Goal: Communication & Community: Answer question/provide support

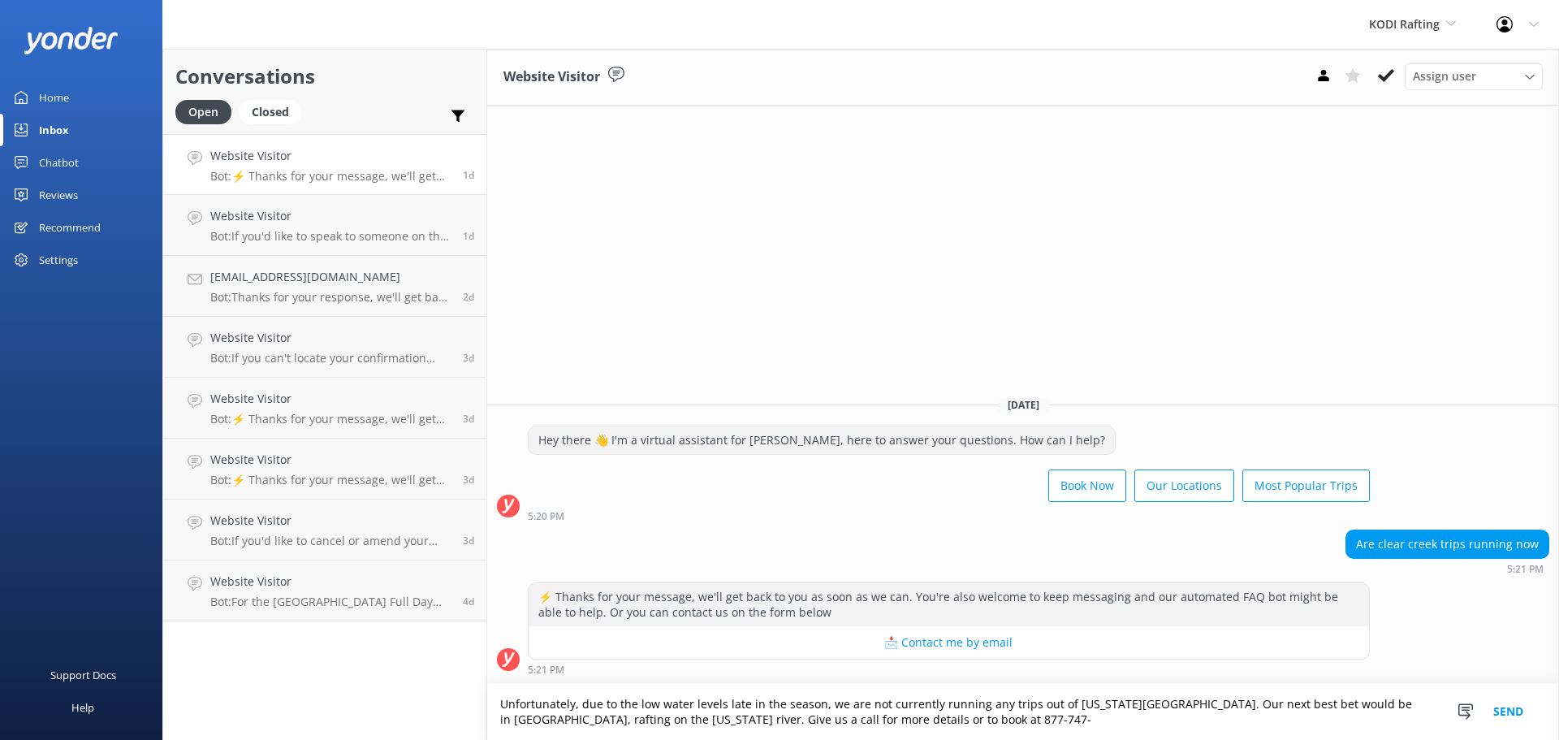
click at [35, 200] on link "Reviews" at bounding box center [81, 195] width 162 height 32
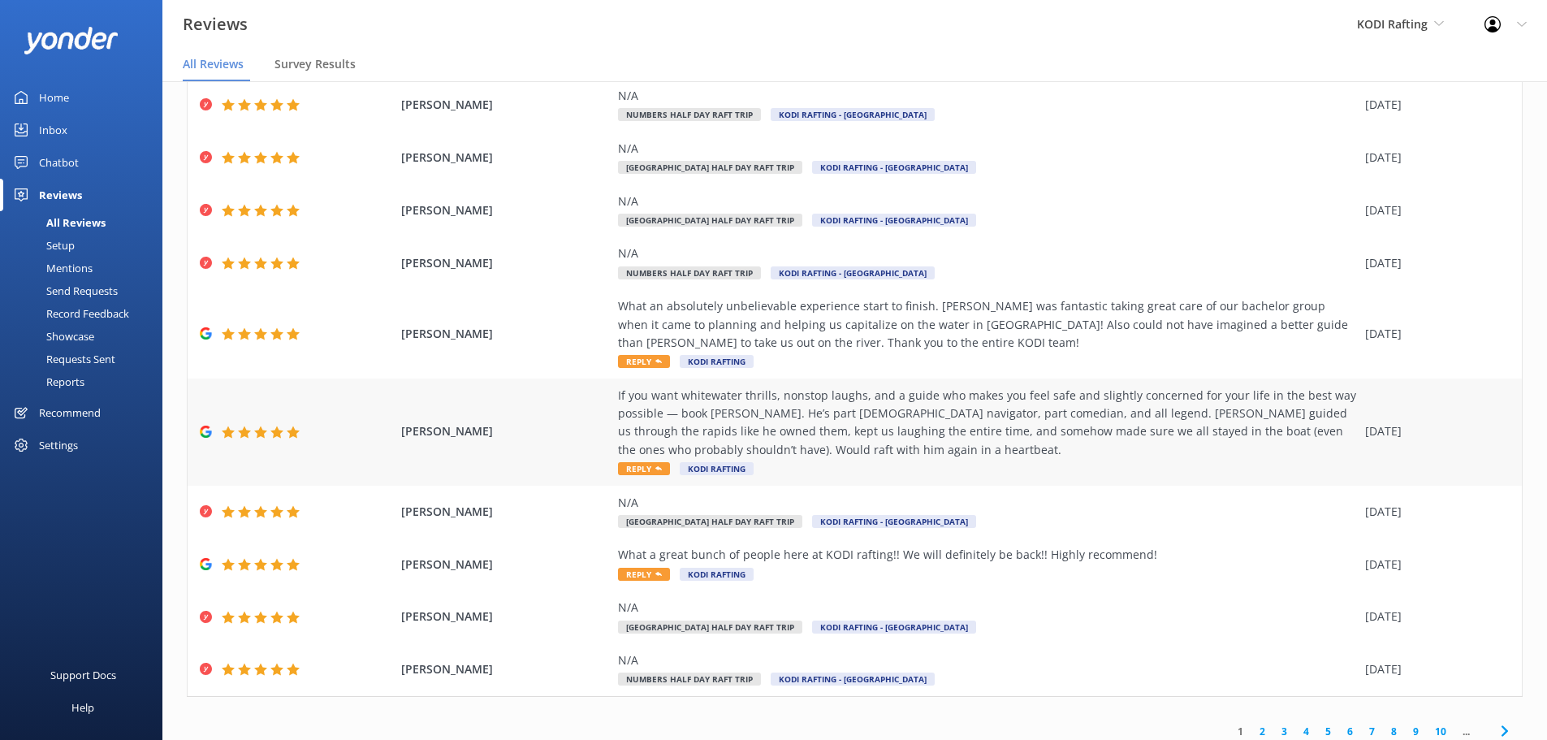
scroll to position [111, 0]
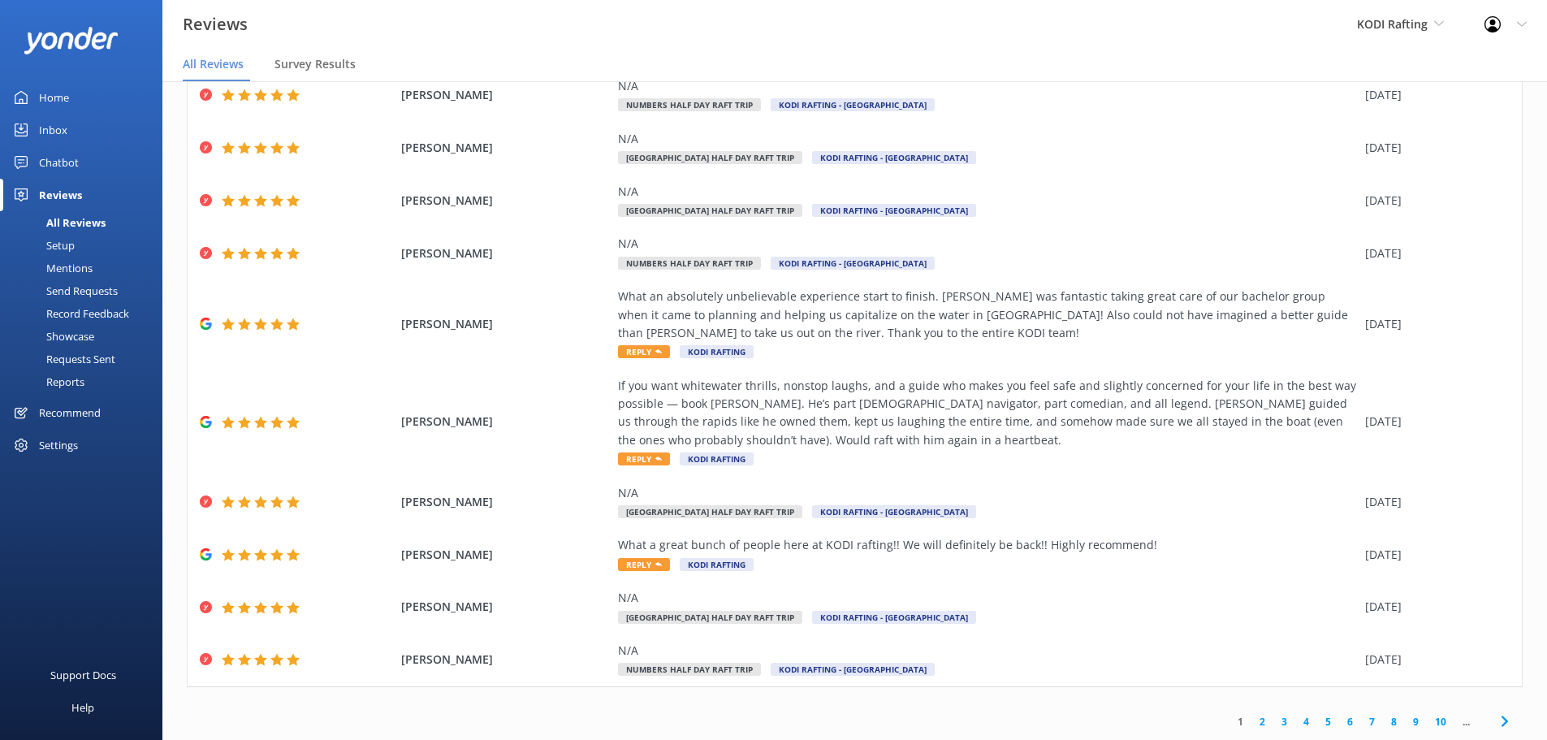
click at [1251, 718] on link "2" at bounding box center [1262, 721] width 22 height 15
click at [1251, 720] on link "2" at bounding box center [1262, 721] width 22 height 15
click at [1232, 718] on link "1" at bounding box center [1240, 721] width 22 height 15
click at [1251, 718] on link "2" at bounding box center [1262, 721] width 22 height 15
click at [1273, 719] on link "3" at bounding box center [1284, 721] width 22 height 15
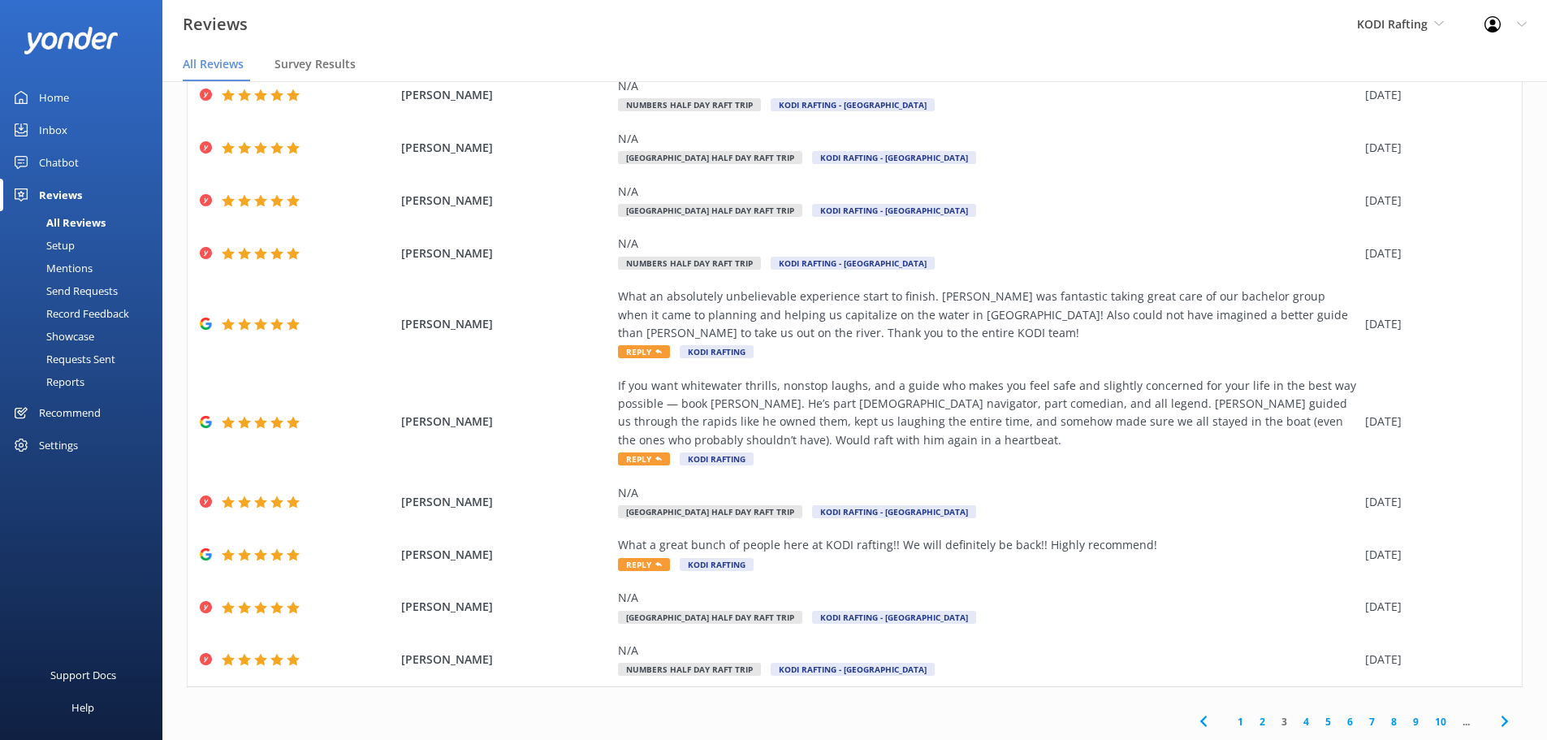
click at [1236, 718] on link "1" at bounding box center [1240, 721] width 22 height 15
click at [1495, 723] on icon at bounding box center [1504, 720] width 19 height 19
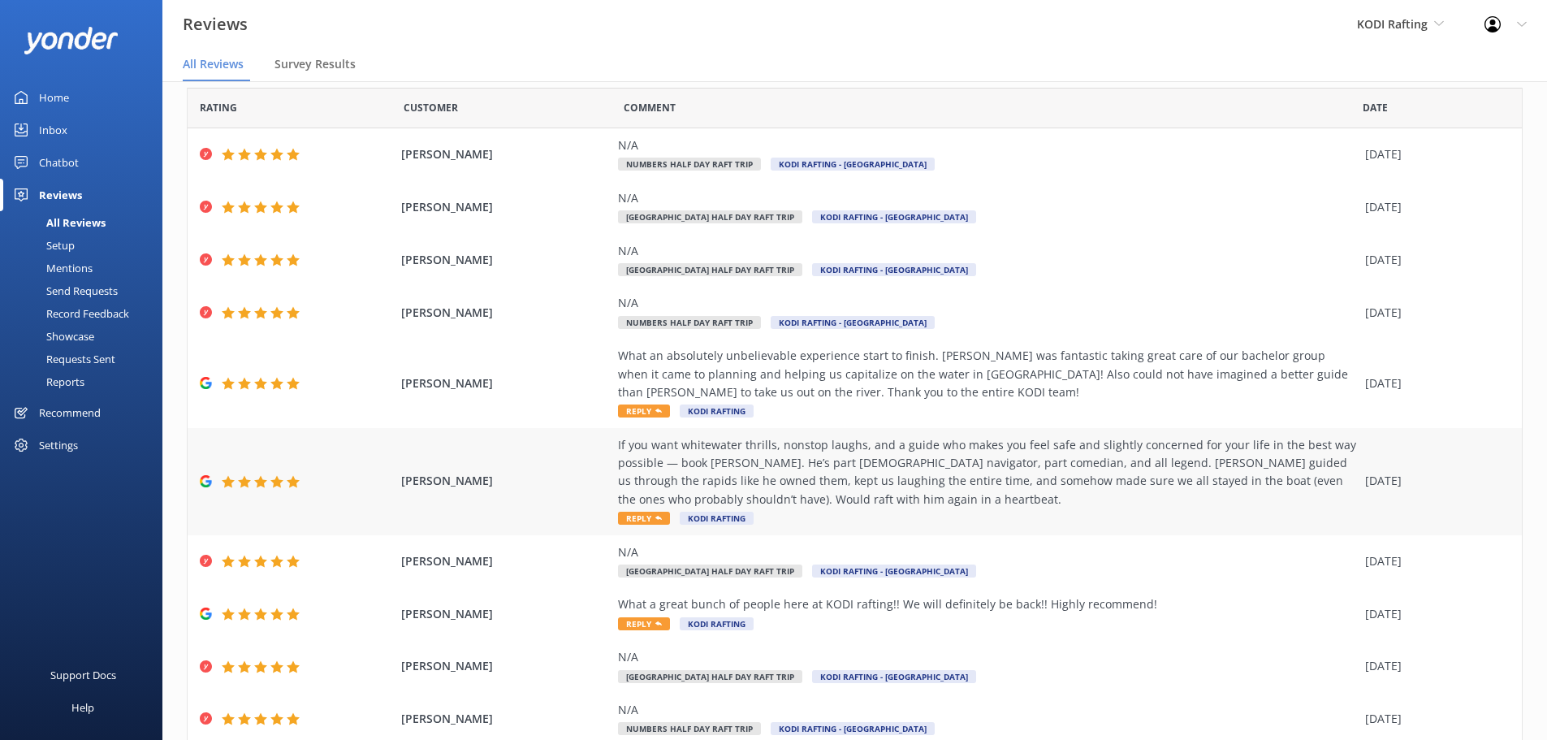
scroll to position [111, 0]
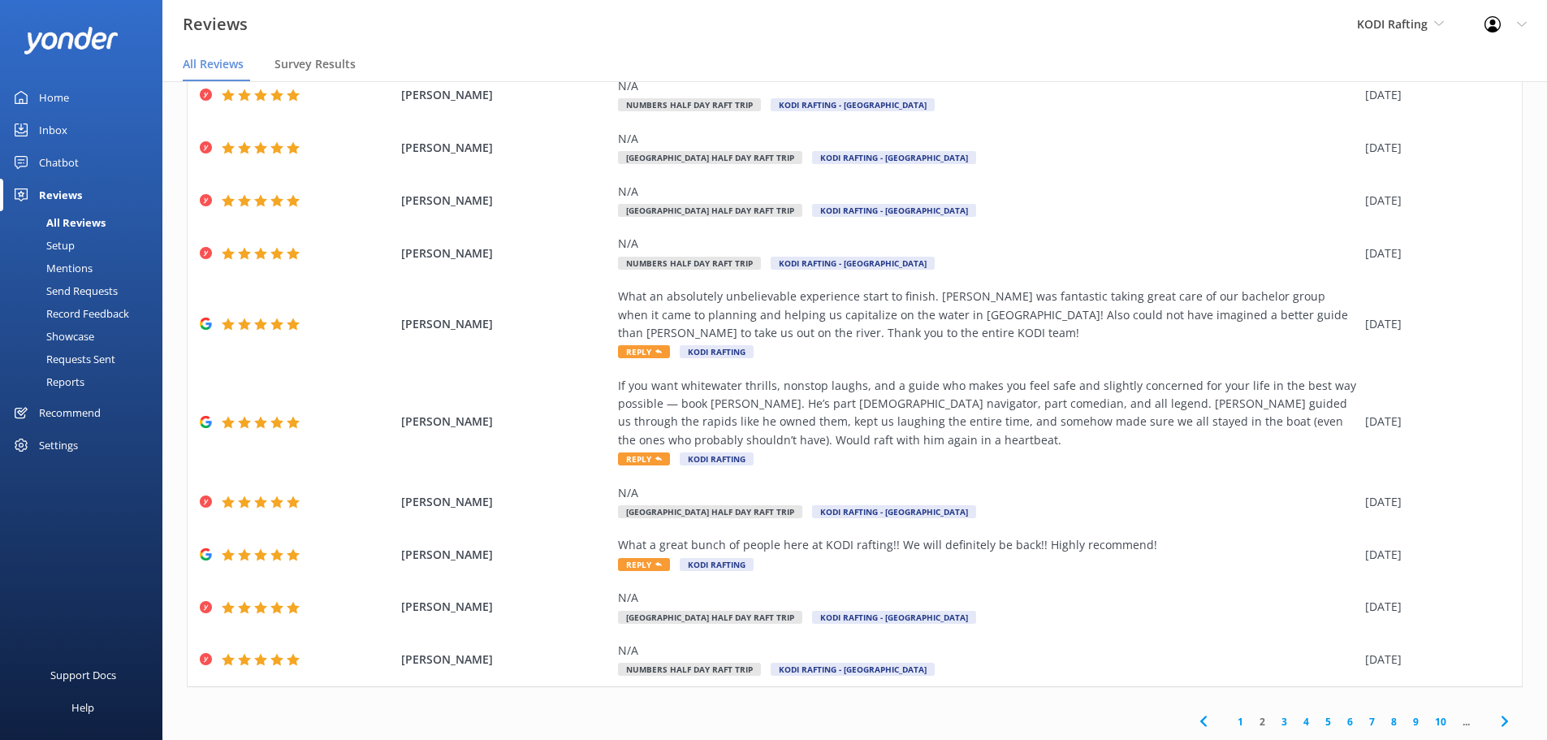
click at [1500, 714] on icon at bounding box center [1504, 720] width 19 height 19
click at [1495, 722] on icon at bounding box center [1504, 720] width 19 height 19
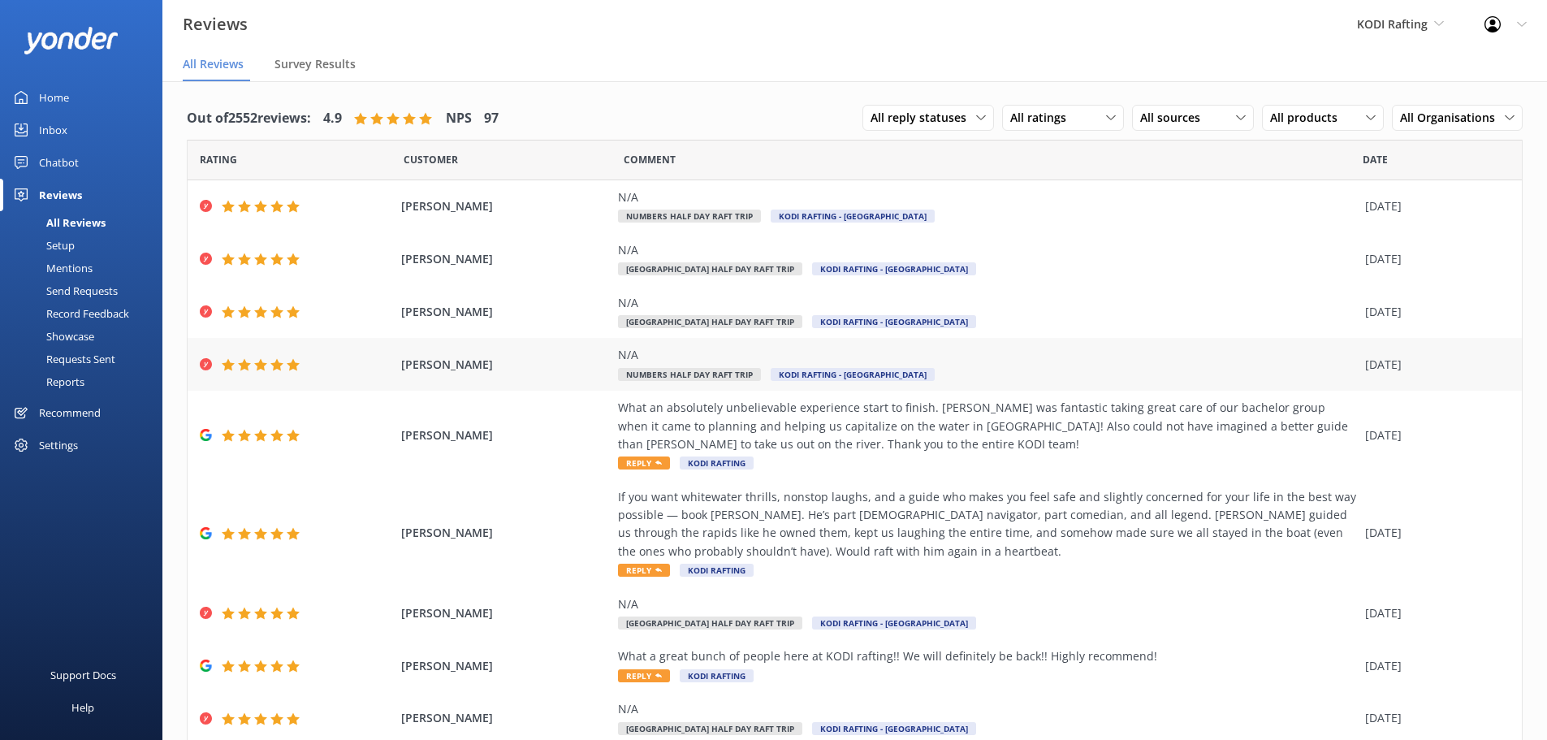
scroll to position [111, 0]
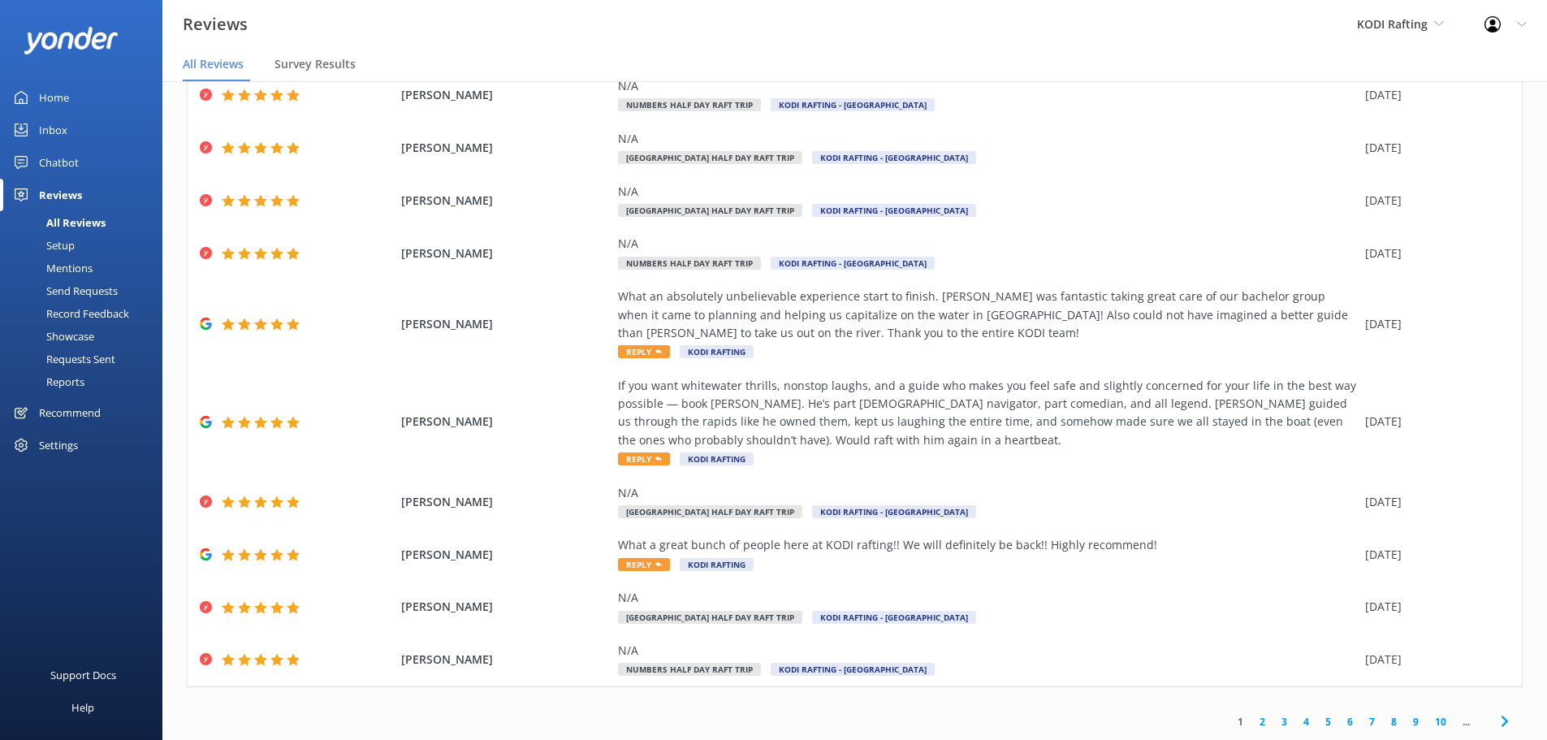
click at [1251, 723] on link "2" at bounding box center [1262, 721] width 22 height 15
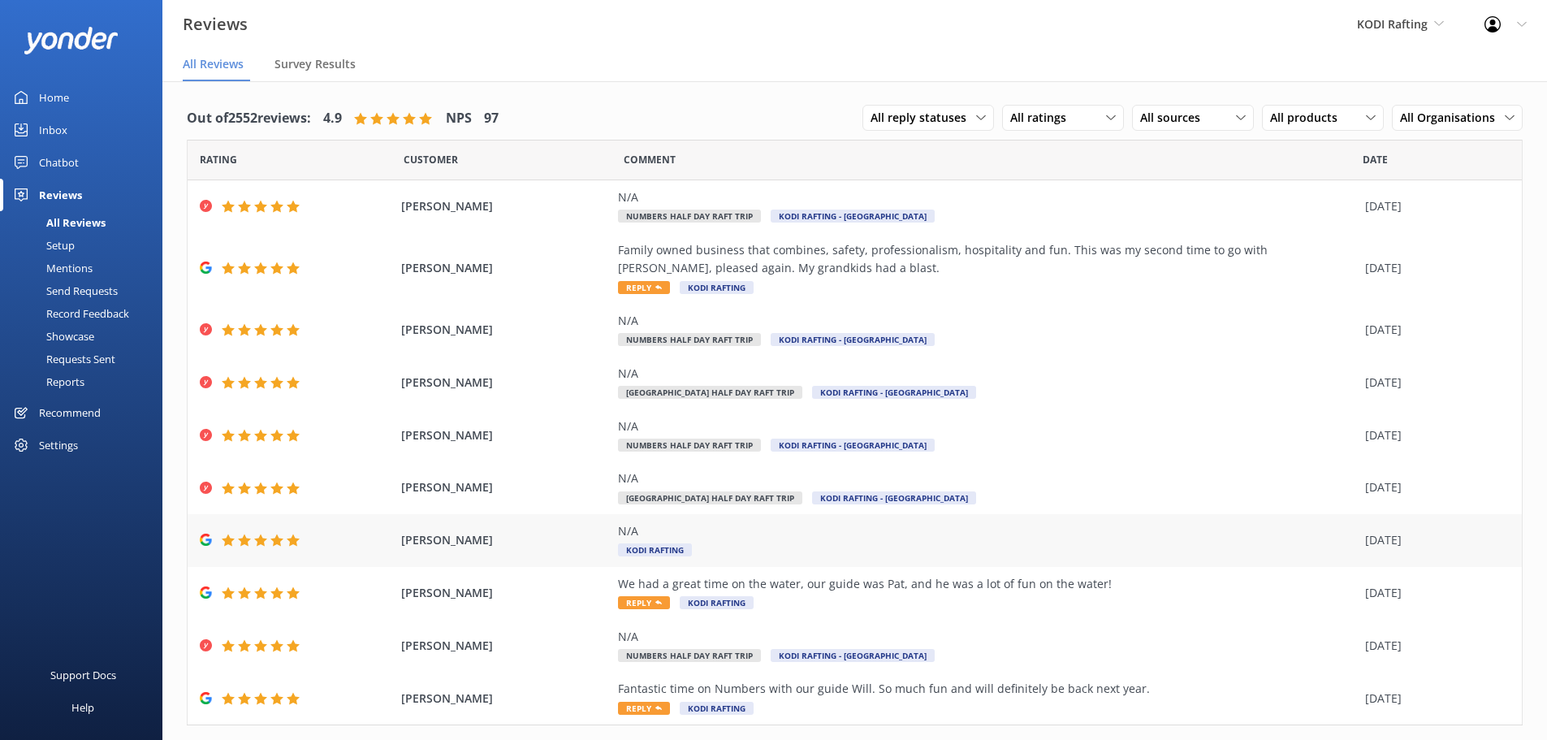
scroll to position [38, 0]
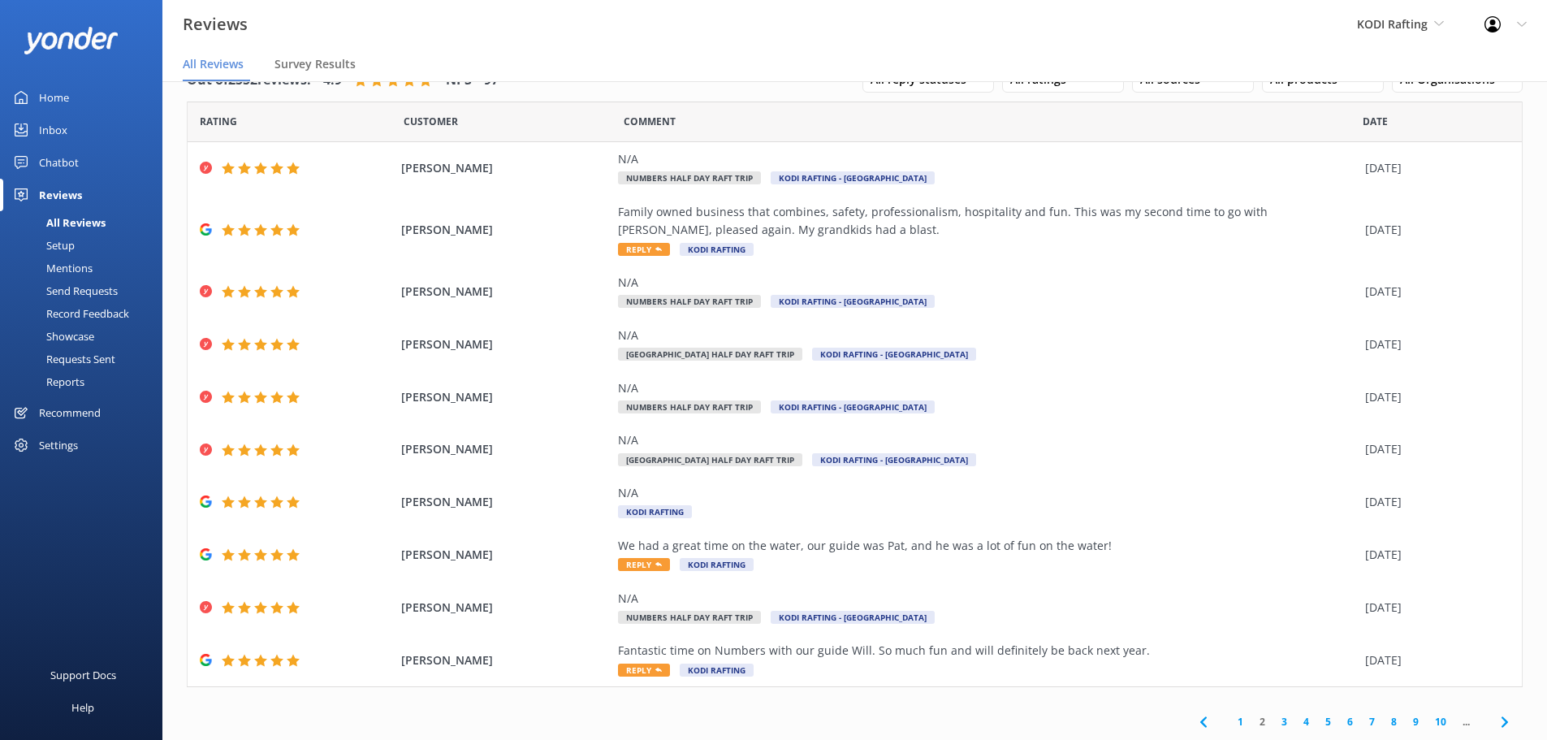
click at [1273, 721] on link "3" at bounding box center [1284, 721] width 22 height 15
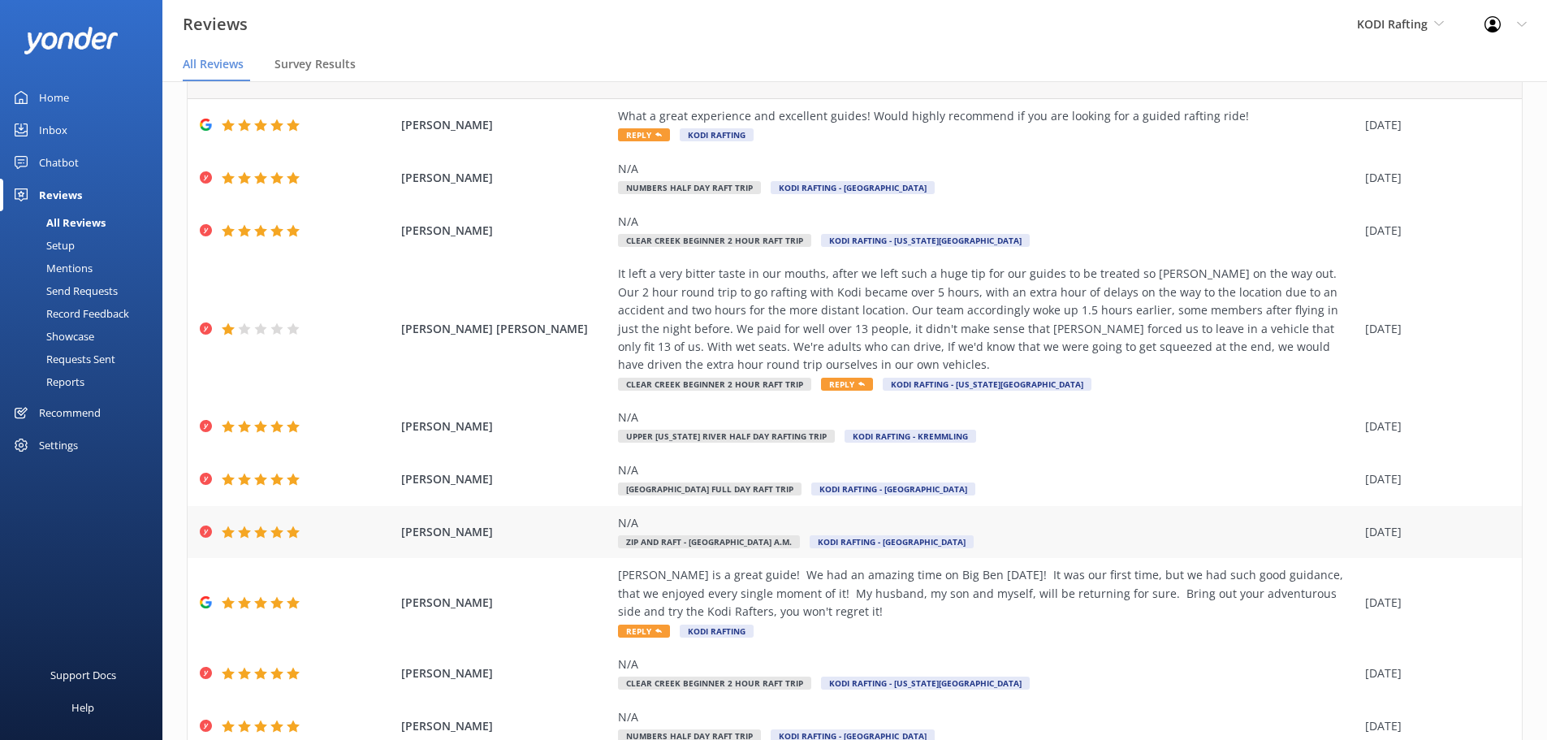
scroll to position [148, 0]
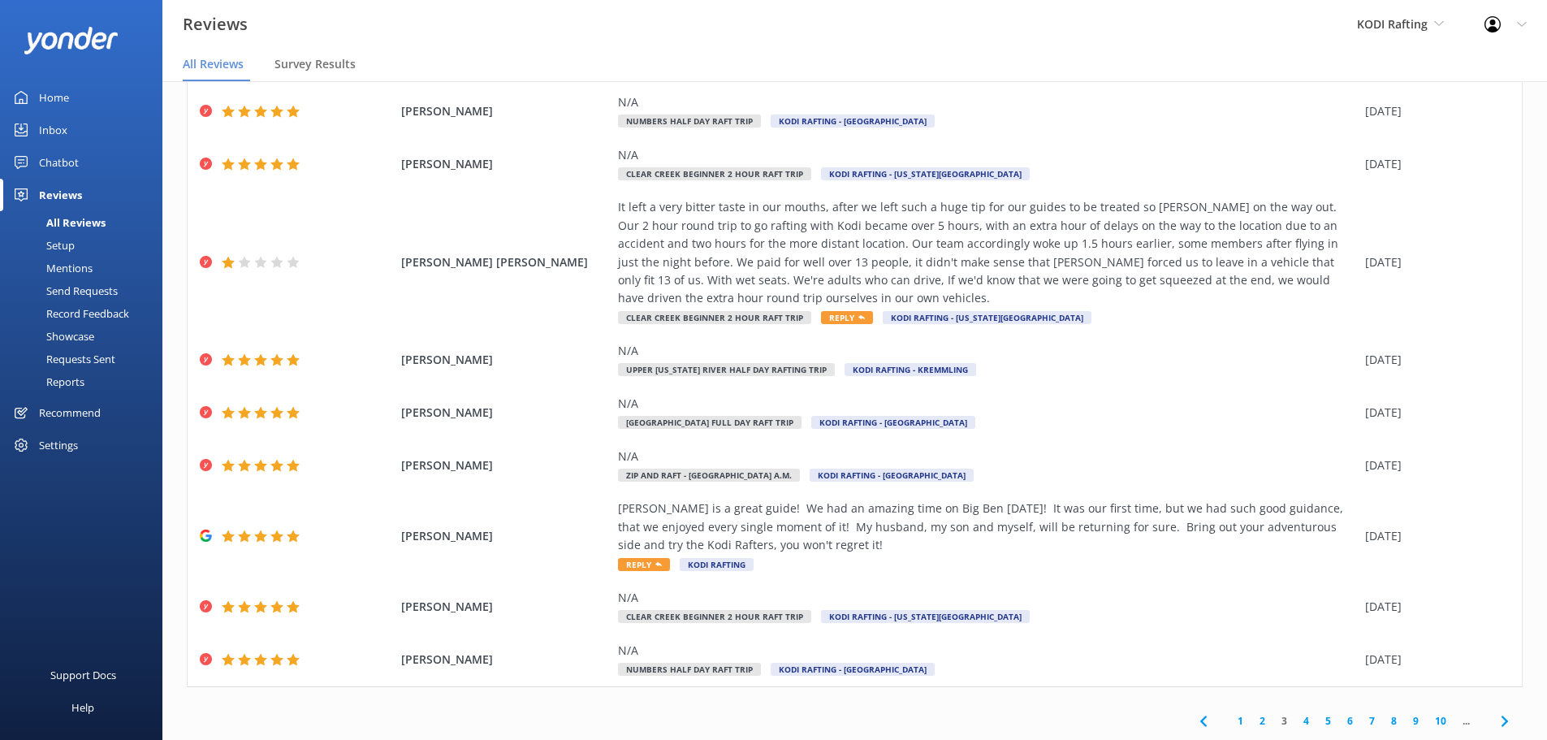
click at [1297, 723] on link "4" at bounding box center [1306, 720] width 22 height 15
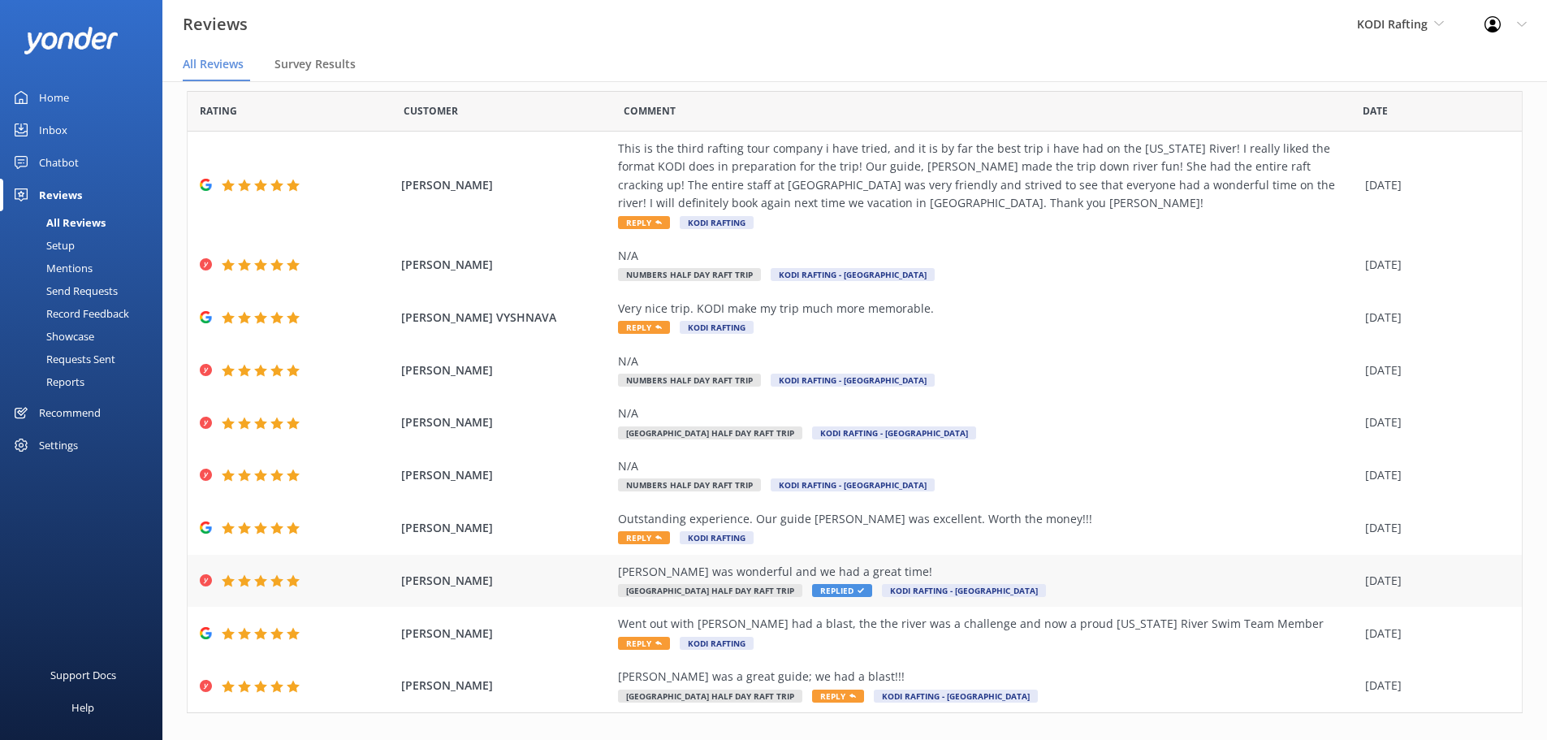
scroll to position [75, 0]
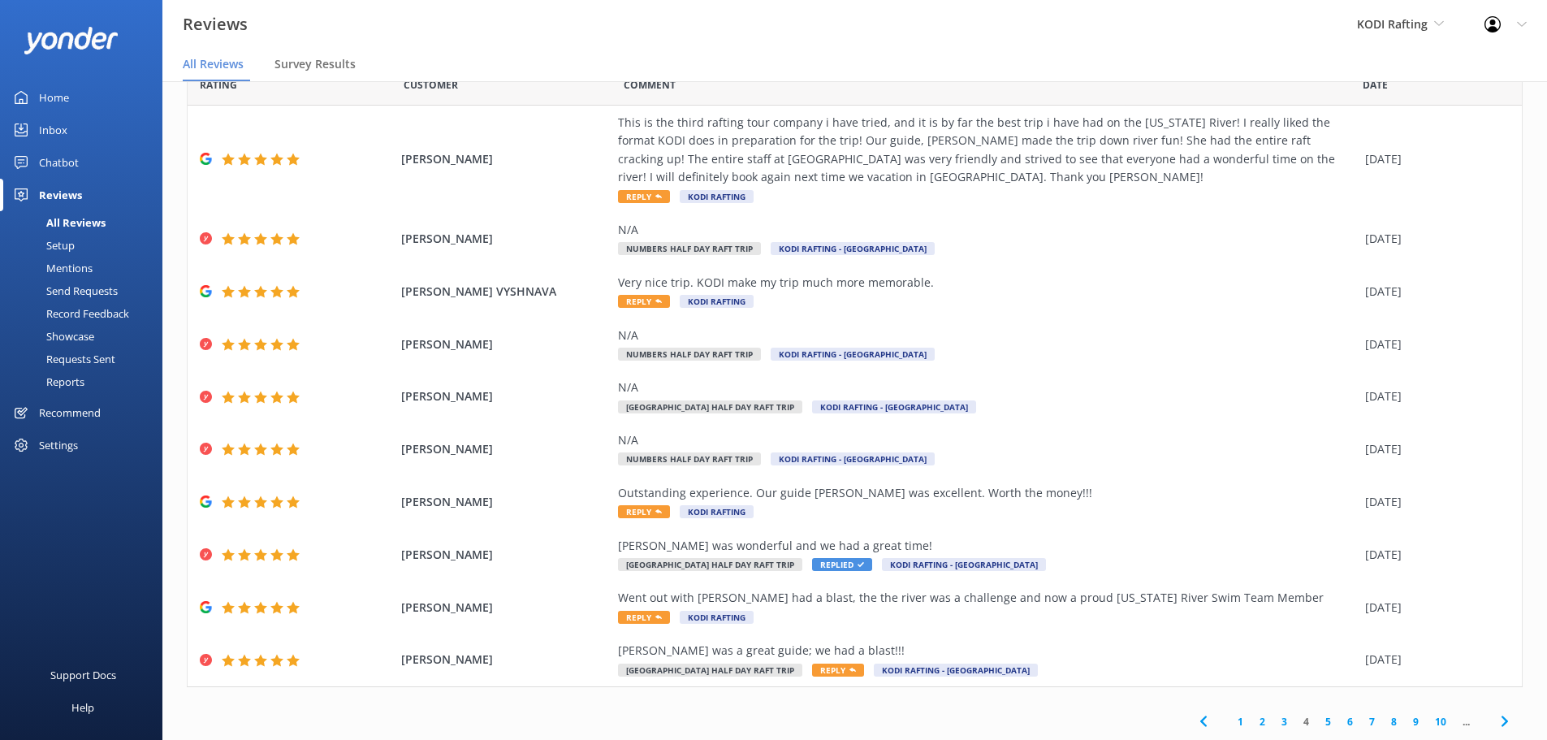
click at [1229, 720] on link "1" at bounding box center [1240, 721] width 22 height 15
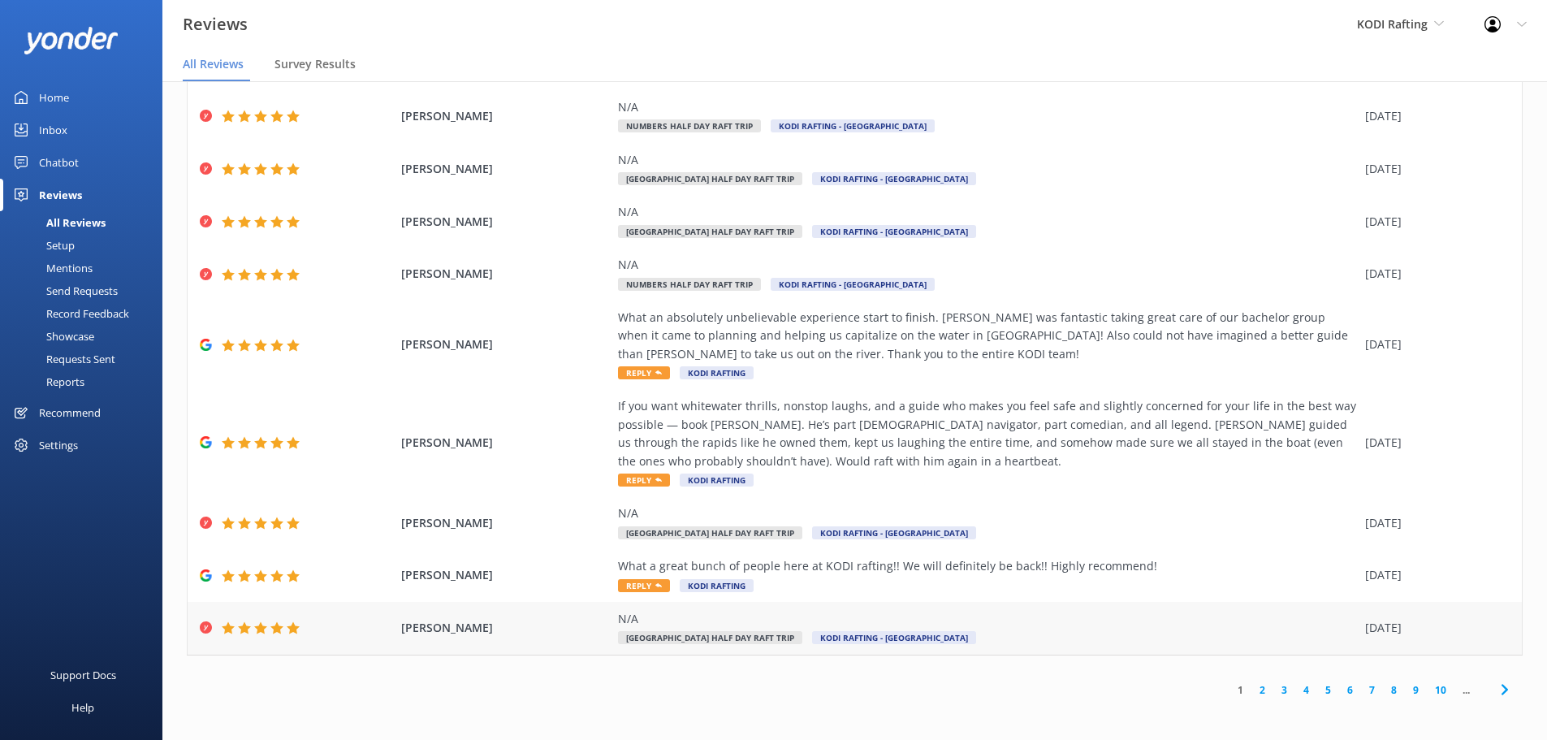
scroll to position [32, 0]
click at [1273, 684] on link "3" at bounding box center [1284, 688] width 22 height 15
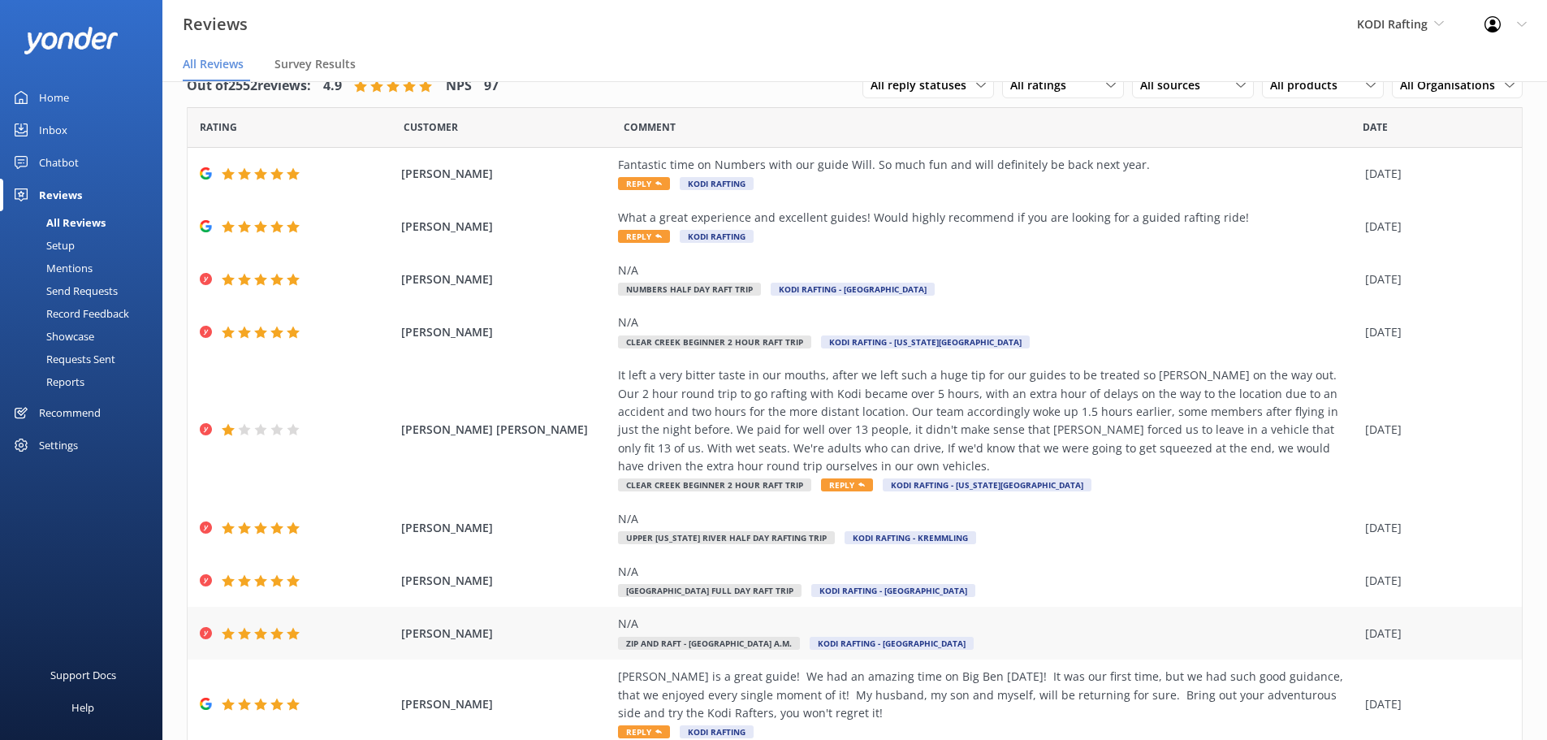
scroll to position [148, 0]
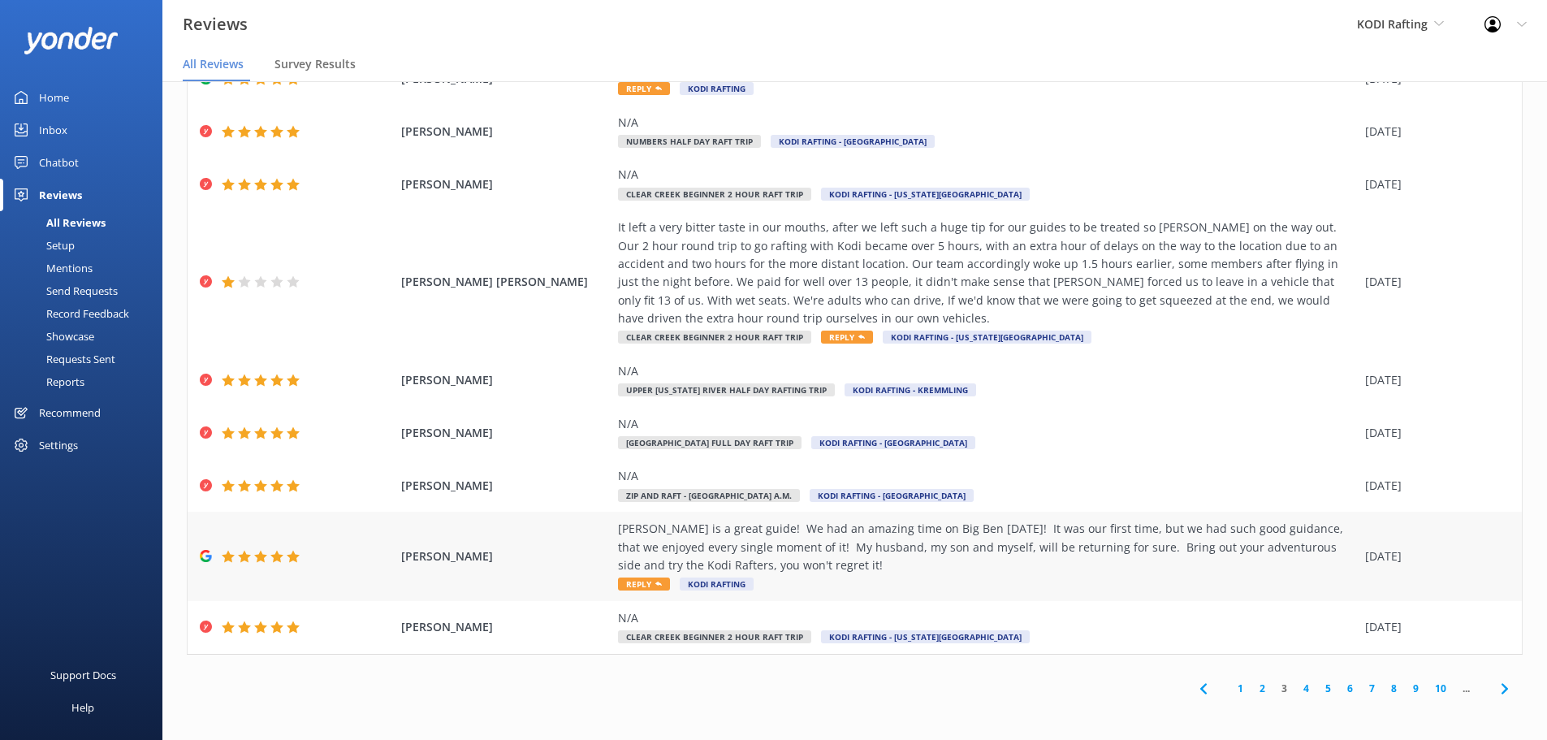
click at [637, 580] on span "Reply" at bounding box center [644, 583] width 52 height 13
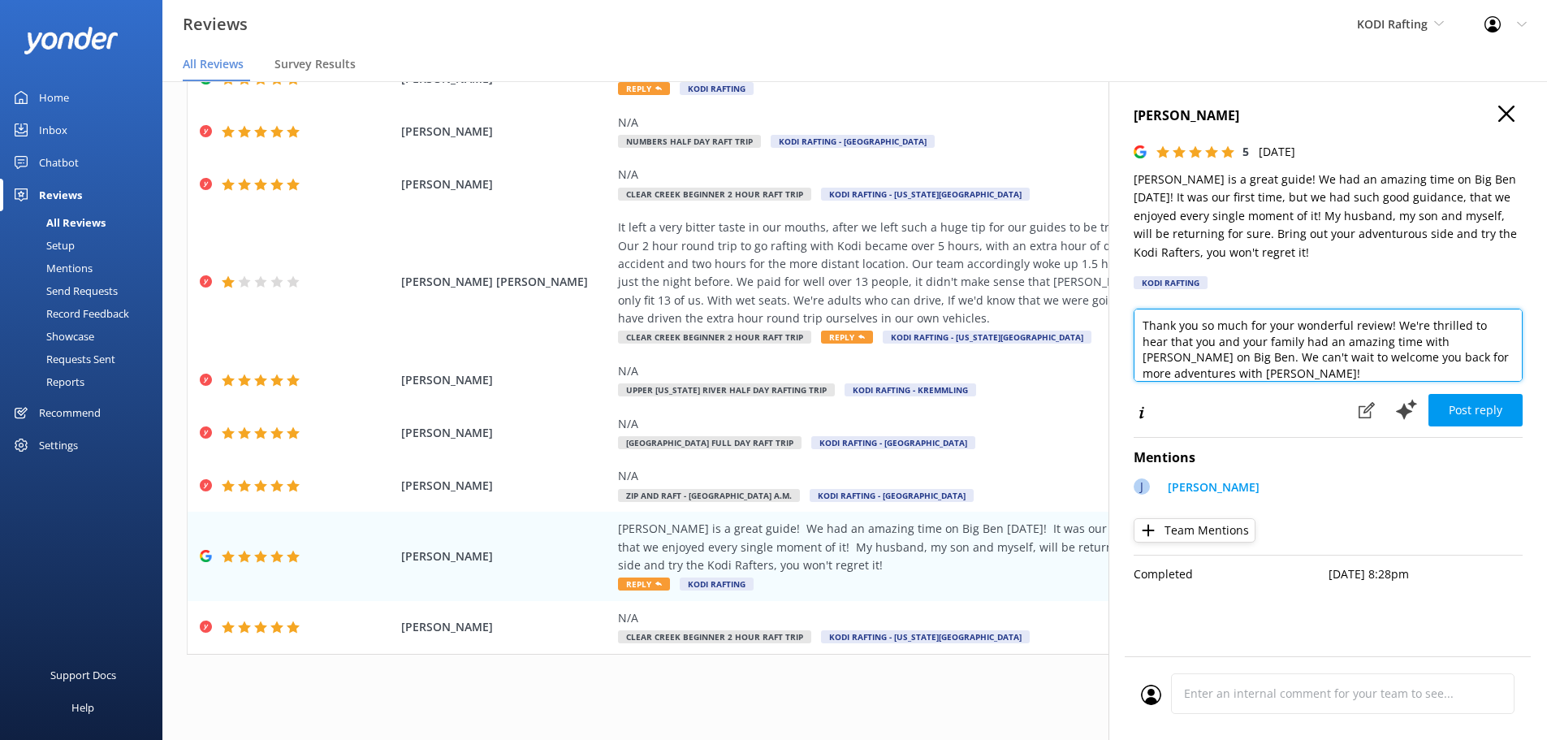
drag, startPoint x: 1462, startPoint y: 324, endPoint x: 1425, endPoint y: 328, distance: 37.6
click at [1425, 328] on textarea "Thank you so much for your wonderful review! We're thrilled to hear that you an…" at bounding box center [1327, 344] width 389 height 73
drag, startPoint x: 1386, startPoint y: 342, endPoint x: 1326, endPoint y: 346, distance: 60.2
click at [1326, 346] on textarea "Thank you so much for your wonderful review! We're so glad to hear that you and…" at bounding box center [1327, 344] width 389 height 73
click at [1180, 359] on textarea "Thank you so much for your wonderful review! We're so glad to hear that you and…" at bounding box center [1327, 344] width 389 height 73
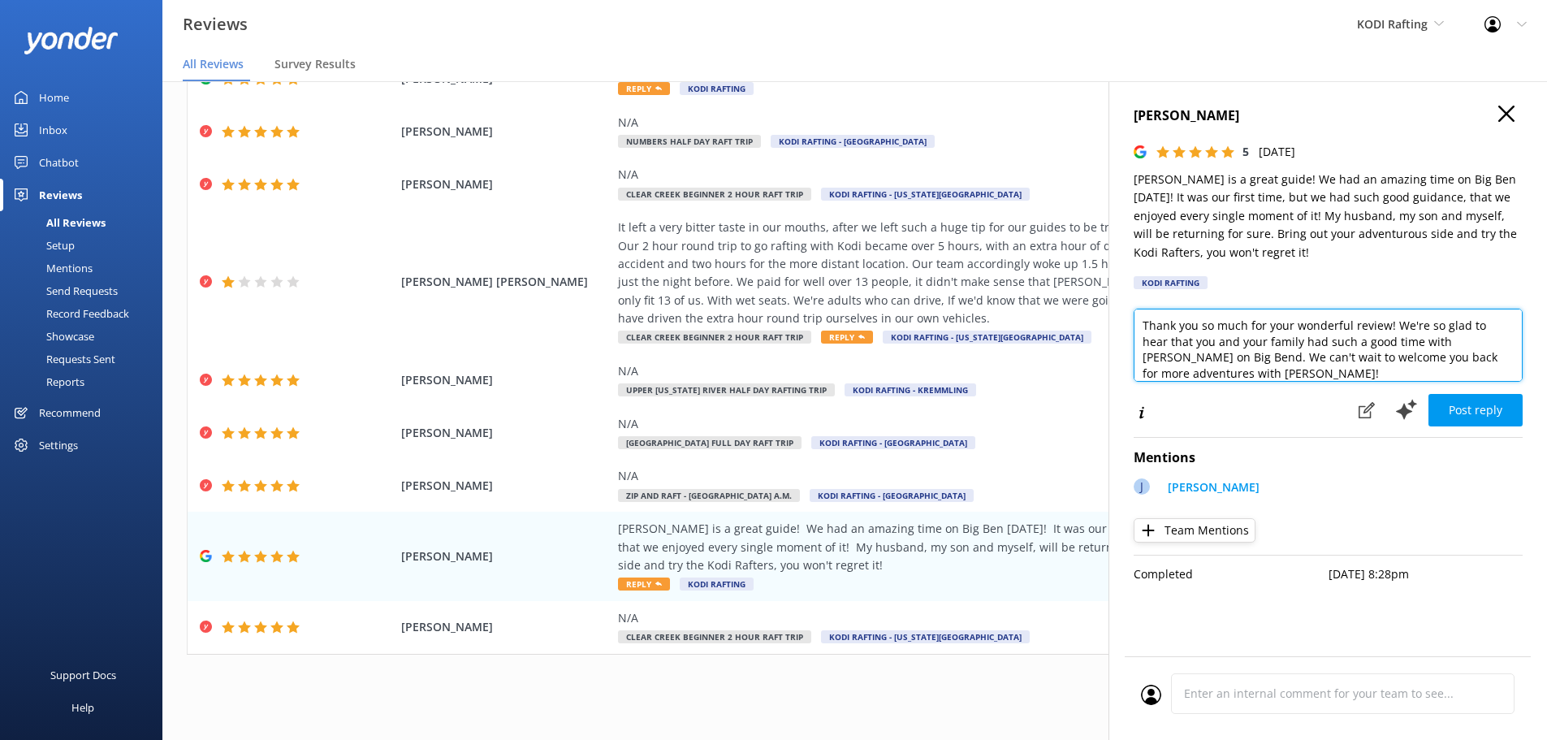
click at [1232, 373] on textarea "Thank you so much for your wonderful review! We're so glad to hear that you and…" at bounding box center [1327, 344] width 389 height 73
type textarea "Thank you so much for your wonderful review! We're so glad to hear that you and…"
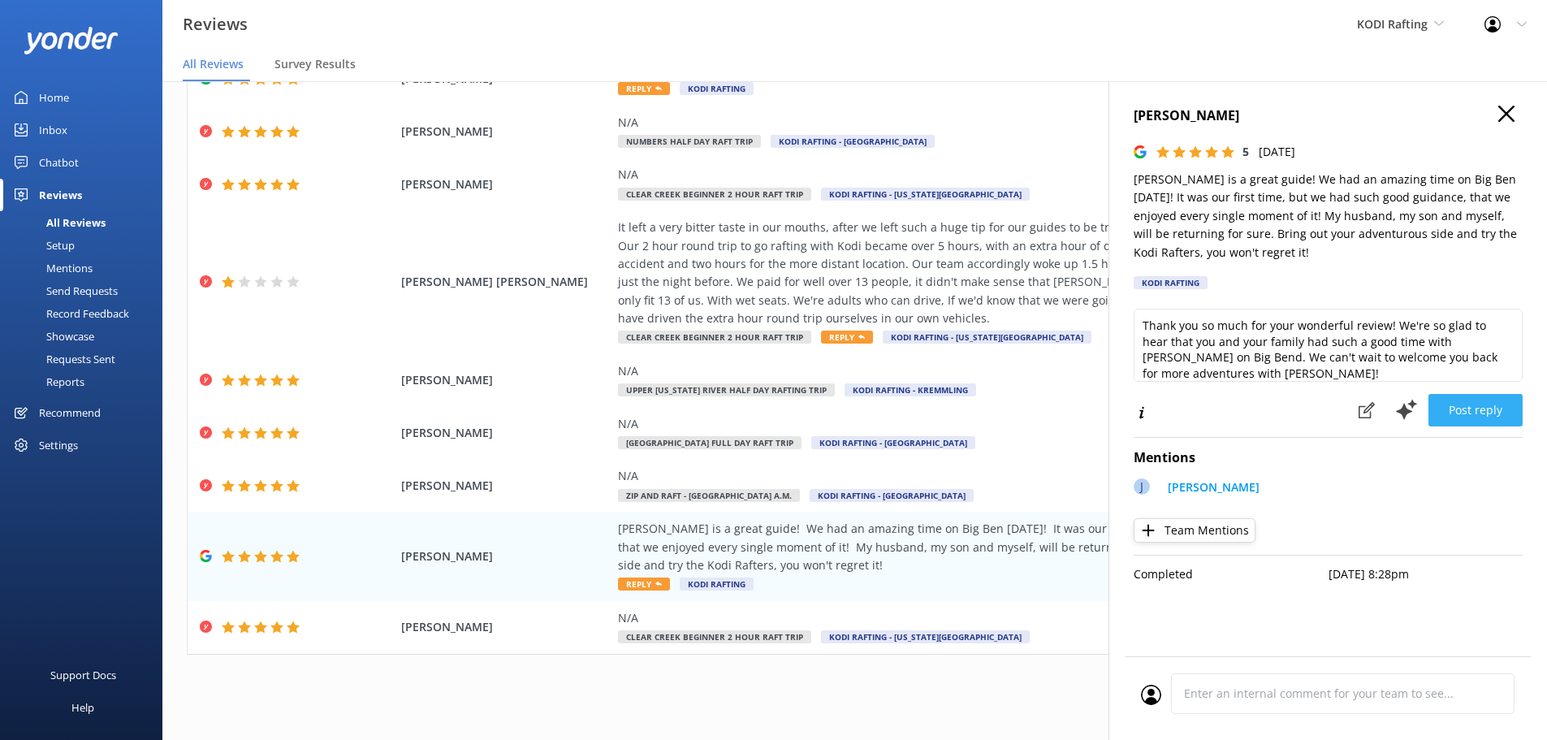
click at [1462, 411] on button "Post reply" at bounding box center [1475, 410] width 94 height 32
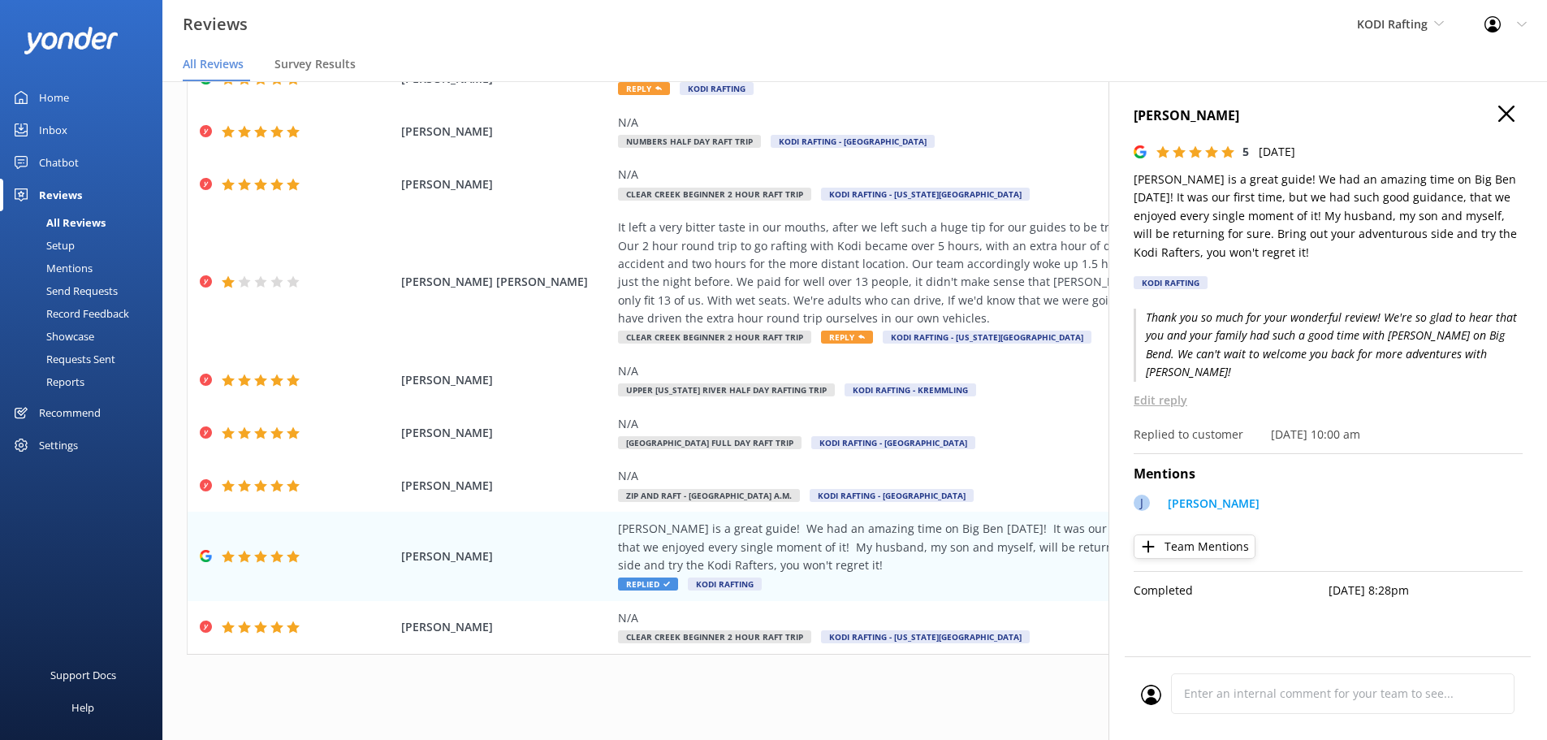
click at [1511, 115] on icon at bounding box center [1506, 114] width 16 height 16
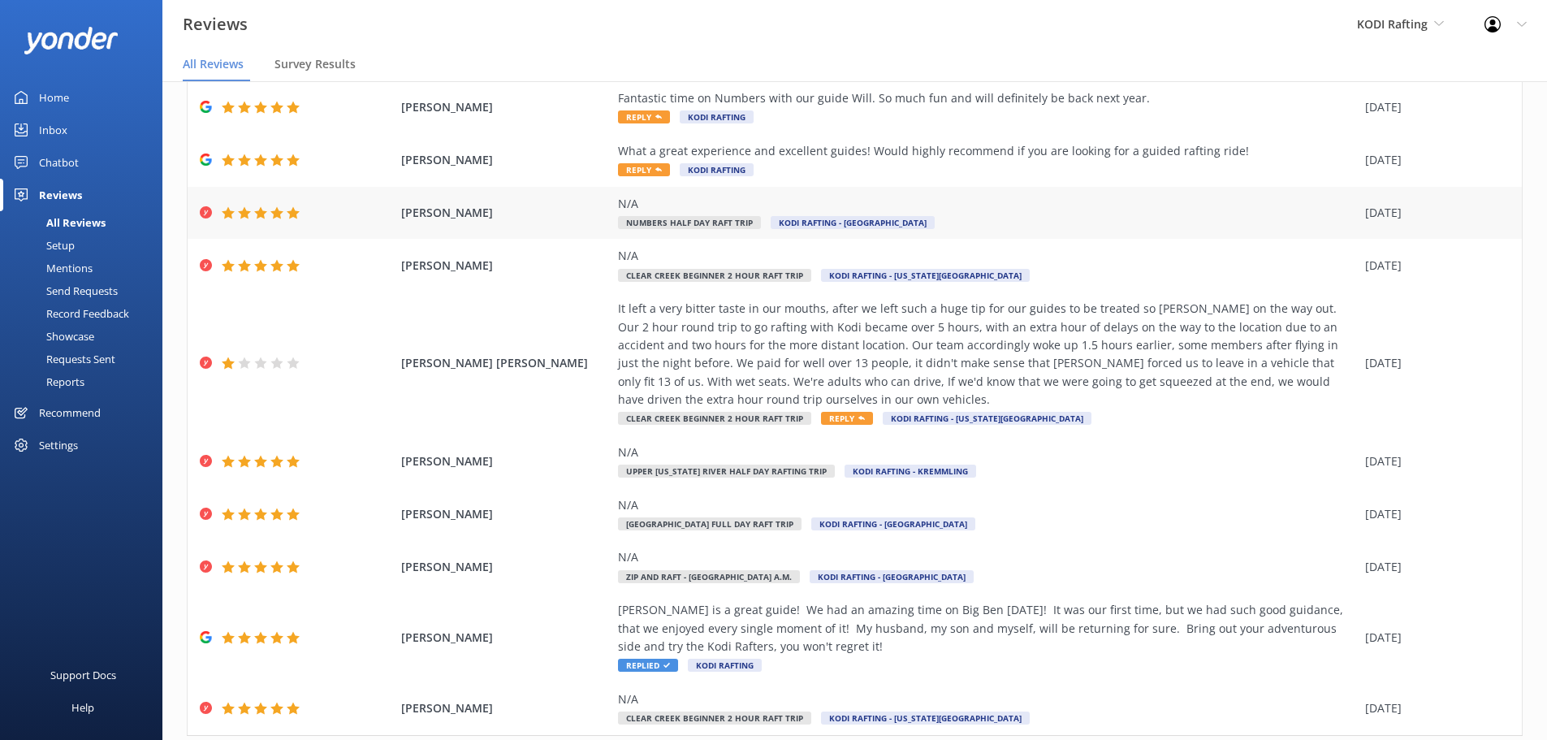
scroll to position [0, 0]
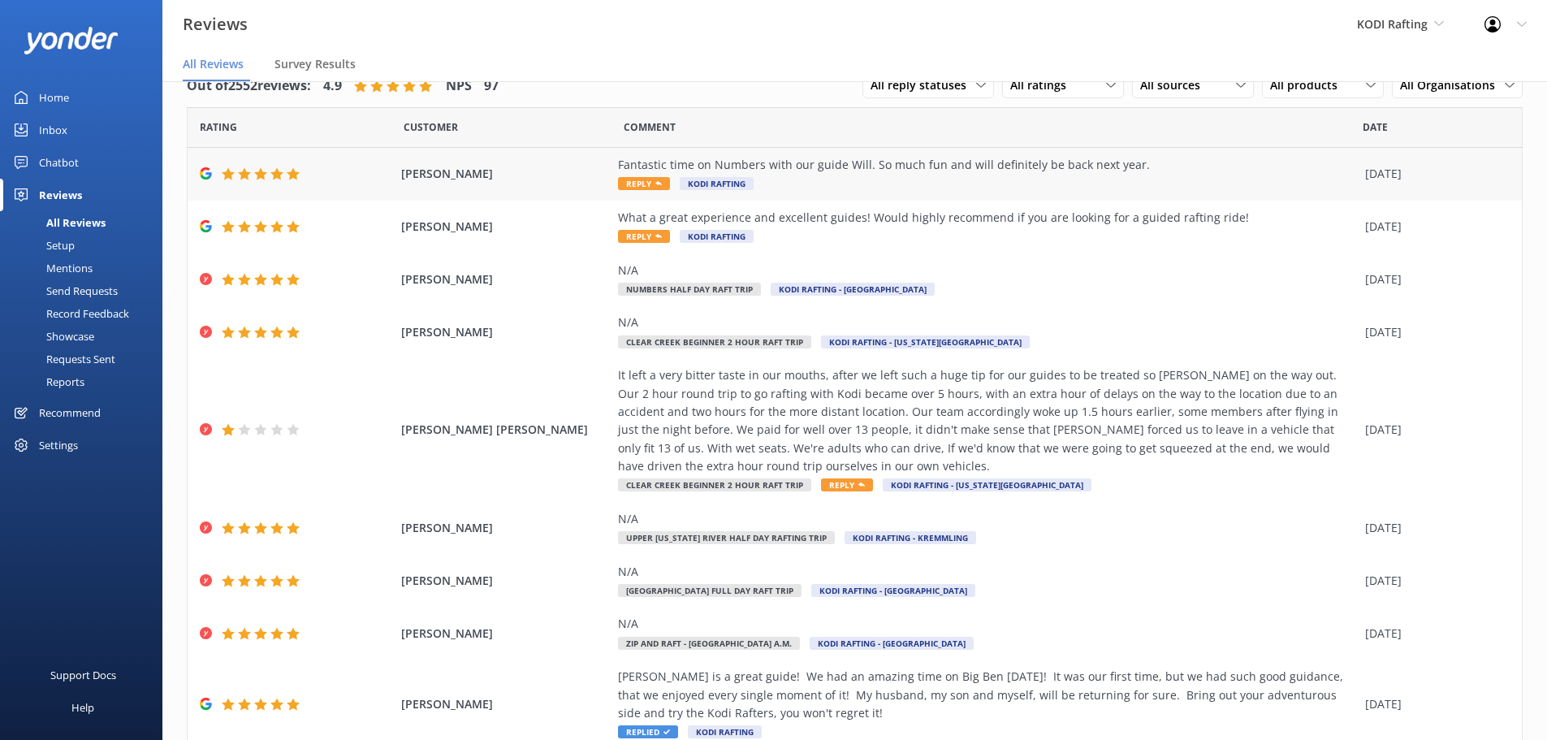
click at [642, 186] on span "Reply" at bounding box center [644, 183] width 52 height 13
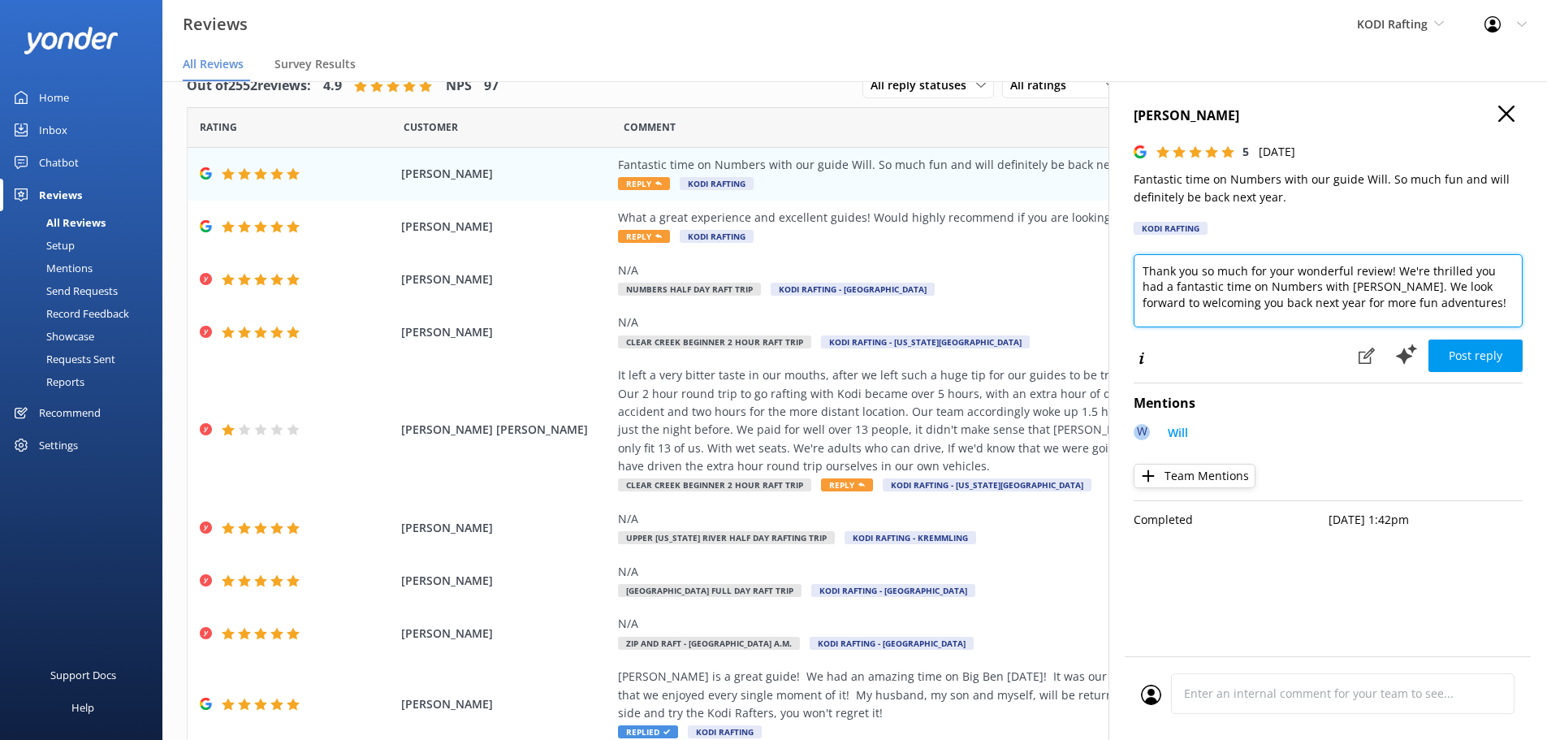
drag, startPoint x: 1349, startPoint y: 270, endPoint x: 1296, endPoint y: 272, distance: 53.6
click at [1296, 272] on textarea "Thank you so much for your wonderful review! We're thrilled you had a fantastic…" at bounding box center [1327, 290] width 389 height 73
click at [1353, 304] on textarea "Thank you so much for your review! We're thrilled you had a fantastic time on N…" at bounding box center [1327, 290] width 389 height 73
click at [1261, 298] on textarea "Thank you so much for your review! We're thrilled you had a fantastic time on N…" at bounding box center [1327, 290] width 389 height 73
type textarea "Thank you so much for your review! We're thrilled you had a fantastic time on N…"
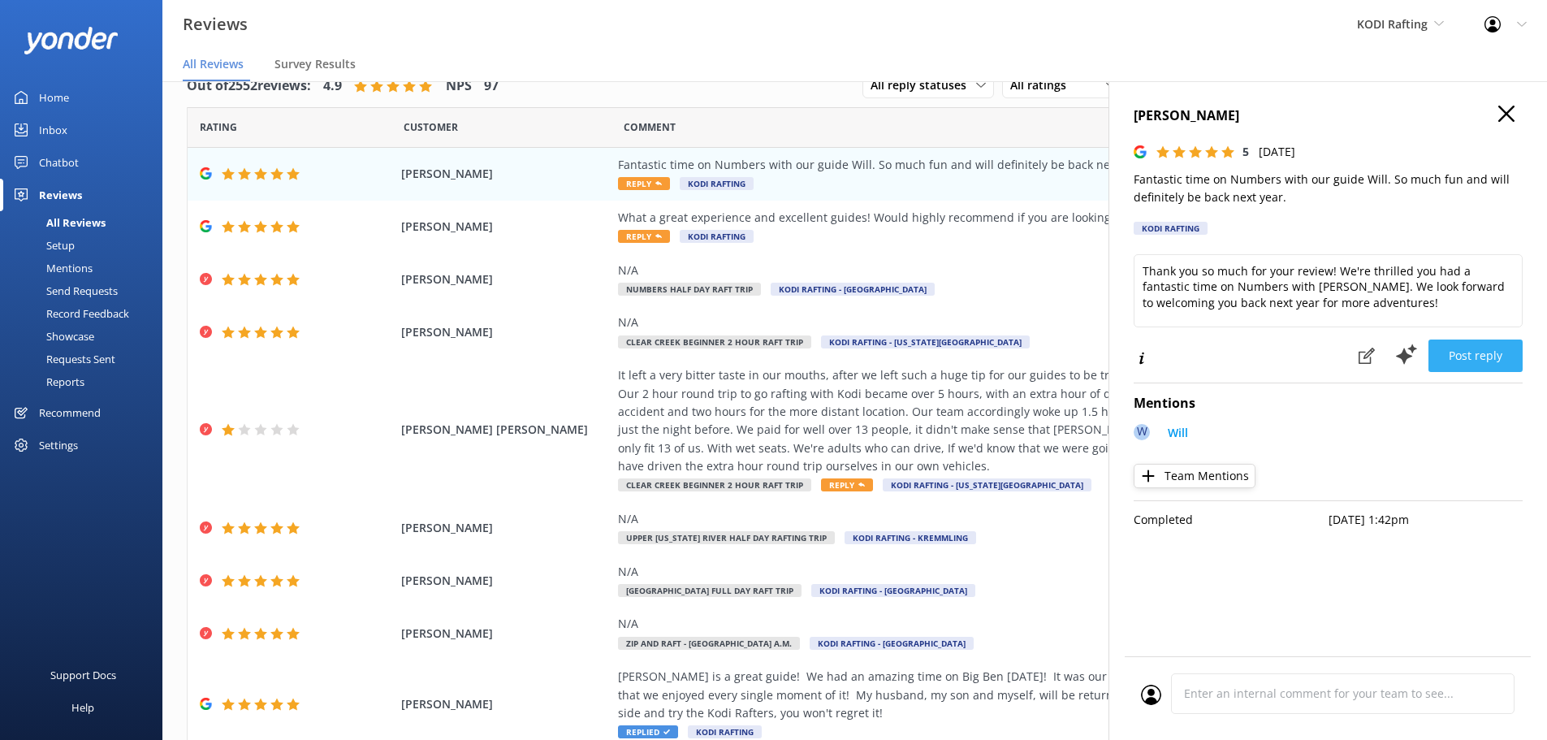
click at [1499, 360] on button "Post reply" at bounding box center [1475, 355] width 94 height 32
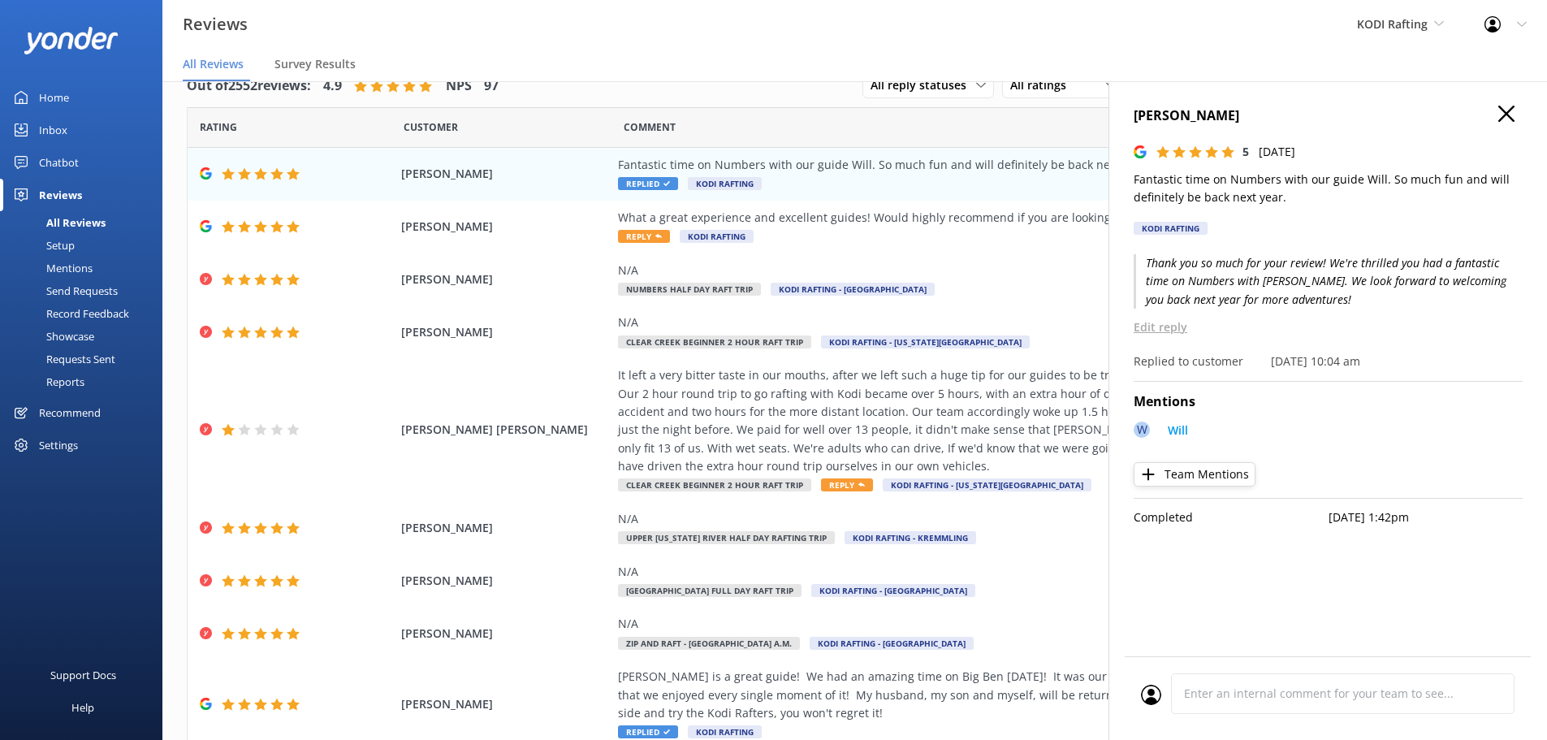
click at [1510, 119] on use at bounding box center [1506, 114] width 16 height 16
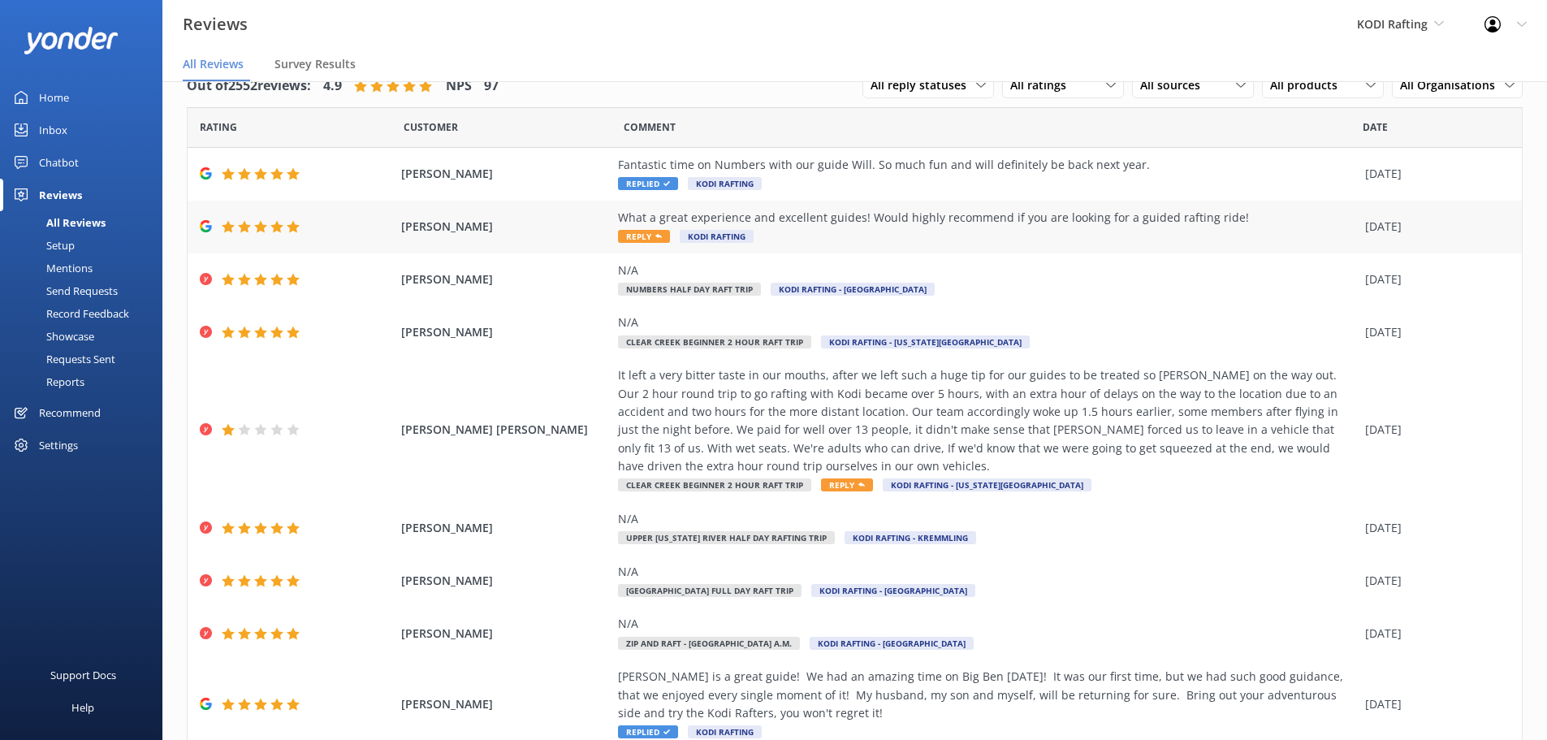
click at [618, 242] on span "Reply" at bounding box center [644, 236] width 52 height 13
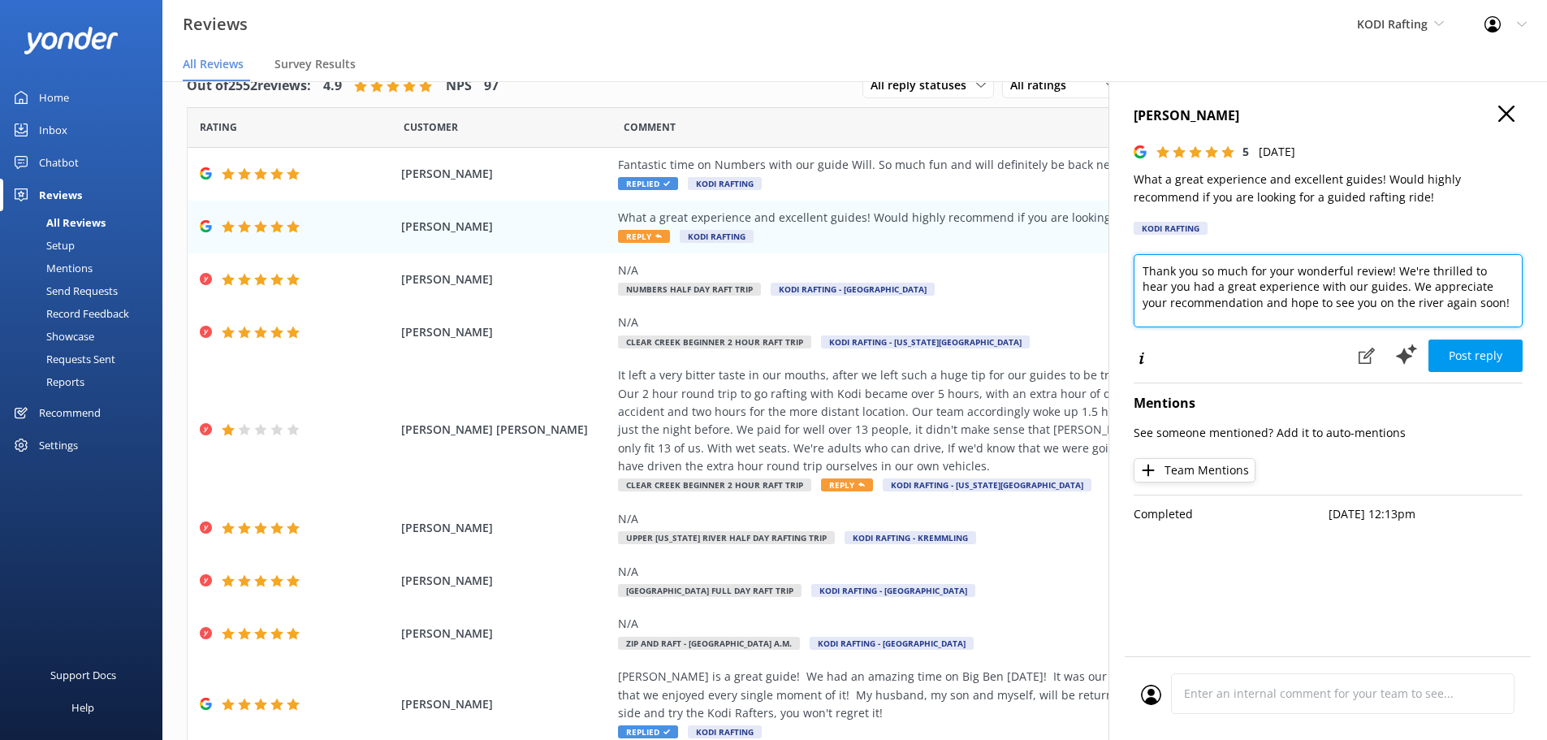
drag, startPoint x: 1345, startPoint y: 268, endPoint x: 1293, endPoint y: 270, distance: 52.0
click at [1293, 270] on textarea "Thank you so much for your wonderful review! We're thrilled to hear you had a g…" at bounding box center [1327, 290] width 389 height 73
type textarea "Thank you so much for your review! We're thrilled to hear you had a great exper…"
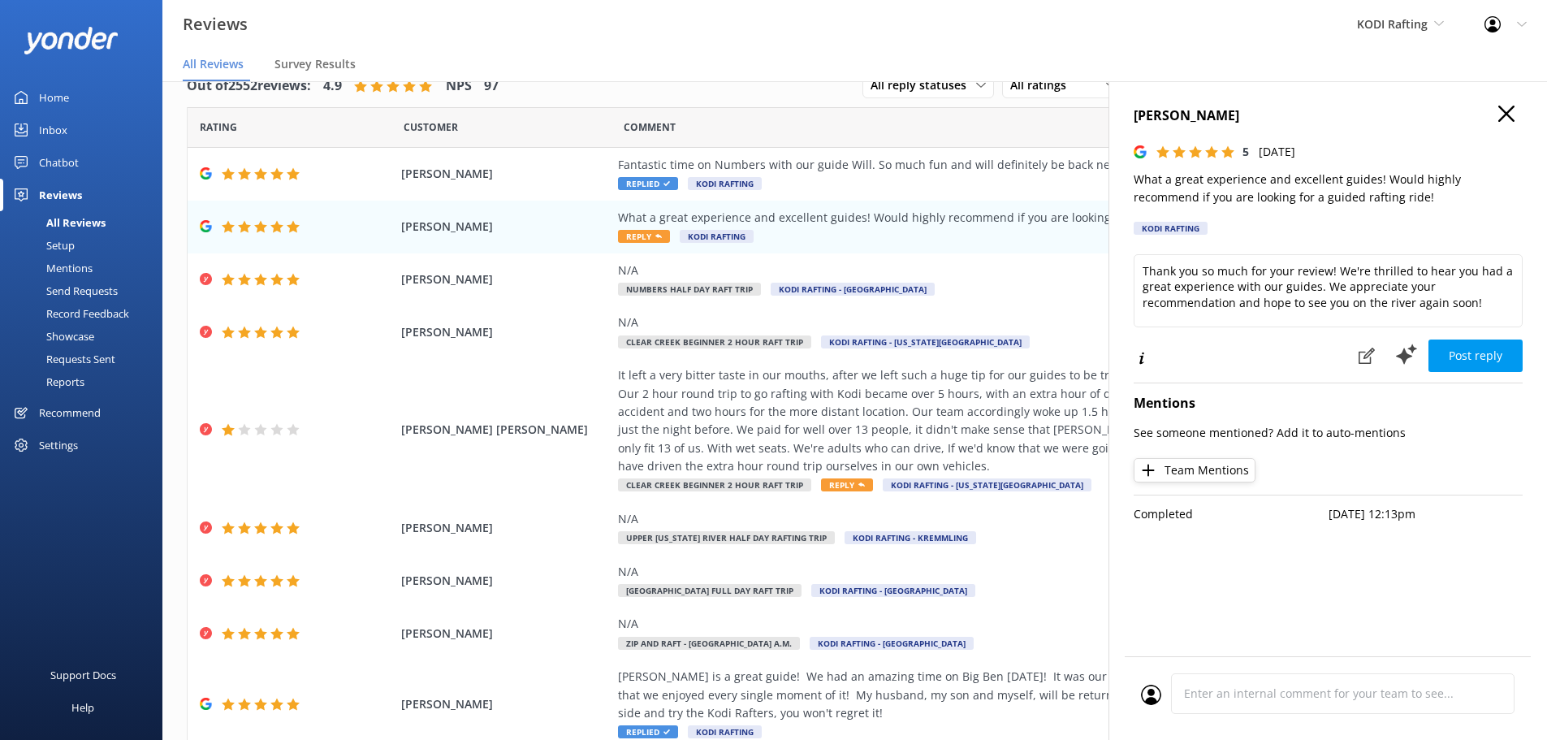
click at [1486, 360] on button "Post reply" at bounding box center [1475, 355] width 94 height 32
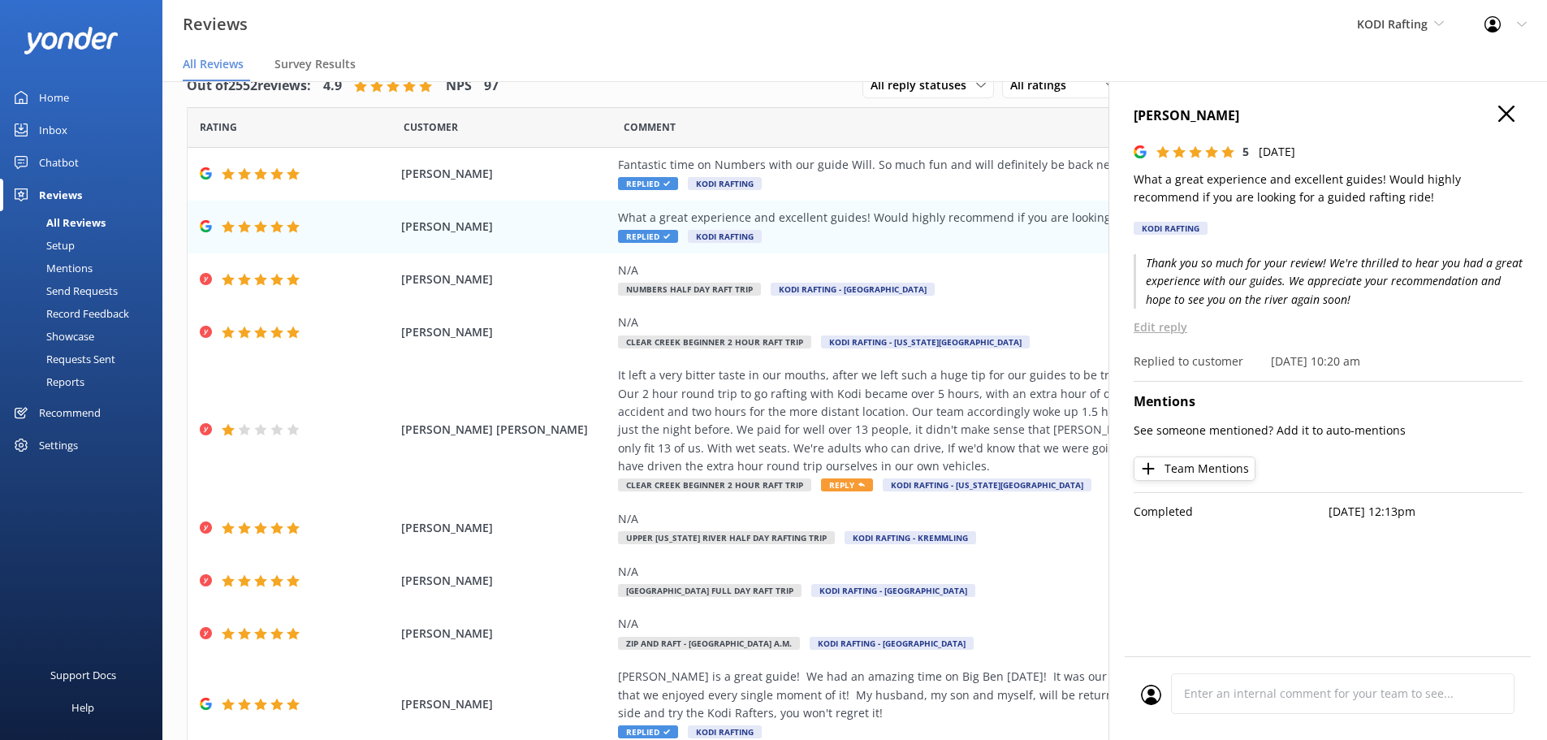
click at [1502, 106] on div "[PERSON_NAME] 5 [DATE] What a great experience and excellent guides! Would high…" at bounding box center [1327, 451] width 438 height 740
click at [1502, 116] on icon at bounding box center [1506, 114] width 16 height 16
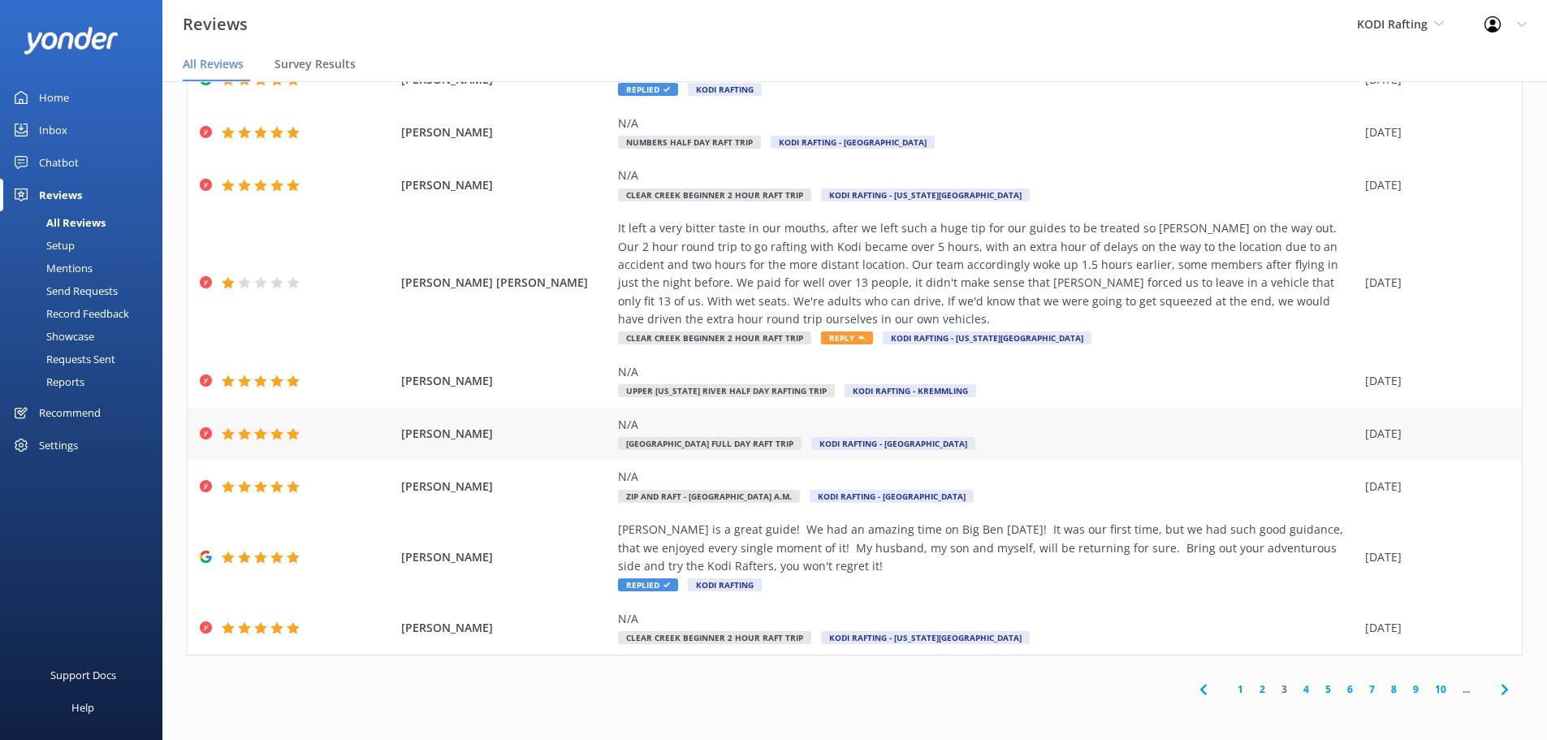
scroll to position [148, 0]
click at [1251, 684] on link "2" at bounding box center [1262, 687] width 22 height 15
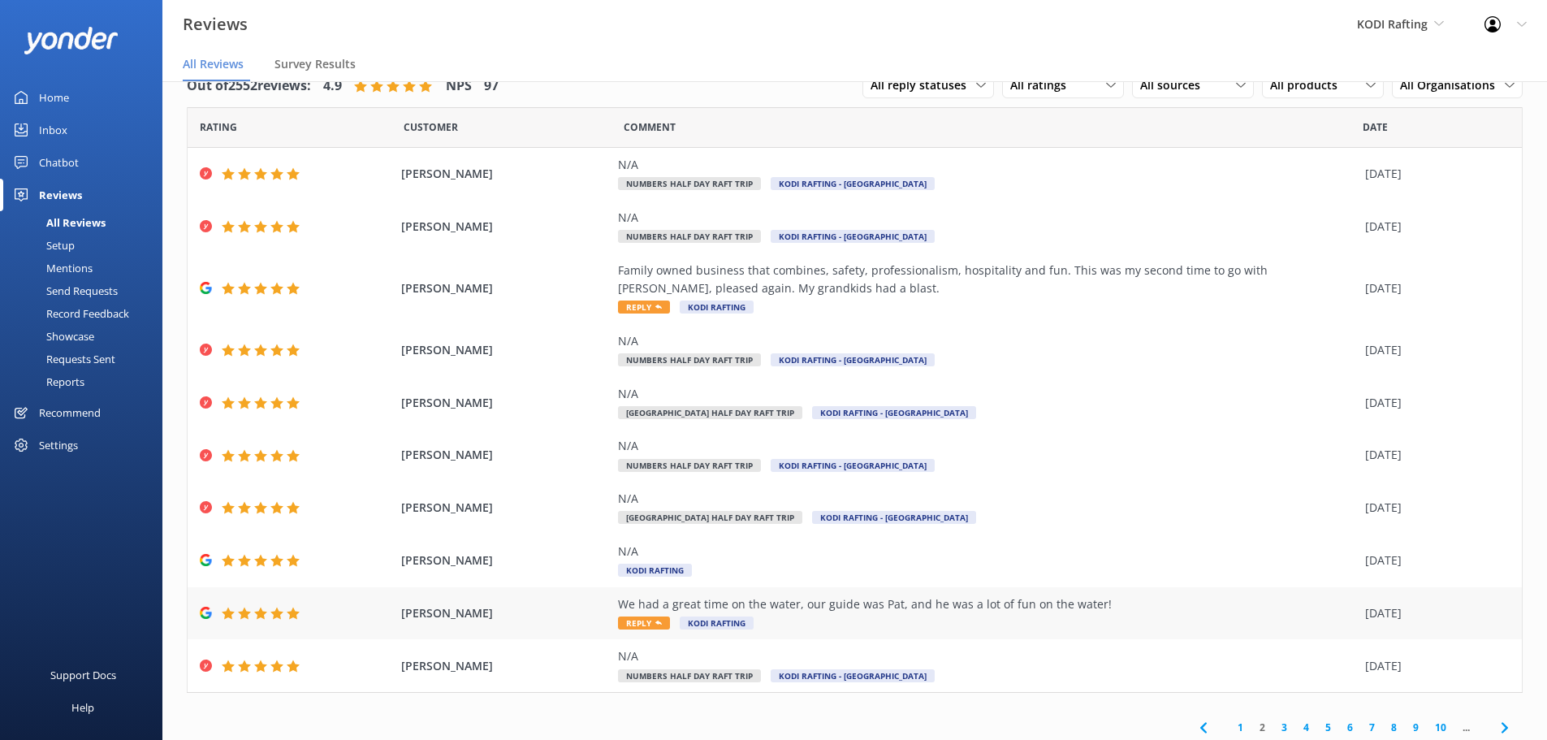
drag, startPoint x: 629, startPoint y: 622, endPoint x: 619, endPoint y: 636, distance: 17.6
click at [620, 634] on div "[PERSON_NAME] We had a great time on the water, our guide was Pat, and he was a…" at bounding box center [855, 613] width 1334 height 53
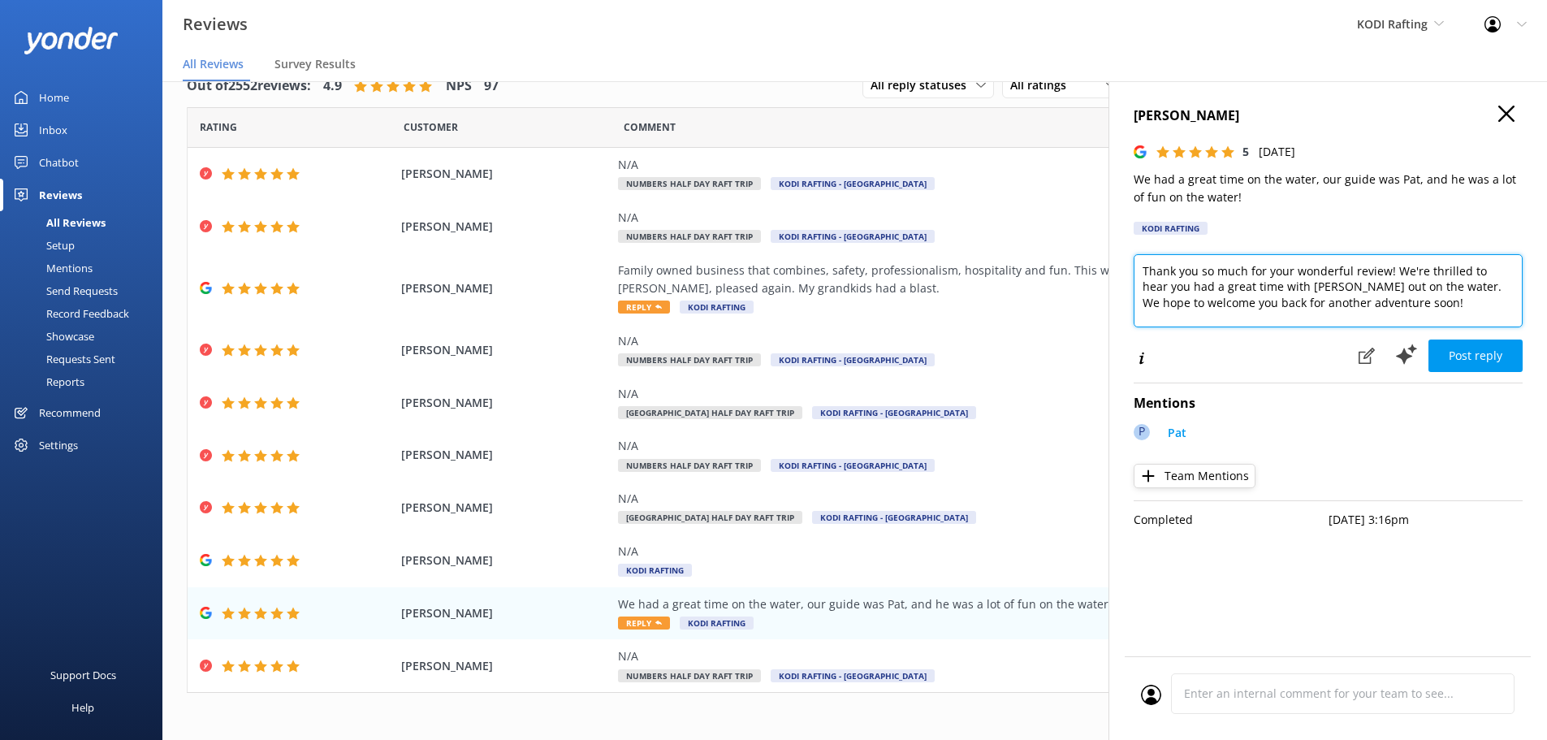
drag, startPoint x: 1391, startPoint y: 275, endPoint x: 1139, endPoint y: 239, distance: 255.0
click at [1139, 242] on div "[PERSON_NAME] 5 [DATE] We had a great time on the water, our guide was Pat, and…" at bounding box center [1327, 451] width 438 height 740
type textarea "We're thrilled to hear you had a great time with [PERSON_NAME] out on the water…"
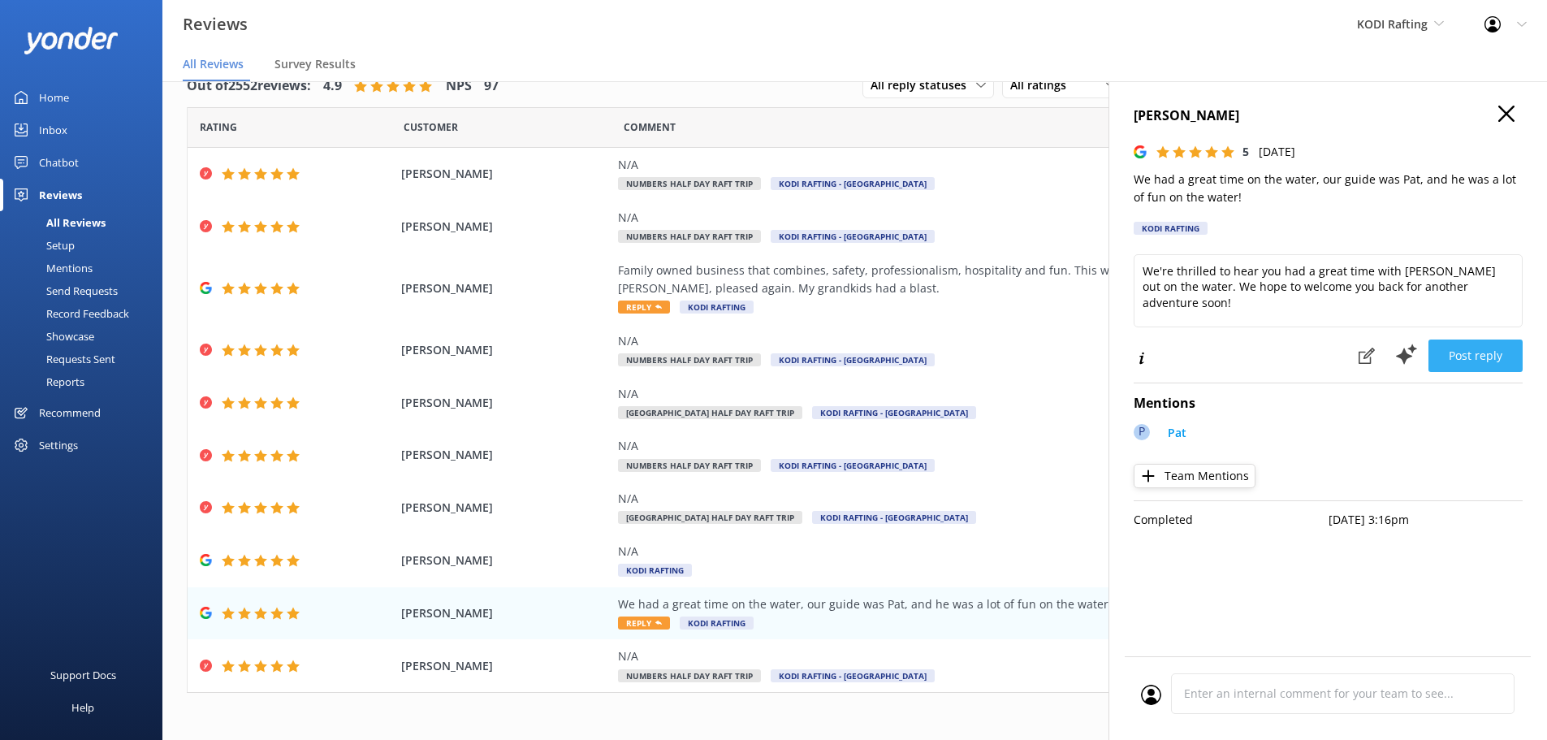
click at [1461, 350] on button "Post reply" at bounding box center [1475, 355] width 94 height 32
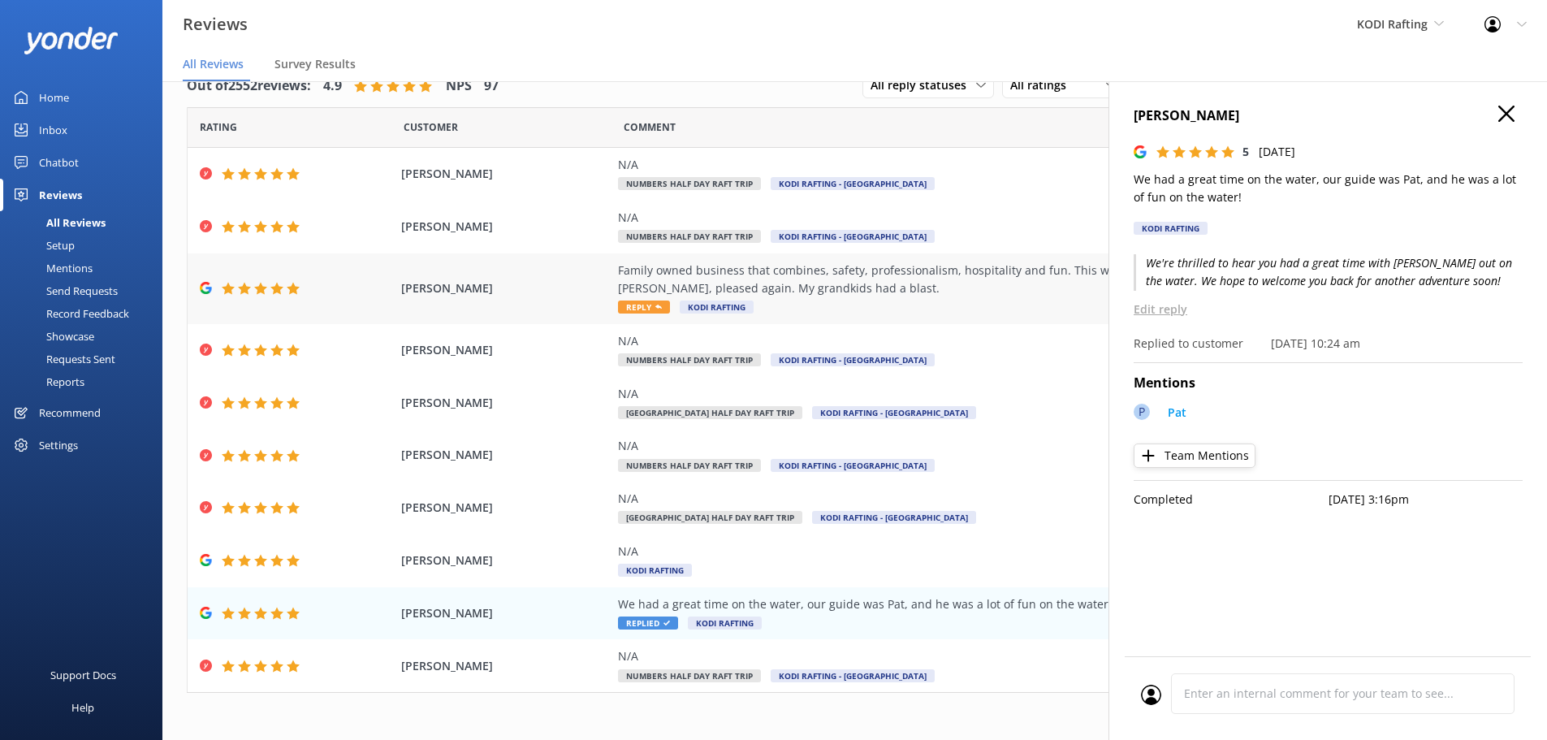
click at [645, 302] on span "Reply" at bounding box center [644, 306] width 52 height 13
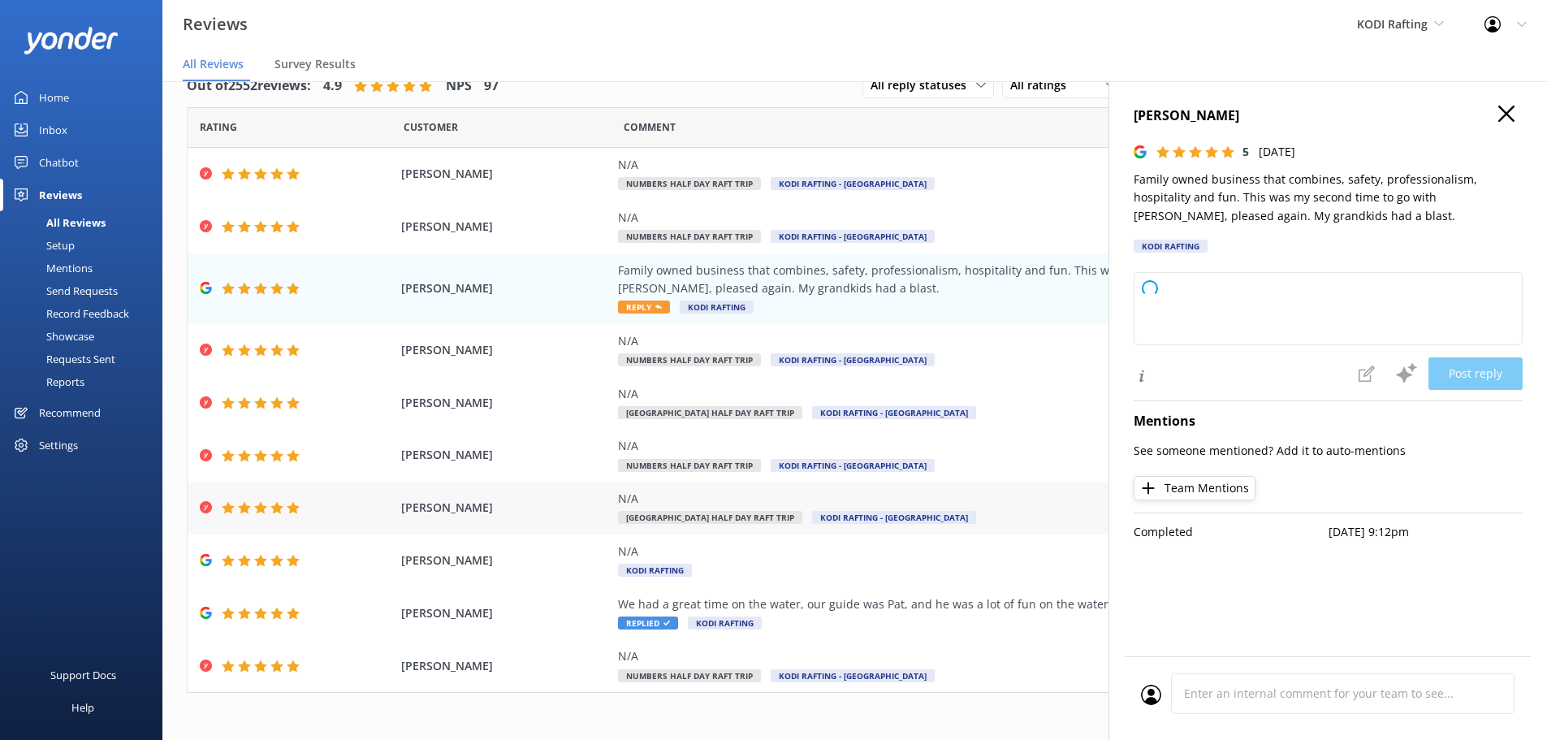
type textarea "Thank you so much for your wonderful review! We're thrilled you and your grandk…"
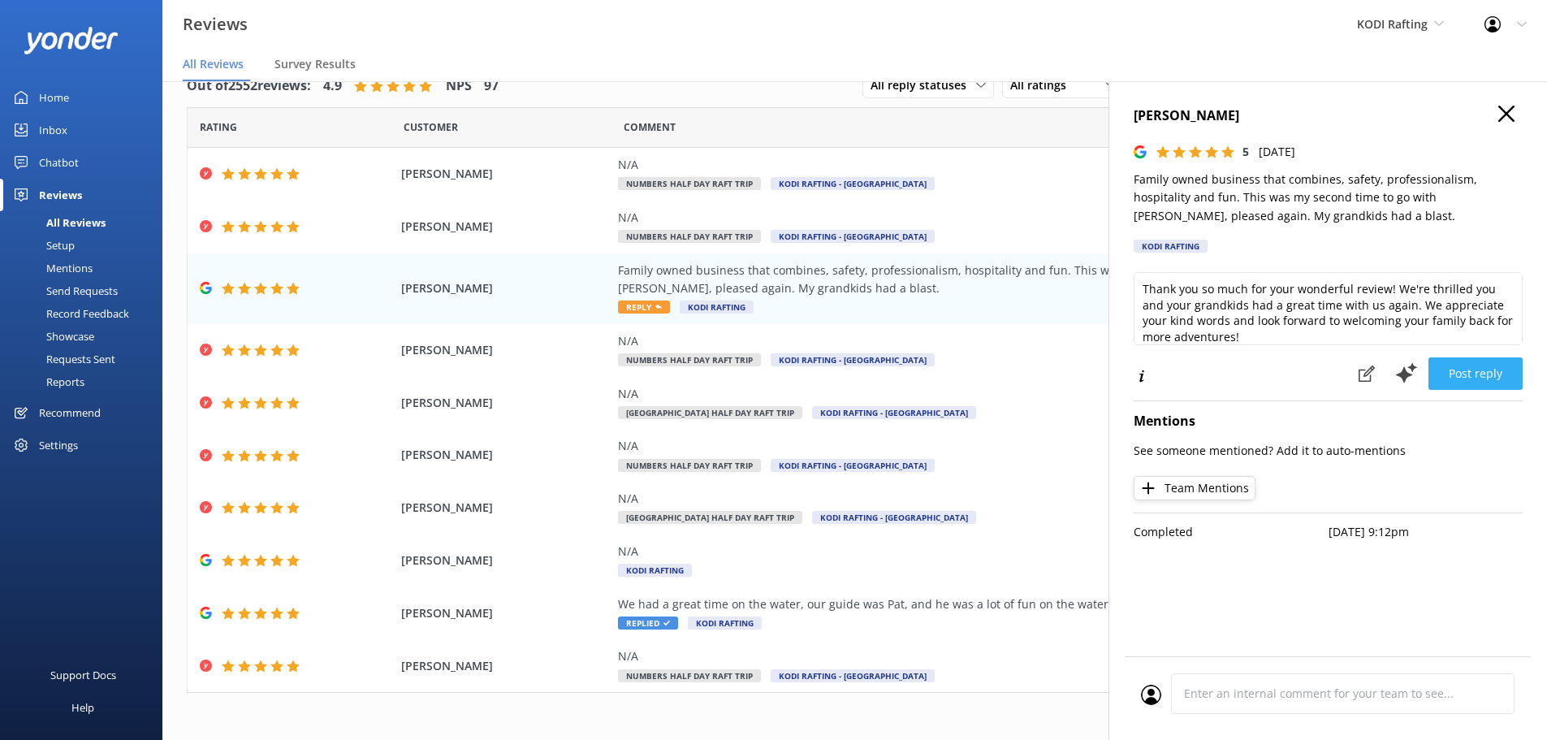
click at [1482, 378] on button "Post reply" at bounding box center [1475, 373] width 94 height 32
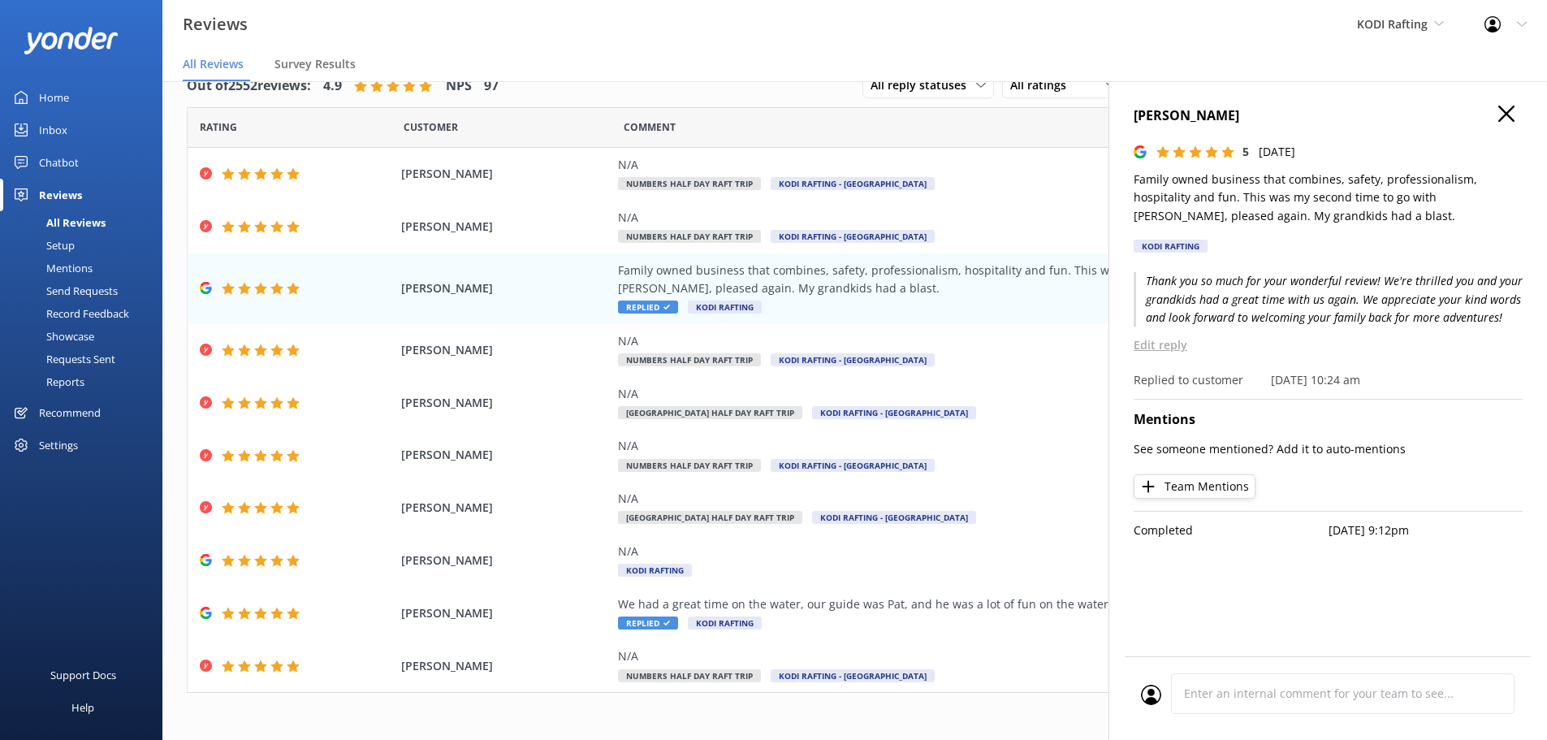
click at [1492, 111] on h4 "[PERSON_NAME]" at bounding box center [1327, 116] width 389 height 21
click at [1509, 114] on icon at bounding box center [1506, 114] width 16 height 16
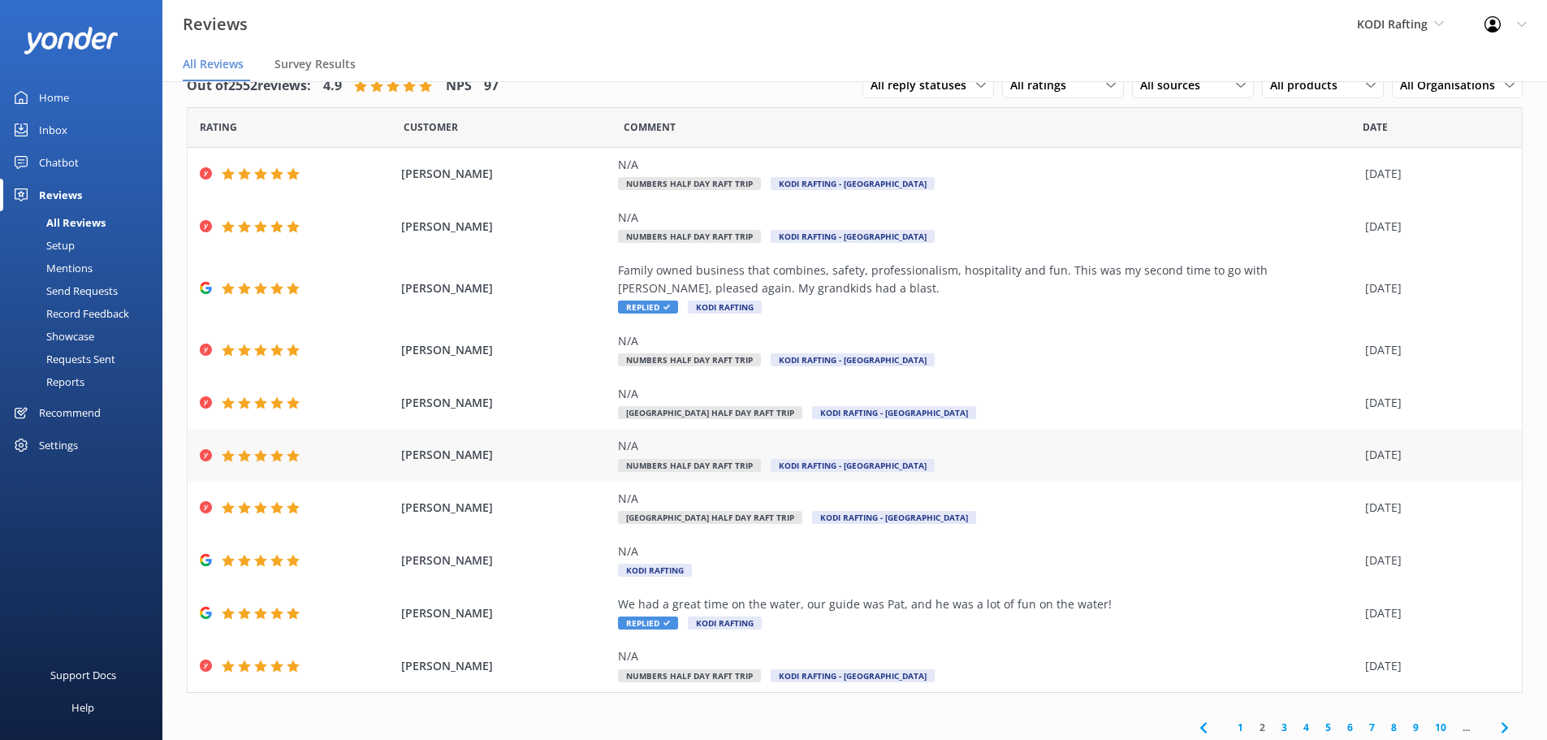
scroll to position [38, 0]
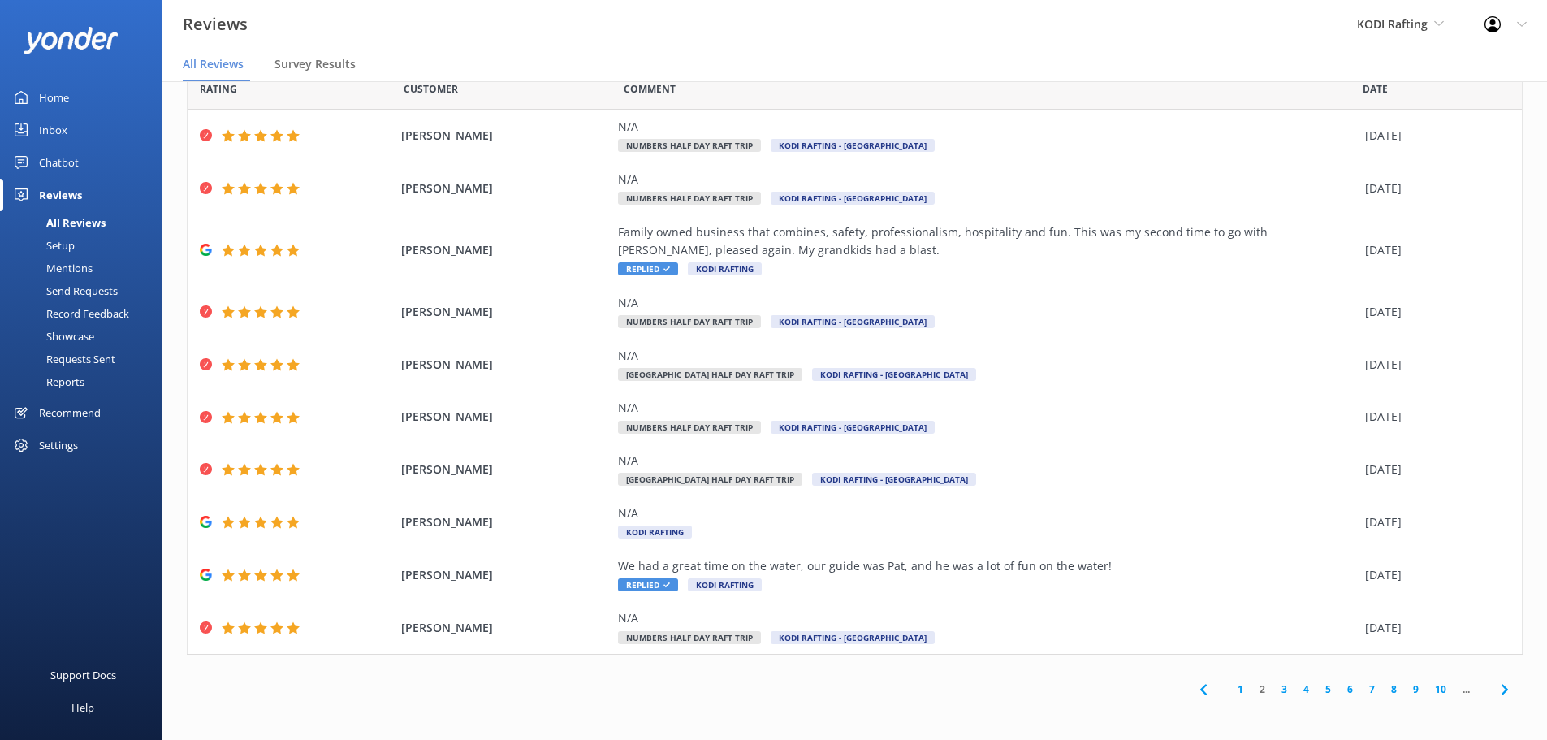
click at [1232, 688] on link "1" at bounding box center [1240, 688] width 22 height 15
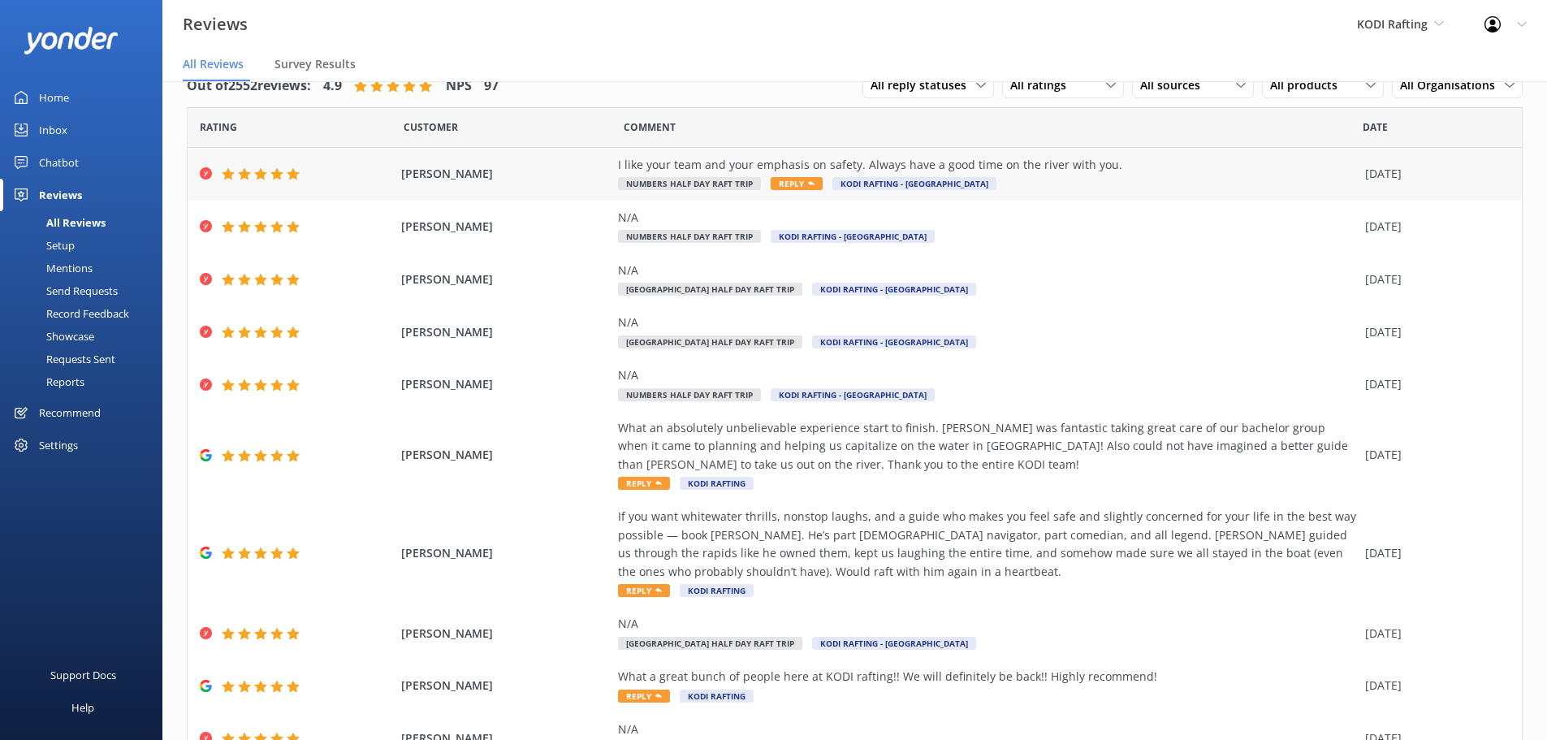
click at [793, 183] on span "Reply" at bounding box center [796, 183] width 52 height 13
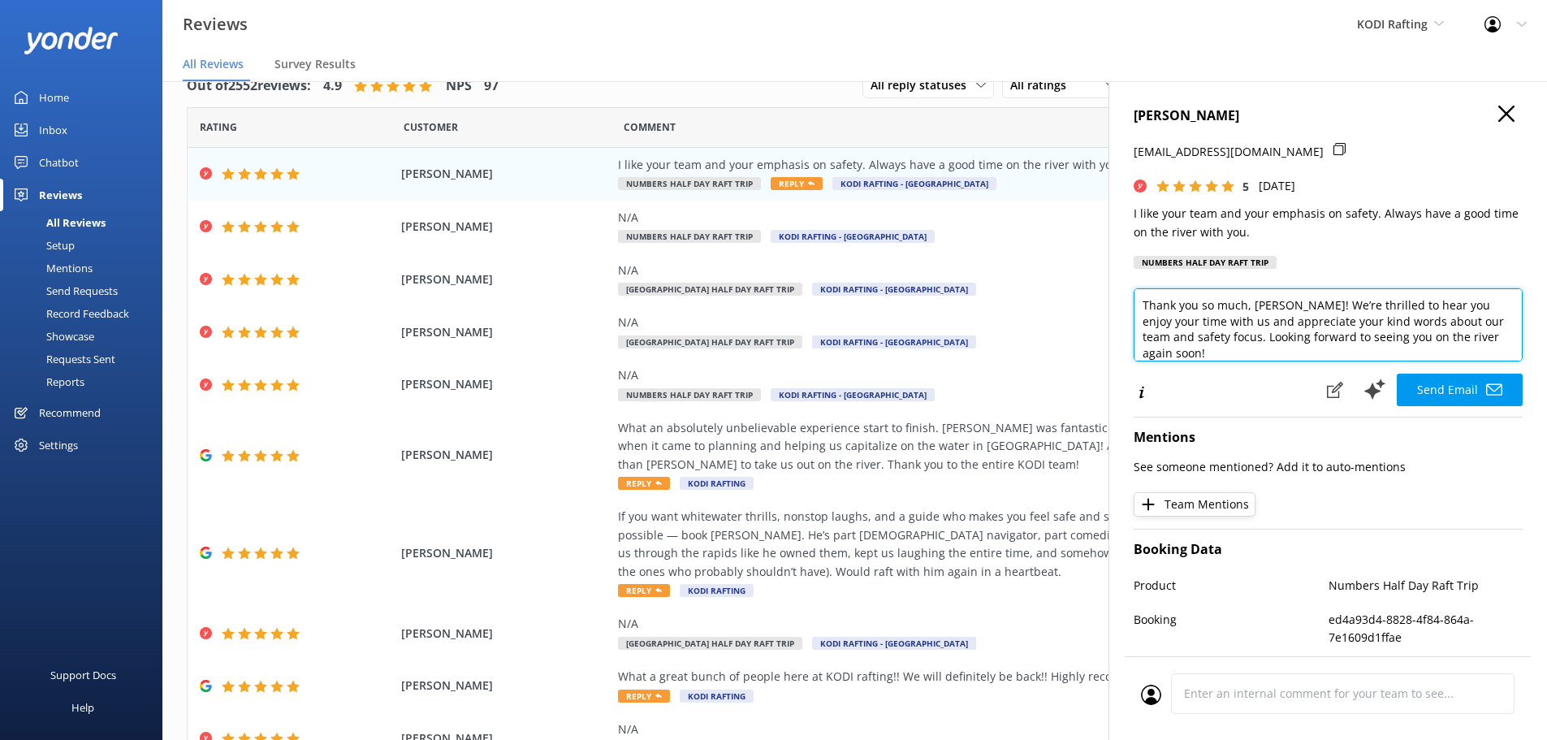
drag, startPoint x: 1503, startPoint y: 345, endPoint x: 1314, endPoint y: 290, distance: 197.0
click at [1314, 290] on textarea "Thank you so much, [PERSON_NAME]! We’re thrilled to hear you enjoy your time wi…" at bounding box center [1327, 324] width 389 height 73
type textarea "Thank you so much, [PERSON_NAME]! We always appreciate to see you call, and it …"
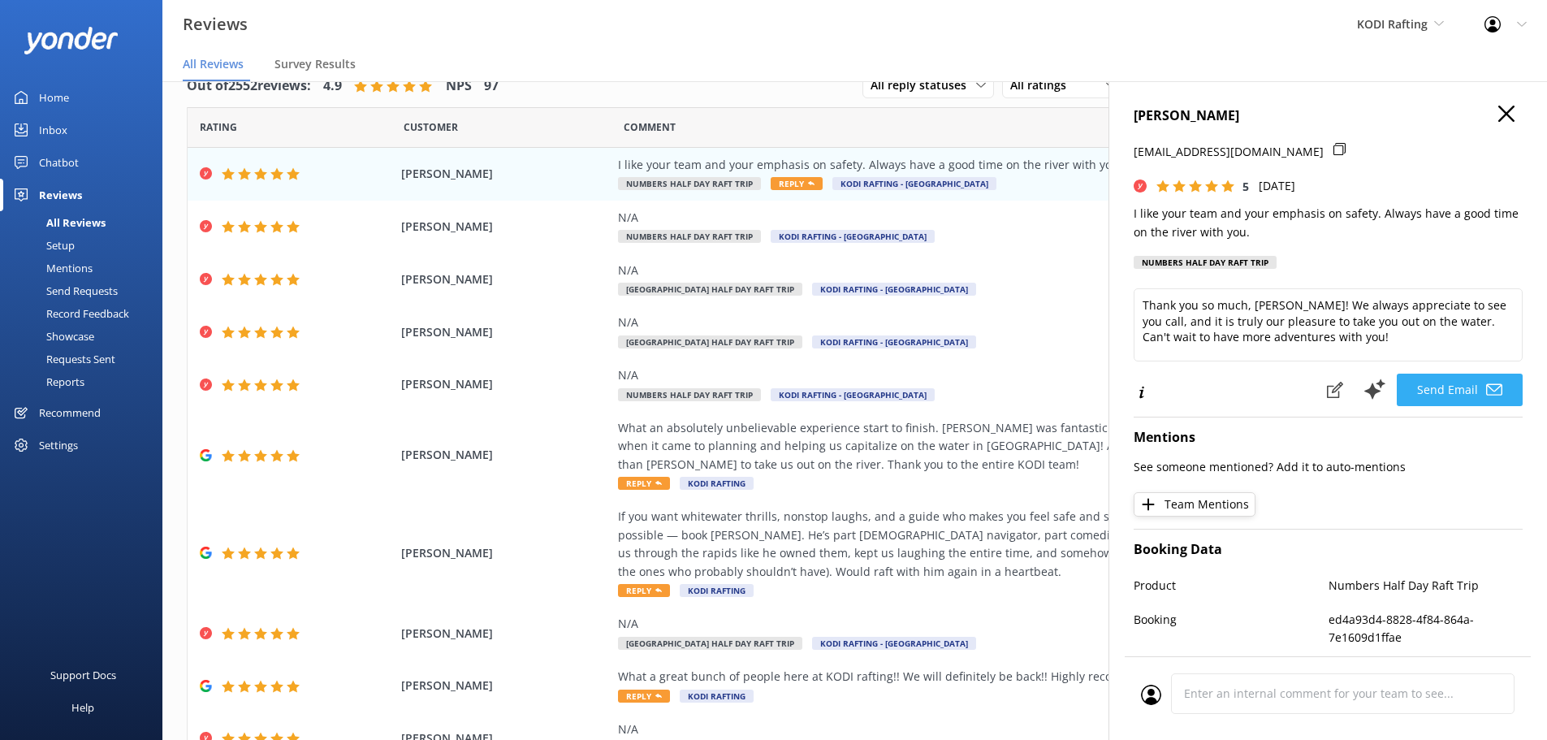
click at [1435, 381] on button "Send Email" at bounding box center [1459, 389] width 126 height 32
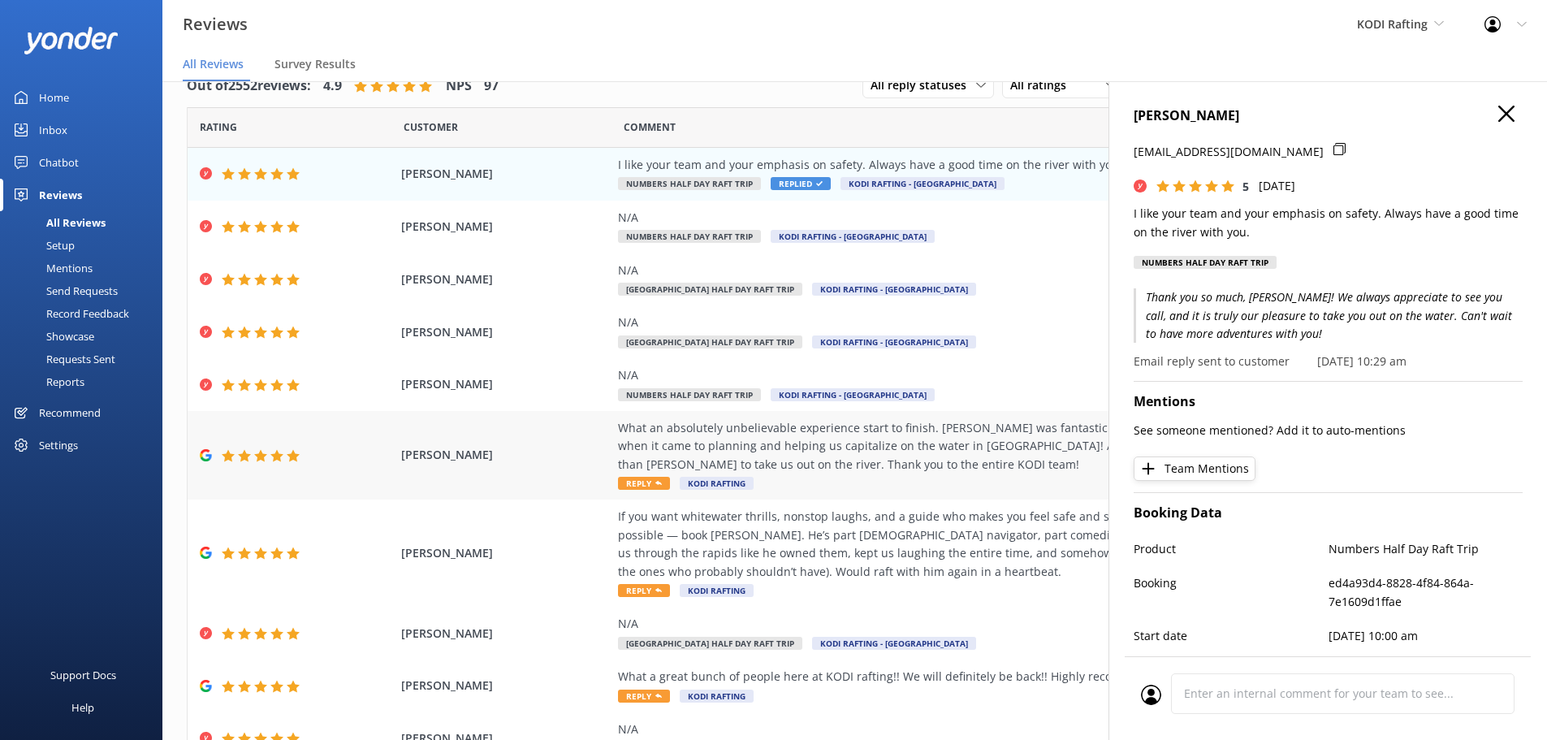
click at [628, 491] on div "What an absolutely unbelievable experience start to finish. [PERSON_NAME] was f…" at bounding box center [987, 455] width 739 height 73
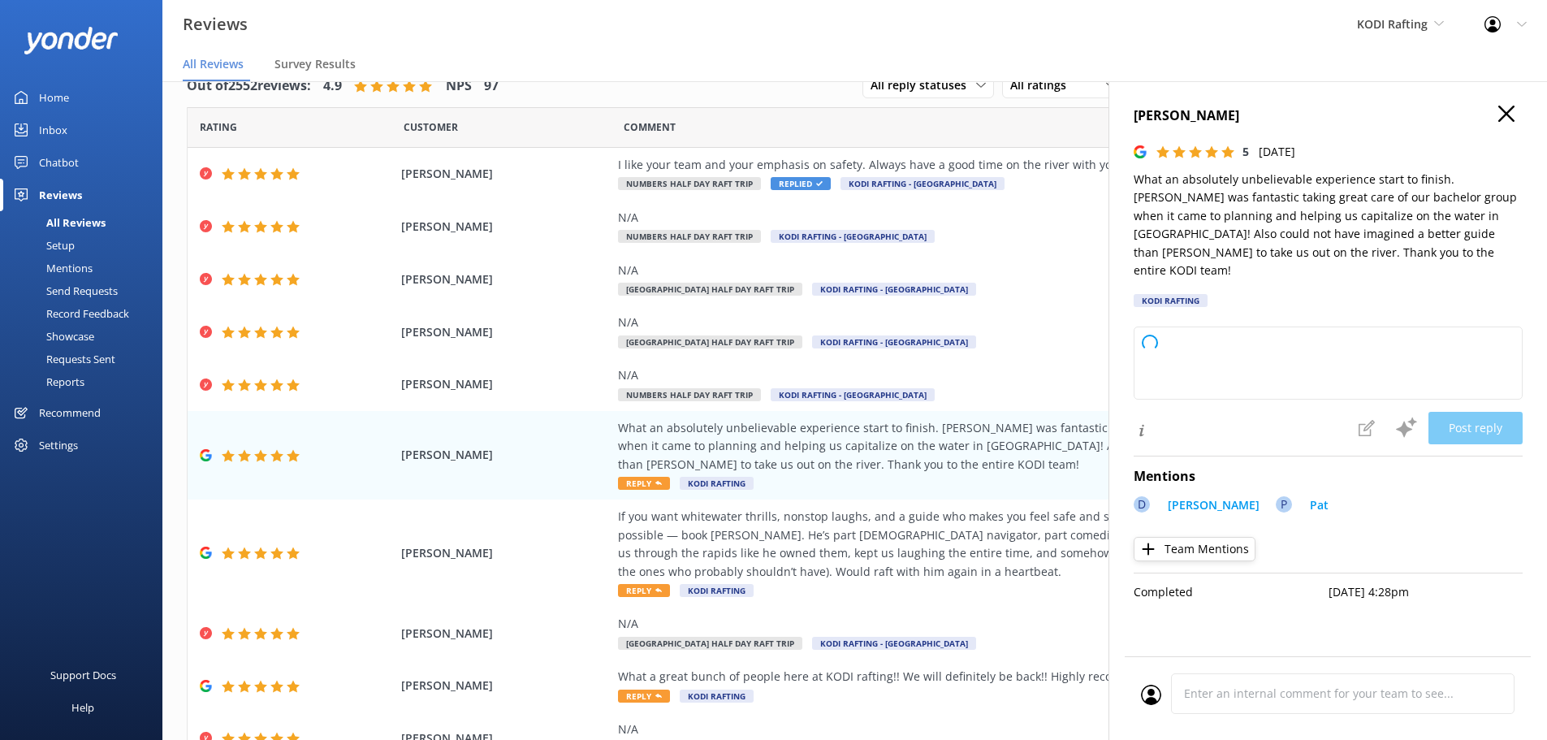
type textarea "Thank you so much for your wonderful review! We're thrilled to hear you had an …"
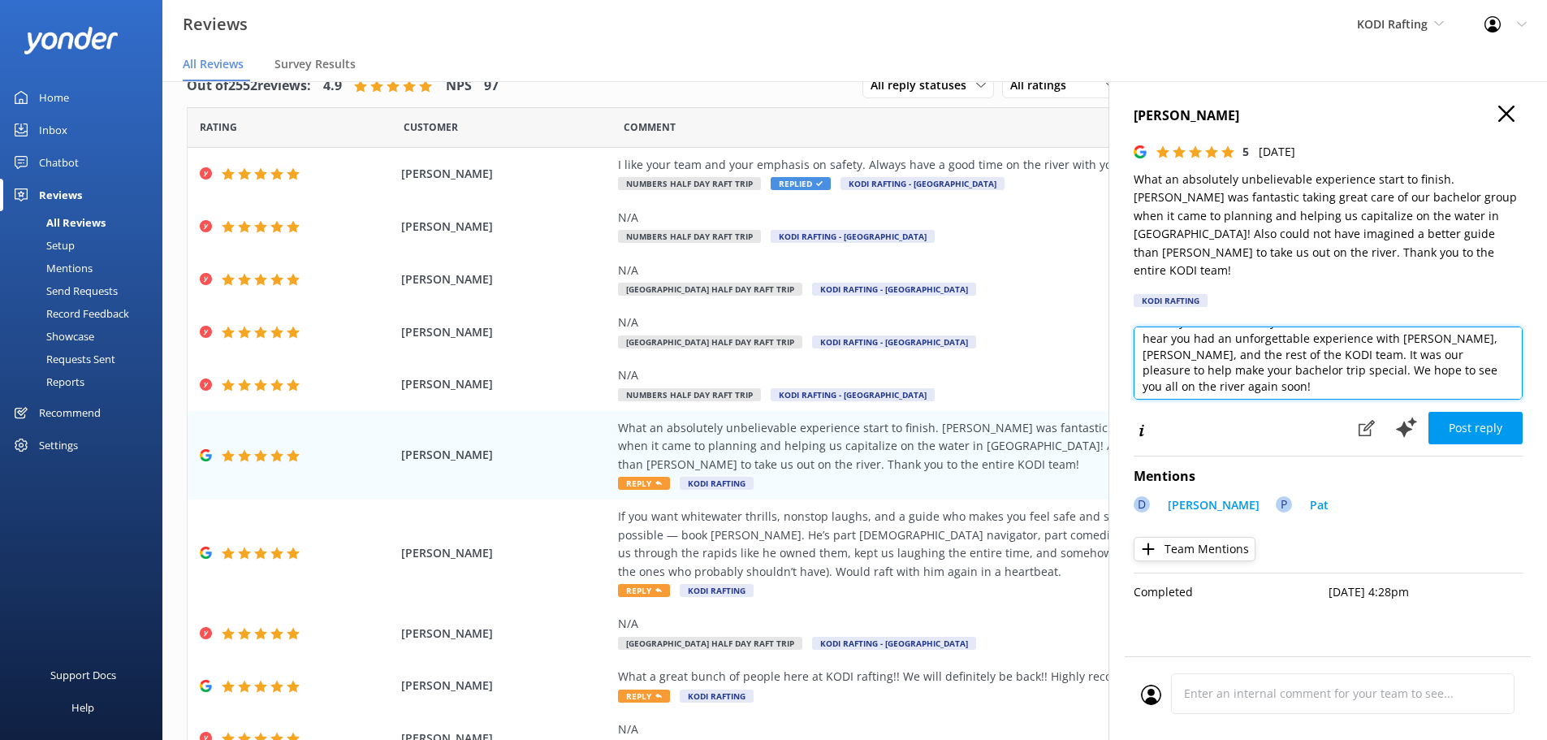
scroll to position [24, 0]
click at [1476, 412] on button "Post reply" at bounding box center [1475, 428] width 94 height 32
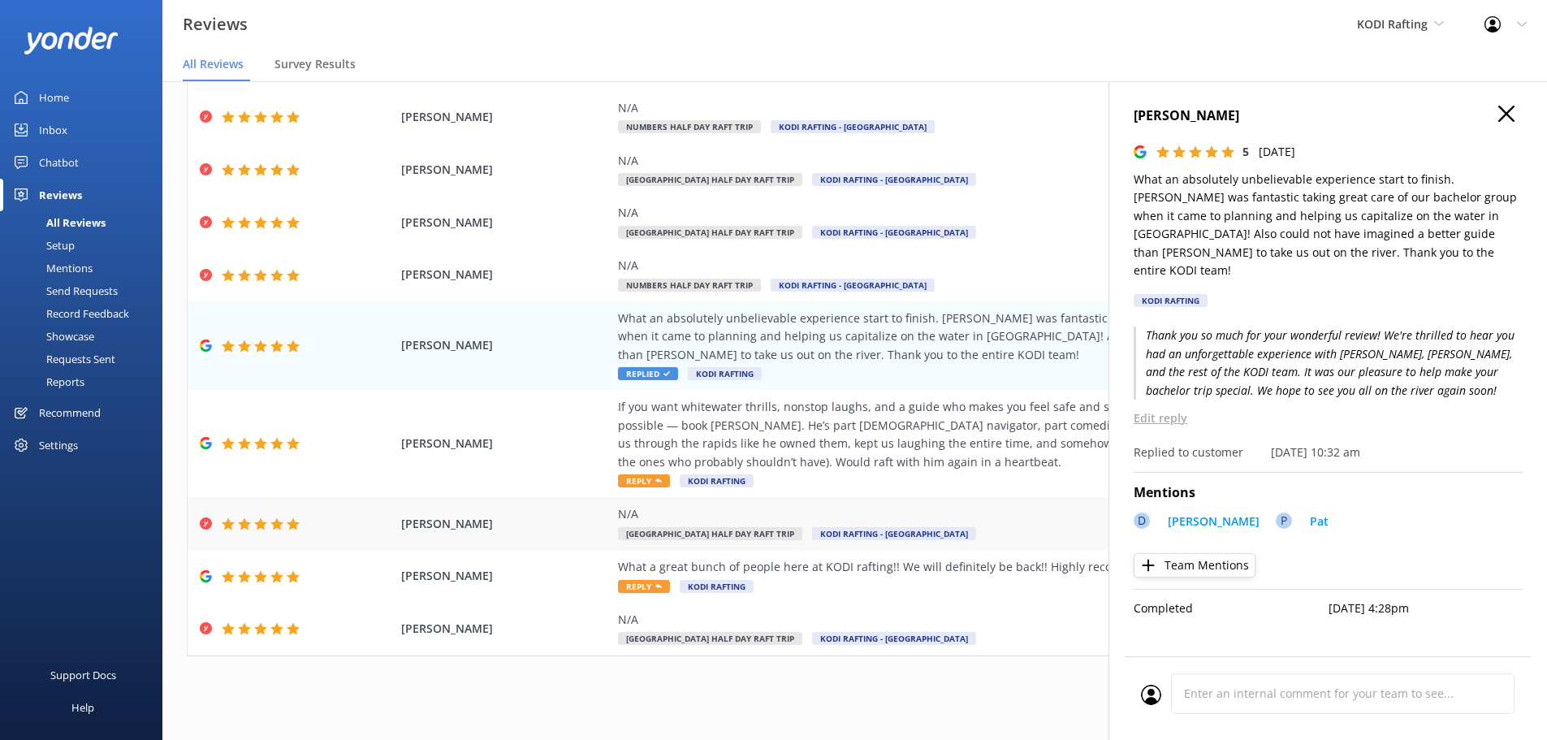
scroll to position [111, 0]
click at [639, 488] on div "[PERSON_NAME] If you want whitewater thrills, nonstop laughs, and a guide who m…" at bounding box center [855, 441] width 1334 height 107
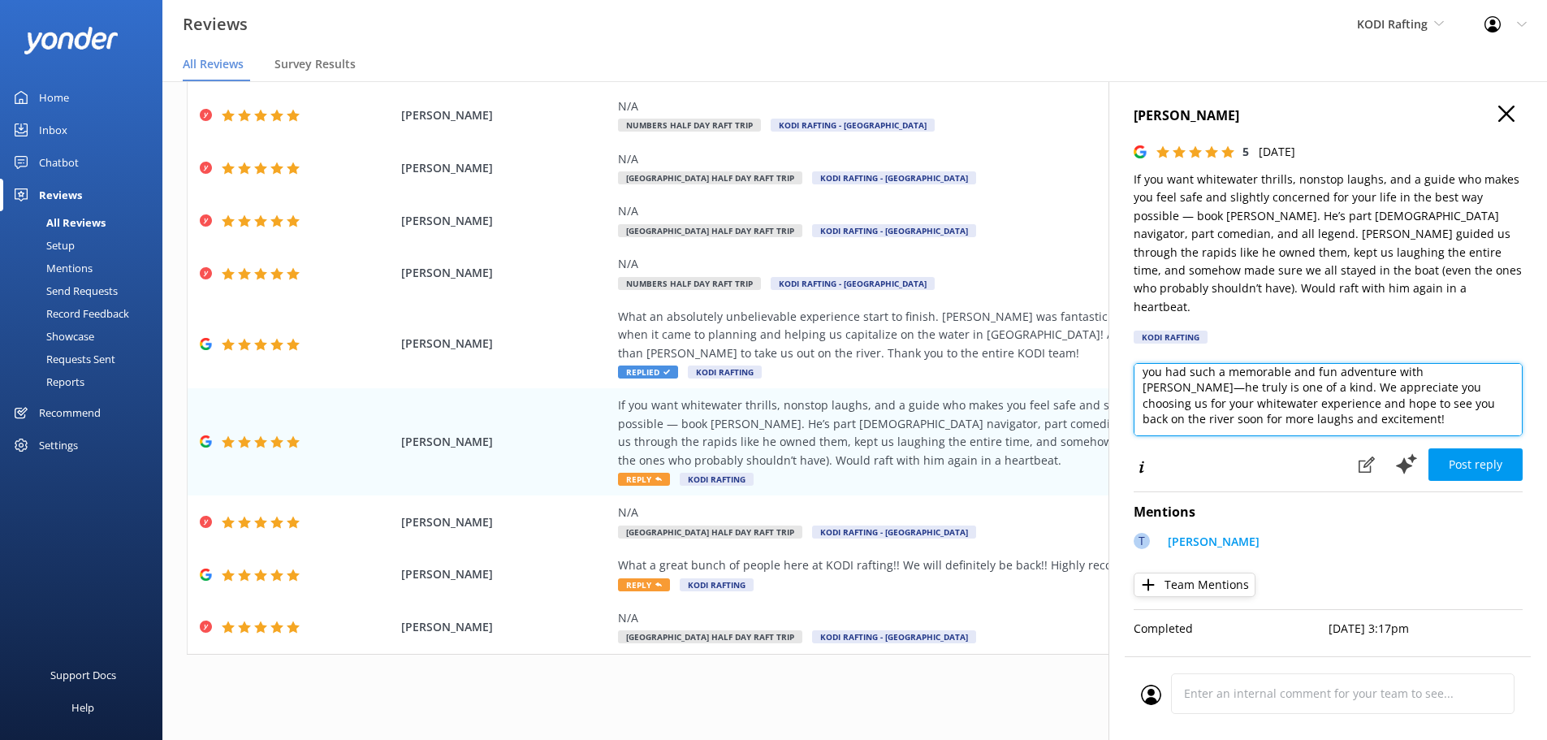
scroll to position [0, 0]
drag, startPoint x: 1225, startPoint y: 370, endPoint x: 1443, endPoint y: 376, distance: 218.5
click at [1443, 376] on textarea "Thank you so much for your fantastic review! We're thrilled to hear you had suc…" at bounding box center [1327, 399] width 389 height 73
drag, startPoint x: 1376, startPoint y: 400, endPoint x: 1196, endPoint y: 398, distance: 180.2
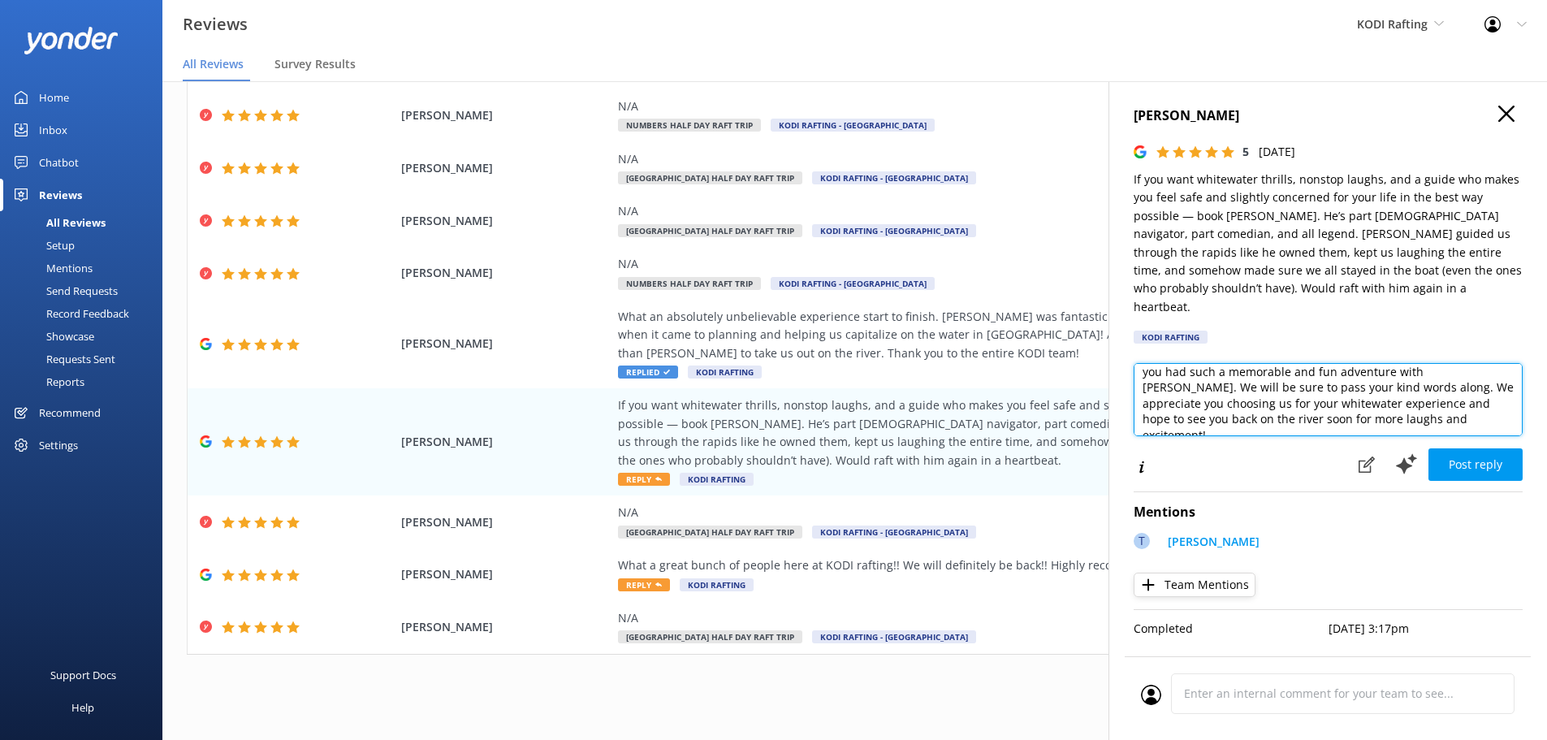
click at [1196, 398] on textarea "Thank you so much for your fantastic review! We're thrilled to hear you had suc…" at bounding box center [1327, 399] width 389 height 73
type textarea "Thank you so much for your fantastic review! We're thrilled to hear you had suc…"
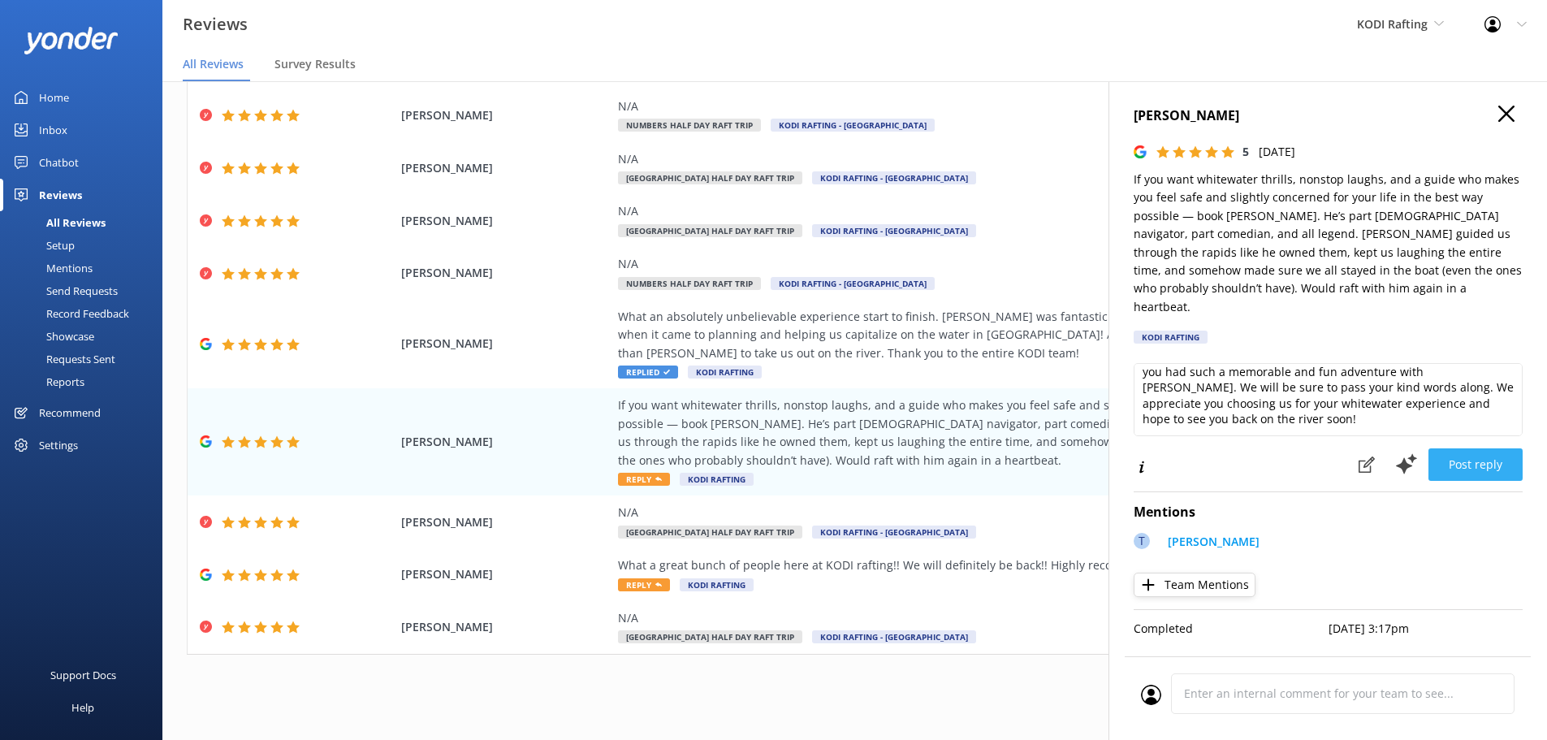
click at [1477, 452] on button "Post reply" at bounding box center [1475, 464] width 94 height 32
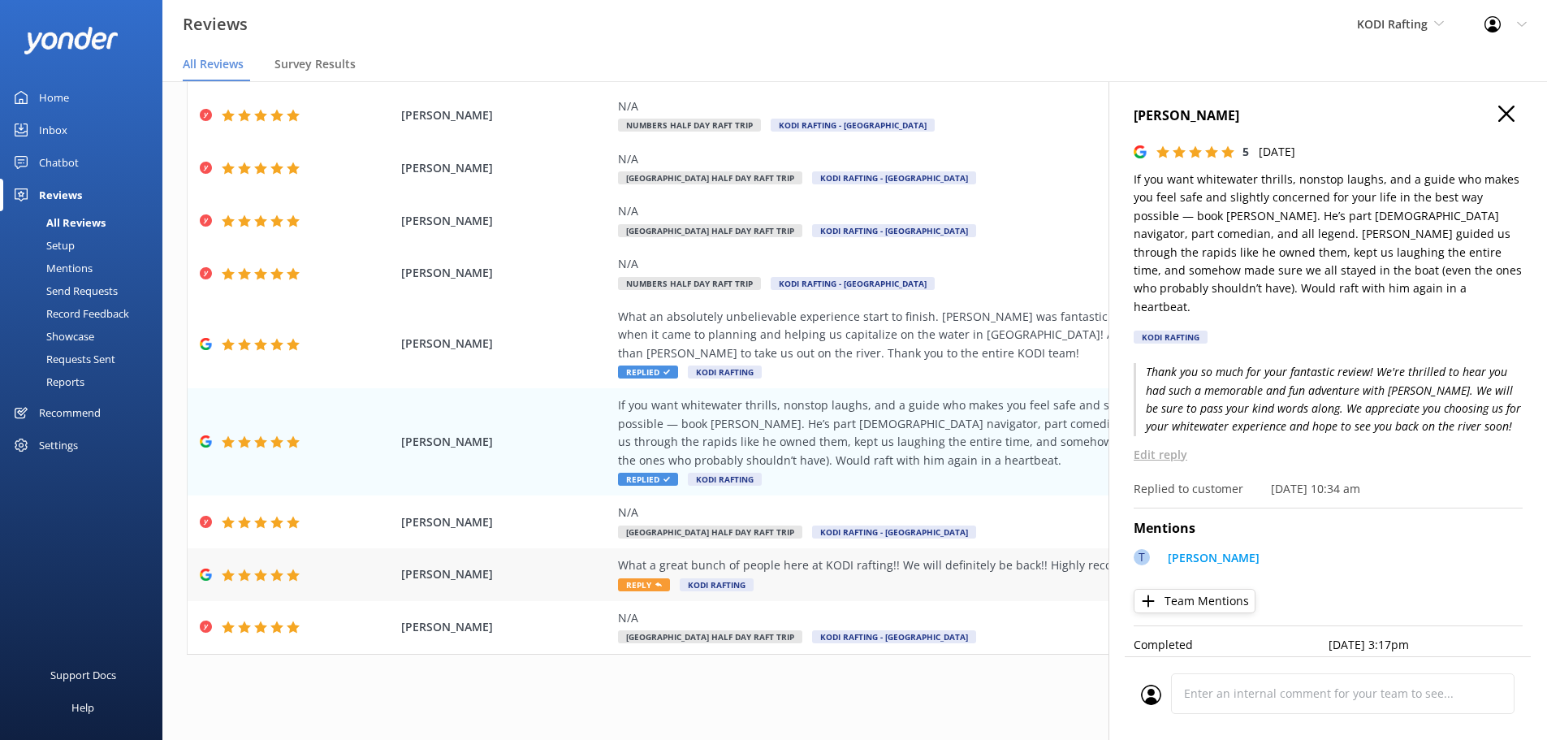
click at [645, 588] on span "Reply" at bounding box center [644, 584] width 52 height 13
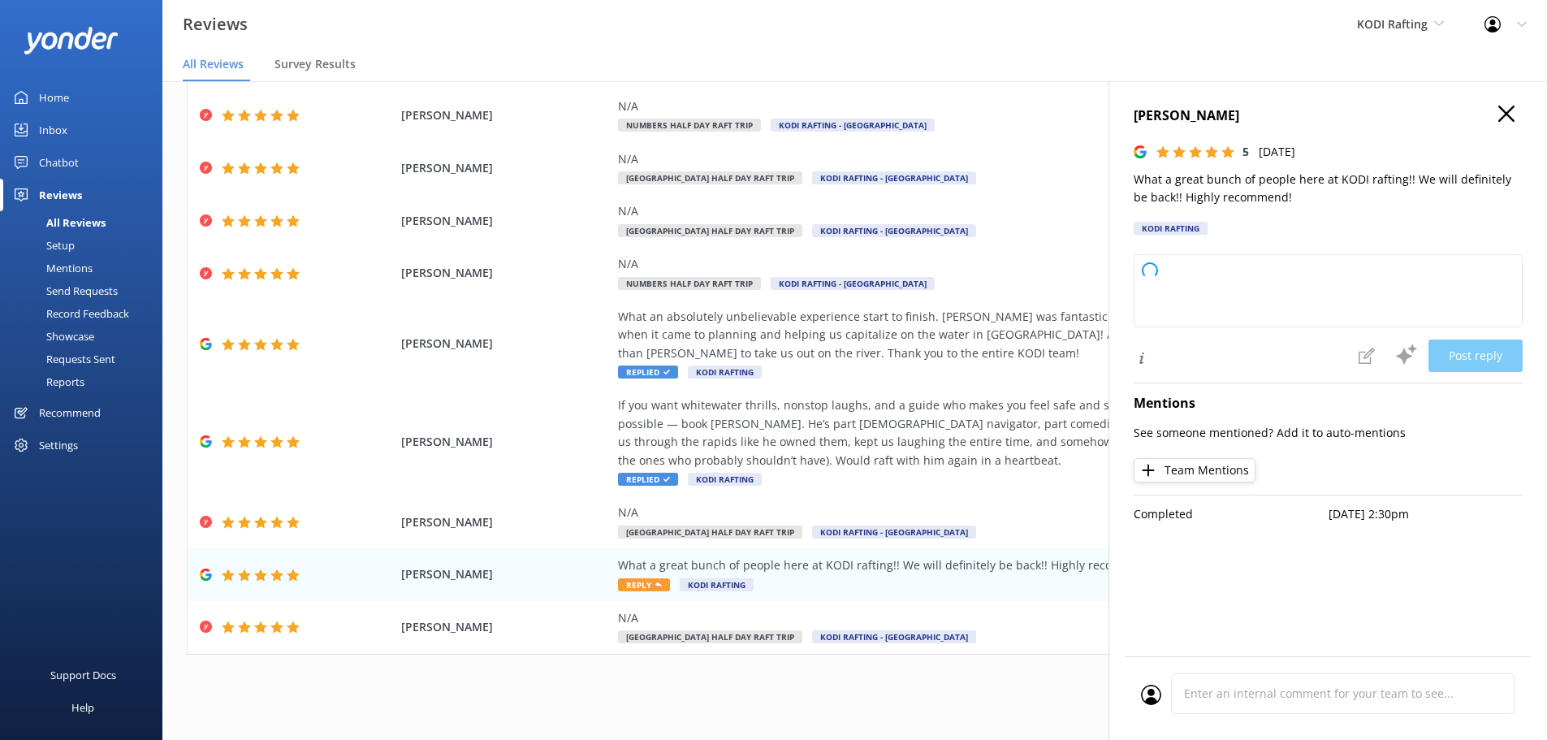
type textarea "Thank you so much for your kind words and recommendation! We’re thrilled you ha…"
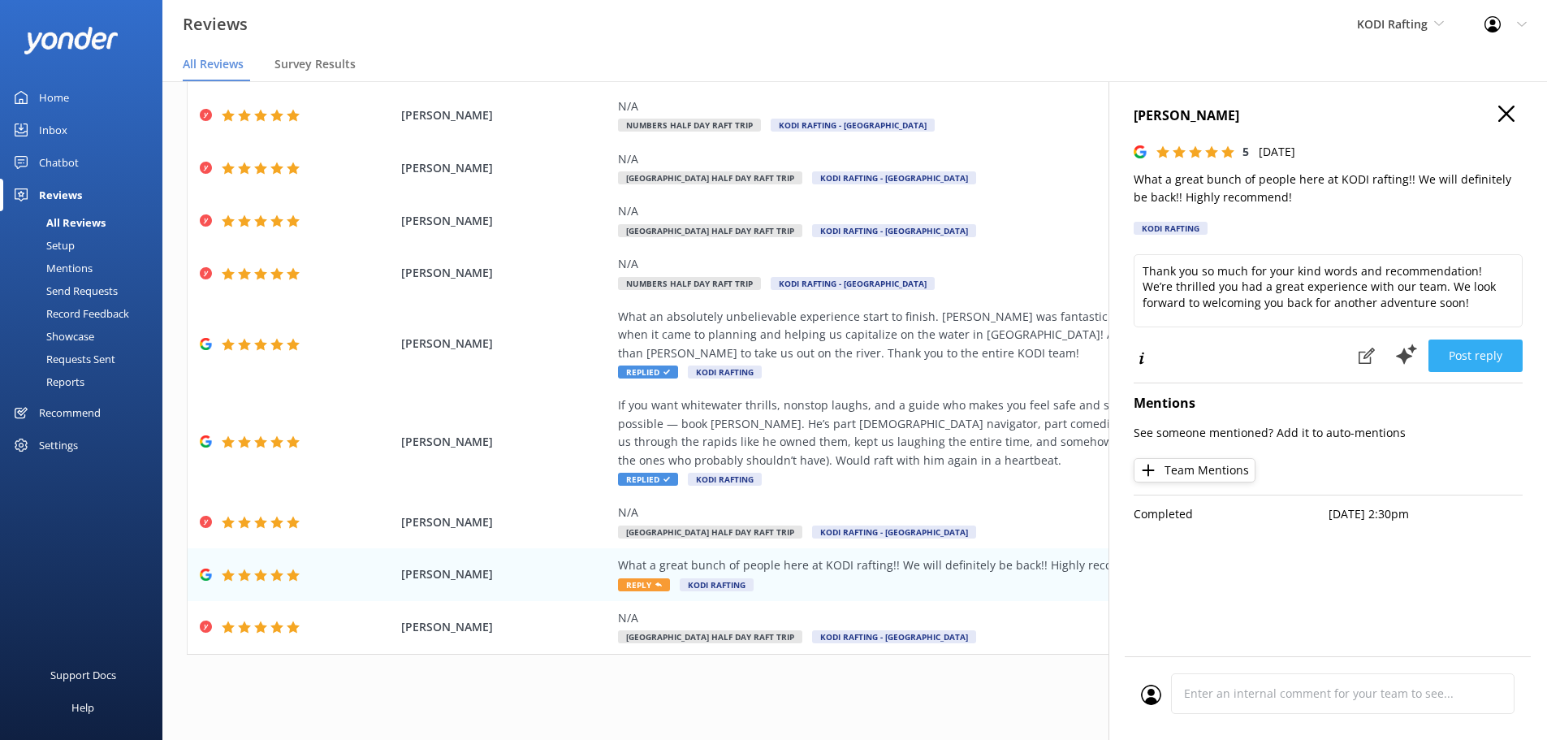
click at [1478, 361] on button "Post reply" at bounding box center [1475, 355] width 94 height 32
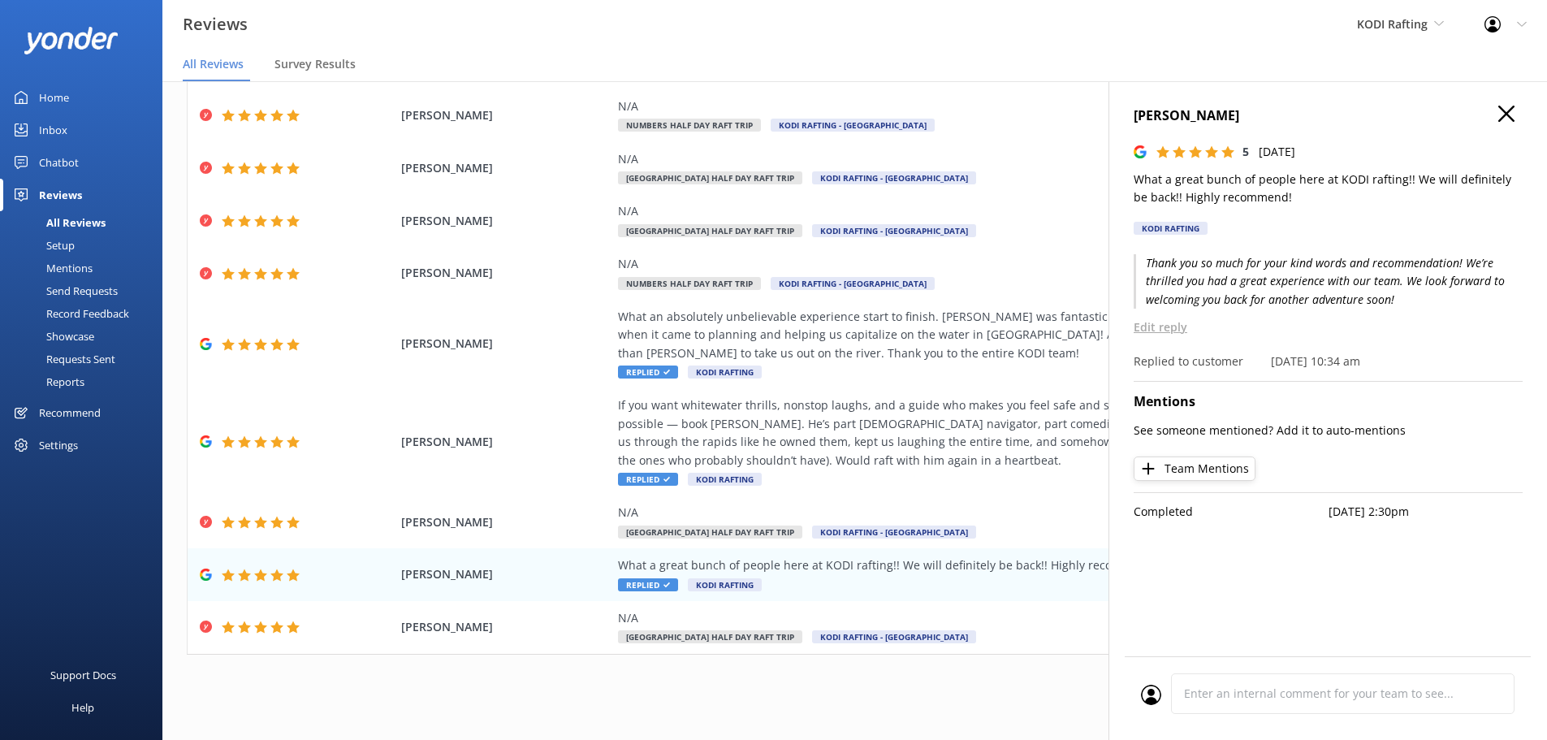
click at [1502, 113] on icon at bounding box center [1506, 114] width 16 height 16
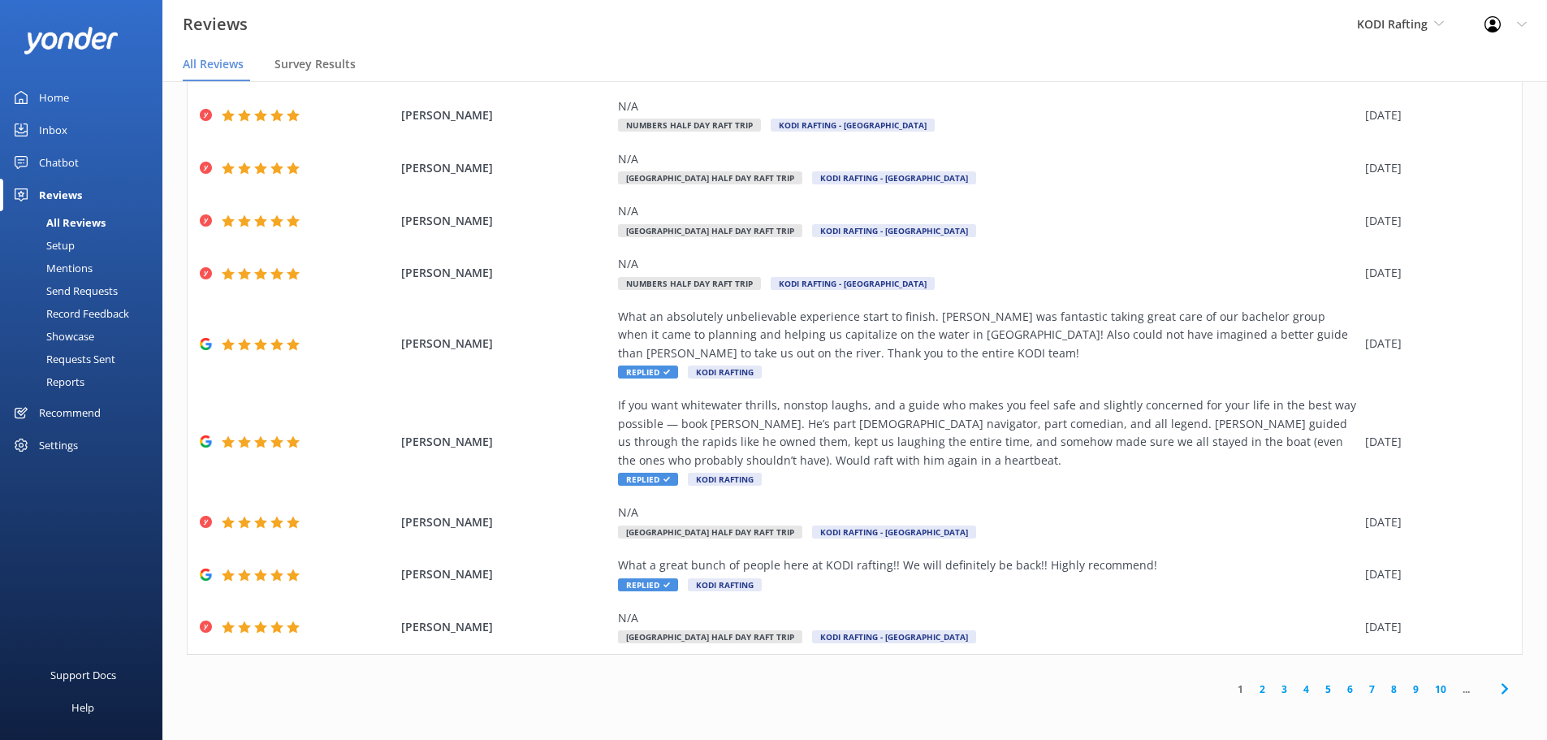
click at [1253, 691] on link "2" at bounding box center [1262, 688] width 22 height 15
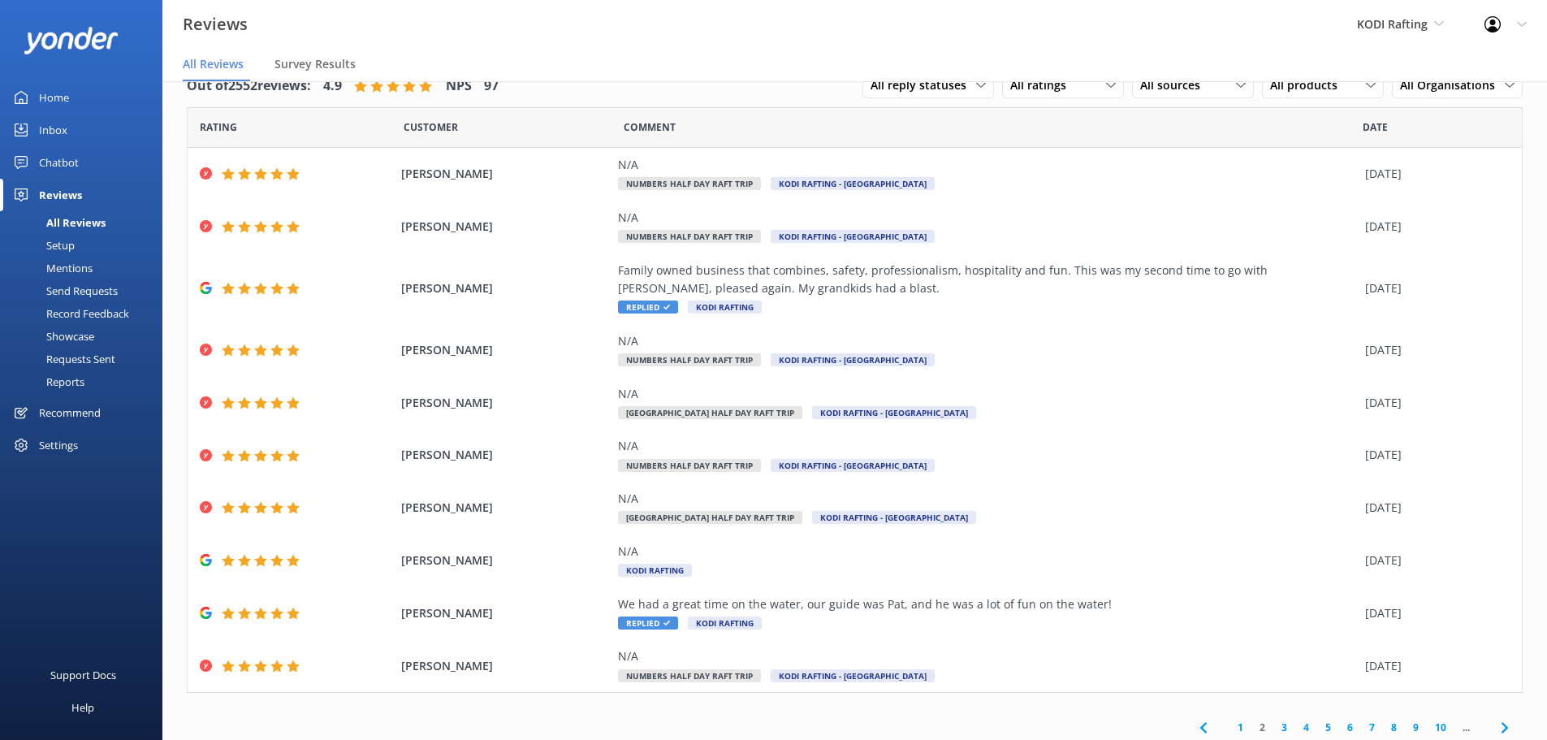
click at [1275, 723] on link "3" at bounding box center [1284, 726] width 22 height 15
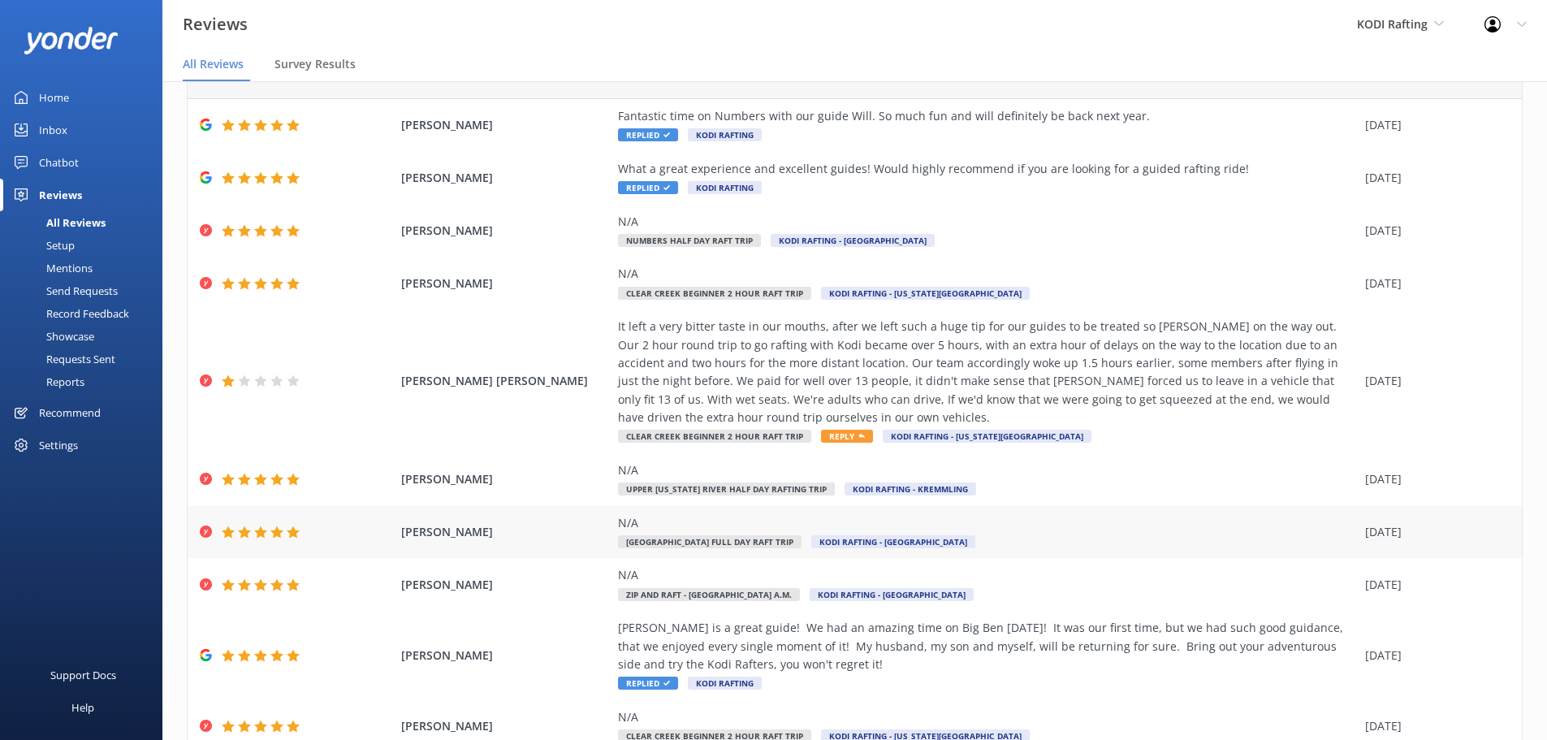
scroll to position [148, 0]
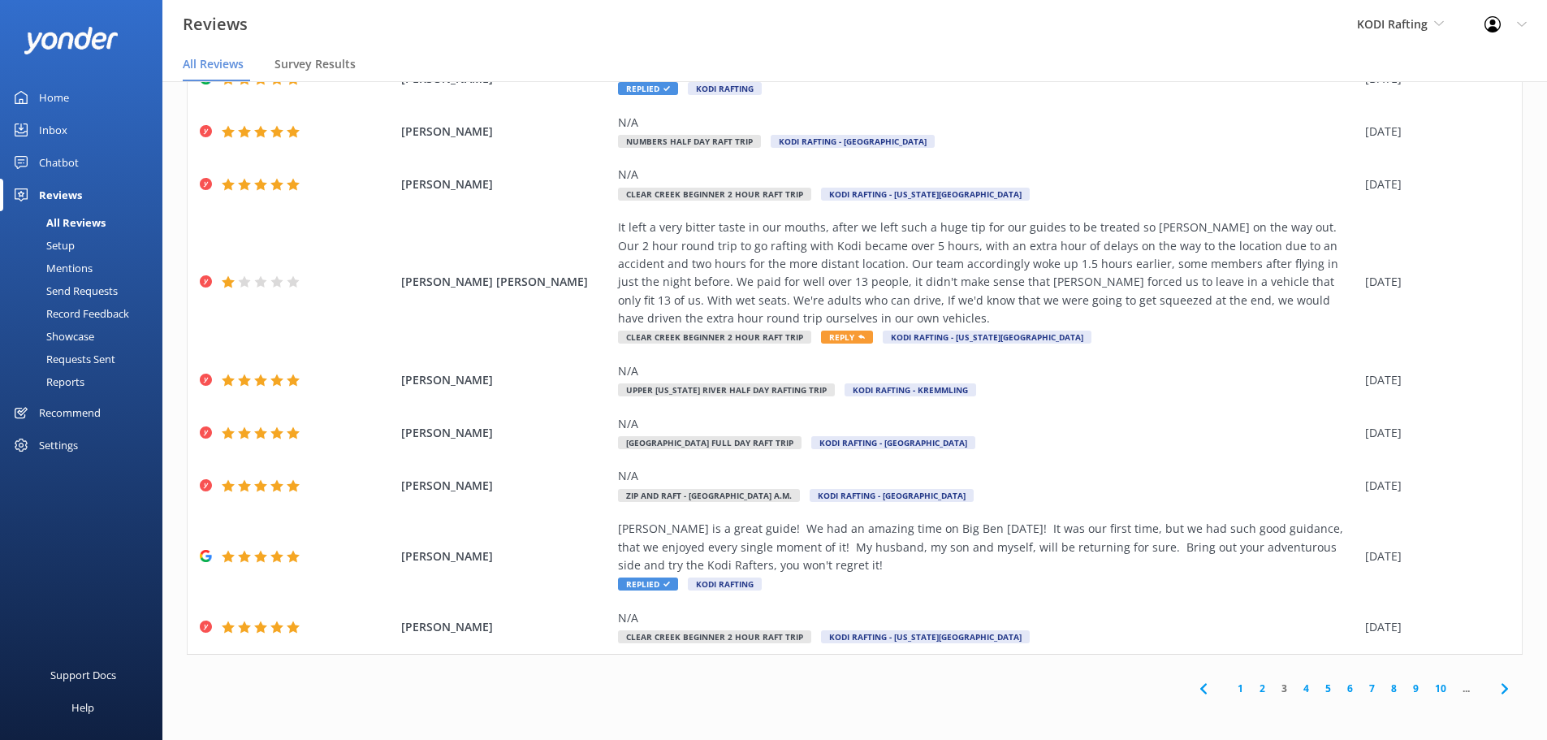
click at [1295, 690] on link "4" at bounding box center [1306, 687] width 22 height 15
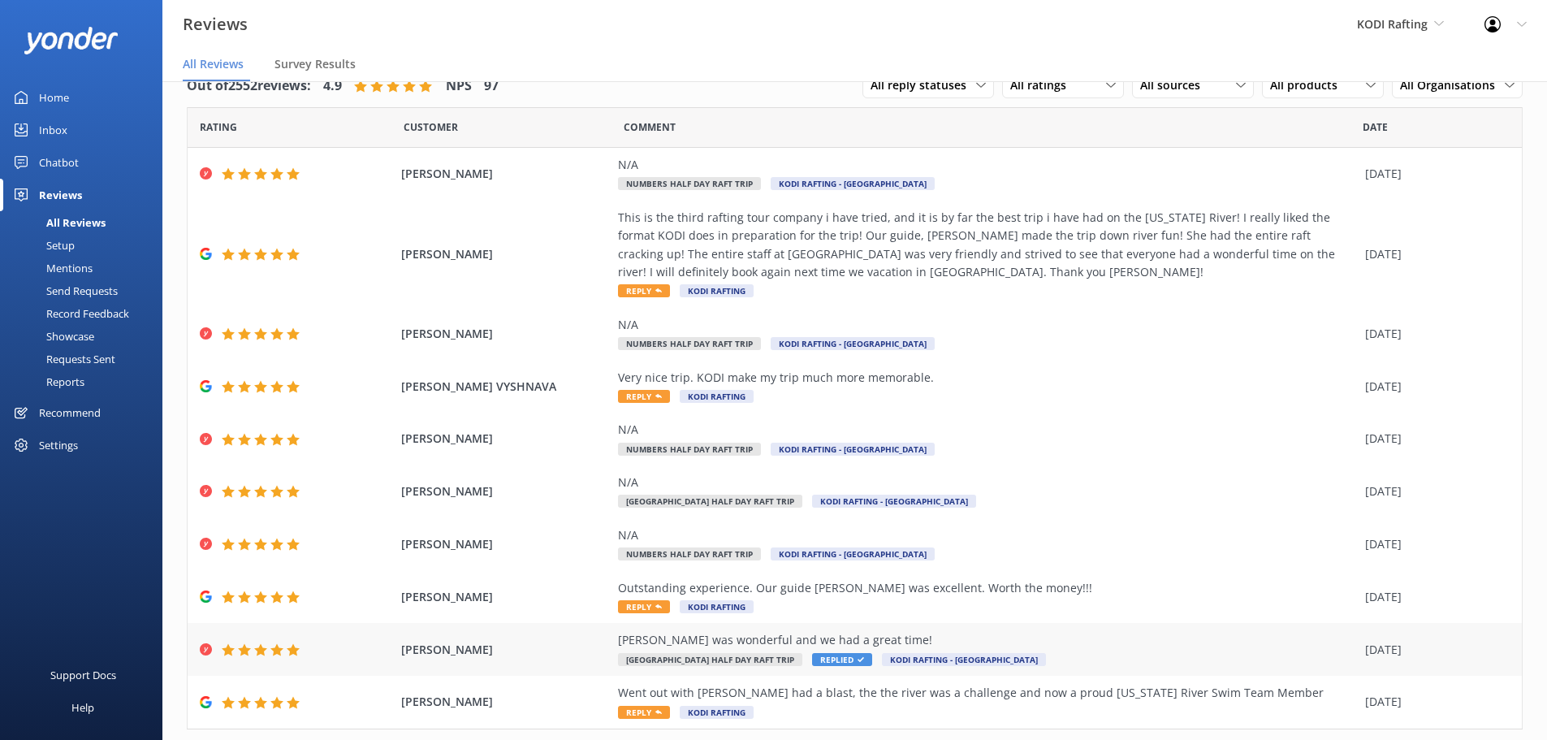
scroll to position [75, 0]
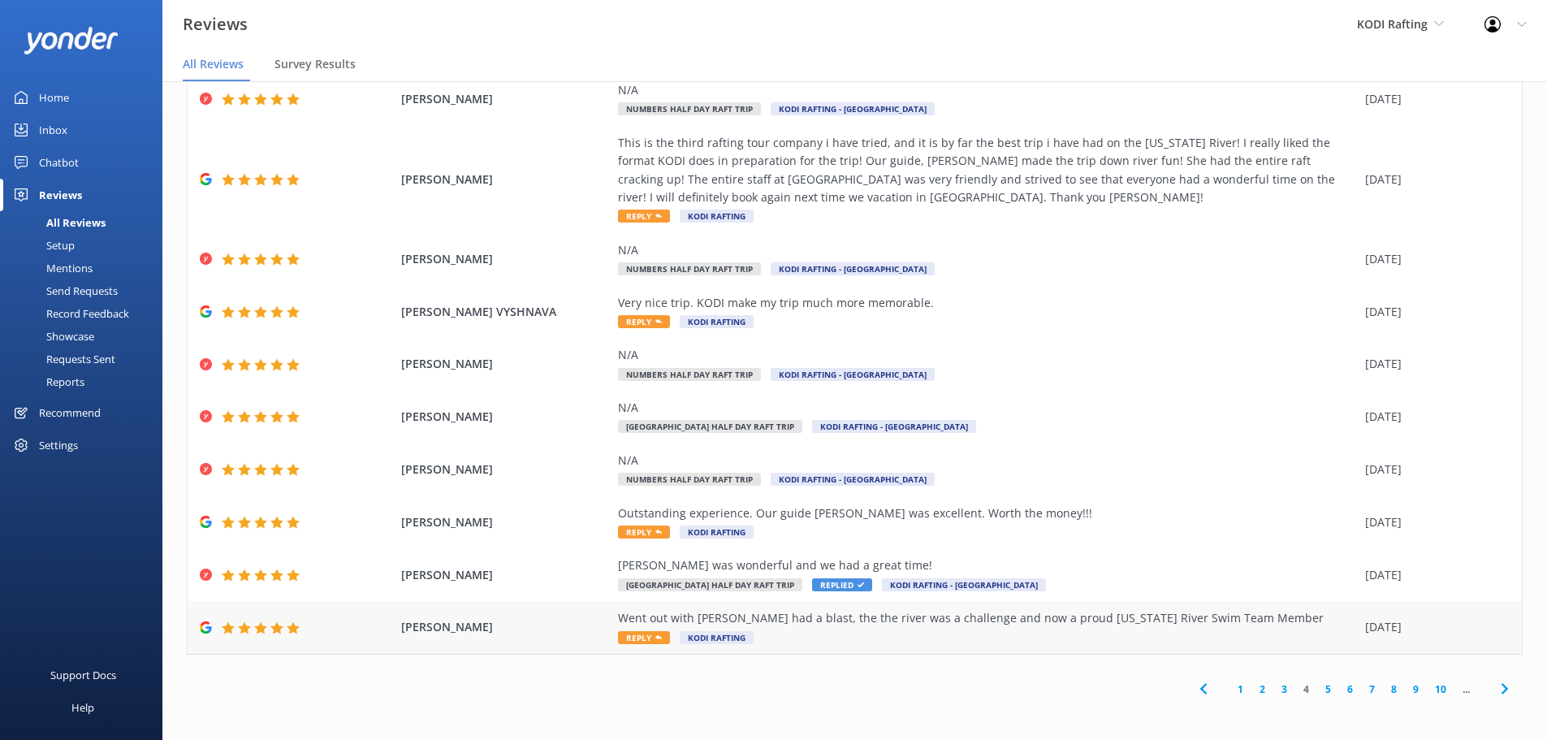
click at [648, 631] on span "Reply" at bounding box center [644, 637] width 52 height 13
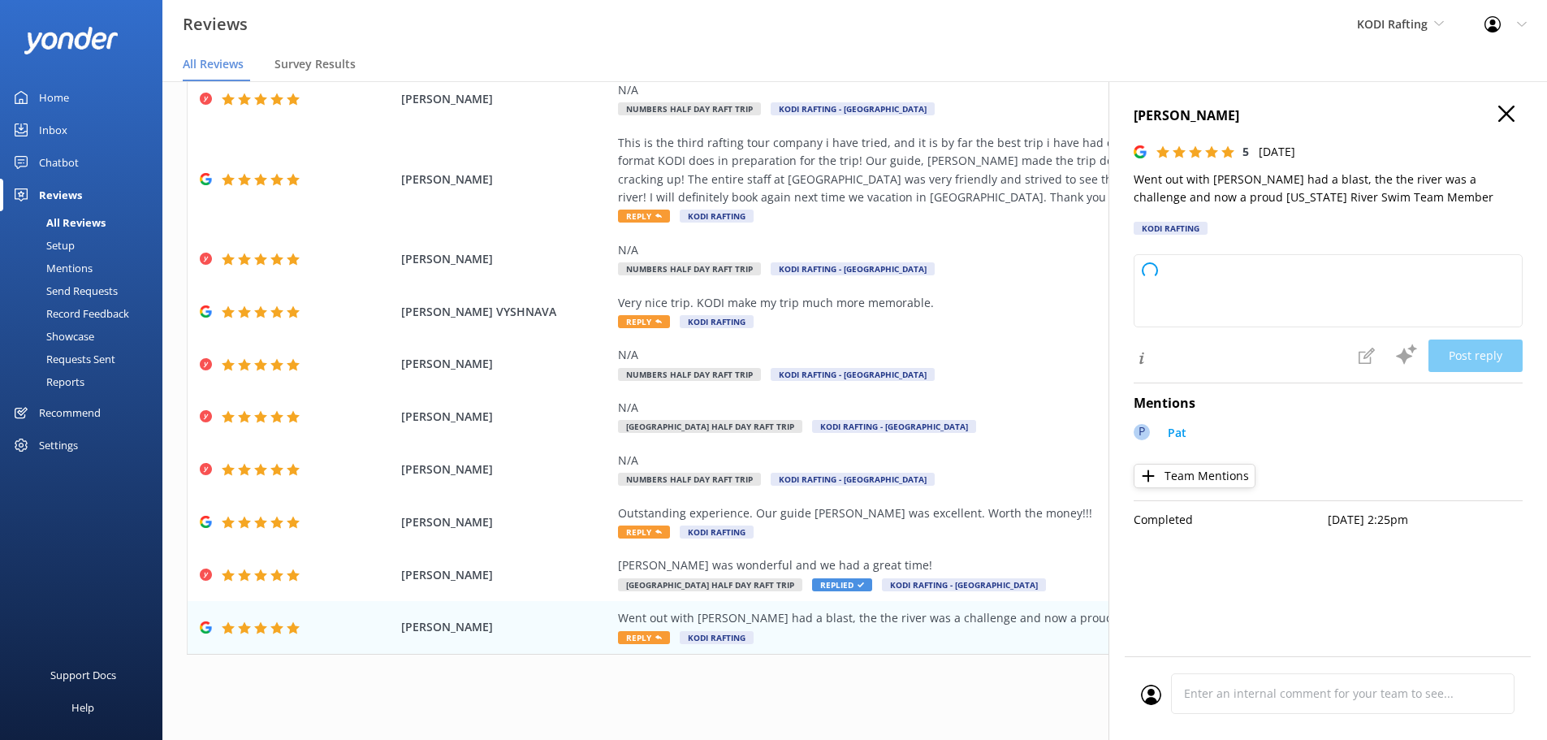
type textarea "Thank you so much for your fantastic review! We're thrilled to hear you had a b…"
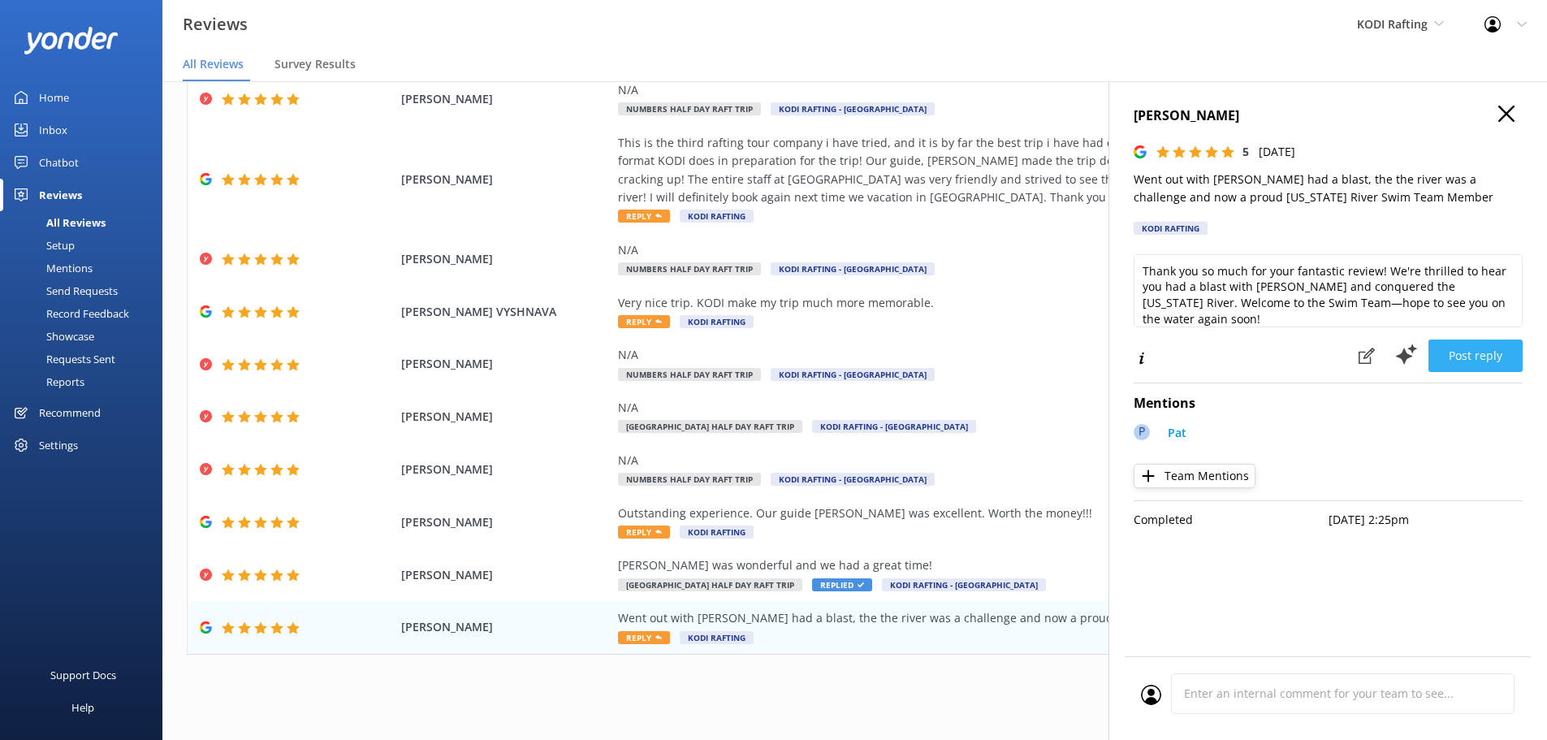
click at [1477, 356] on button "Post reply" at bounding box center [1475, 355] width 94 height 32
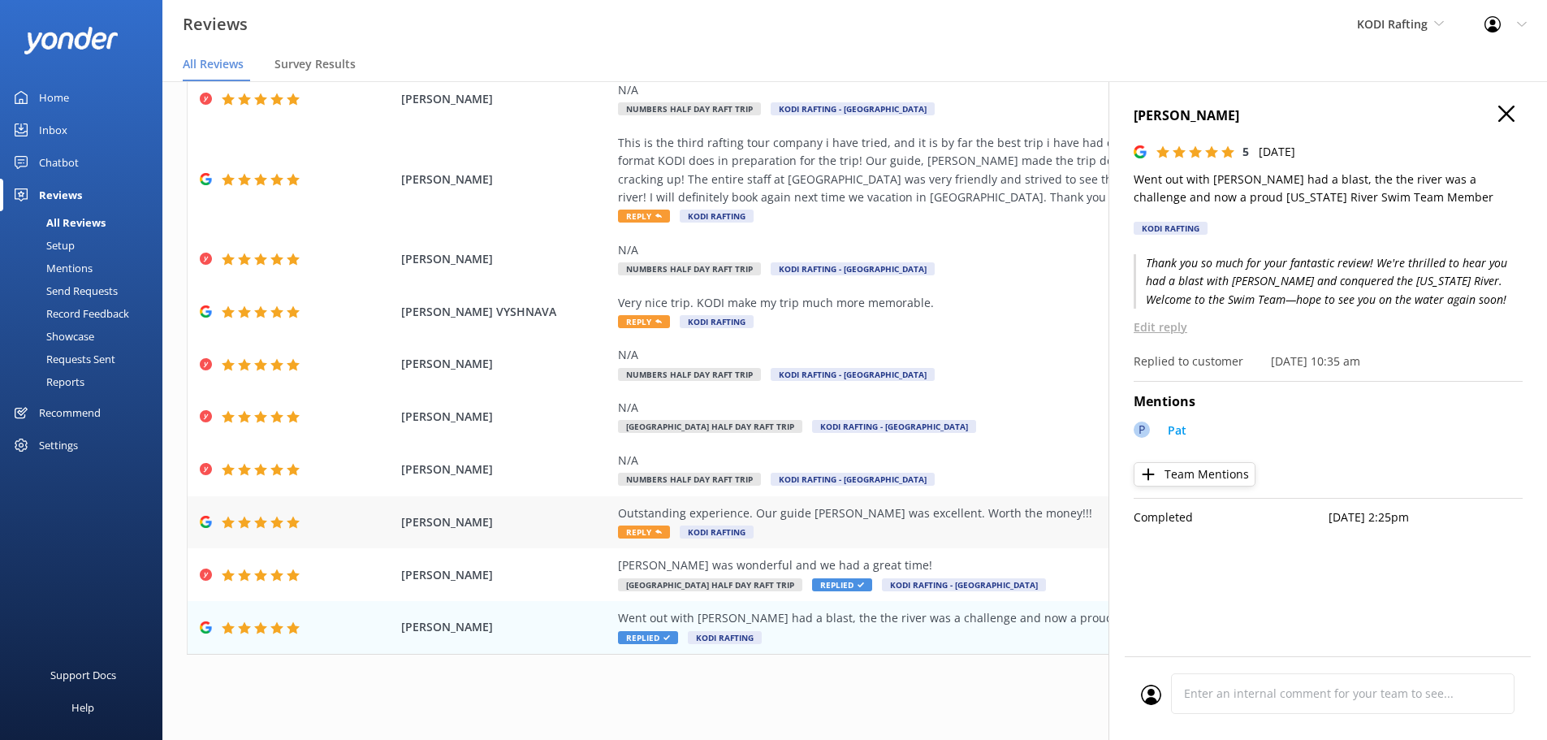
click at [641, 533] on span "Reply" at bounding box center [644, 531] width 52 height 13
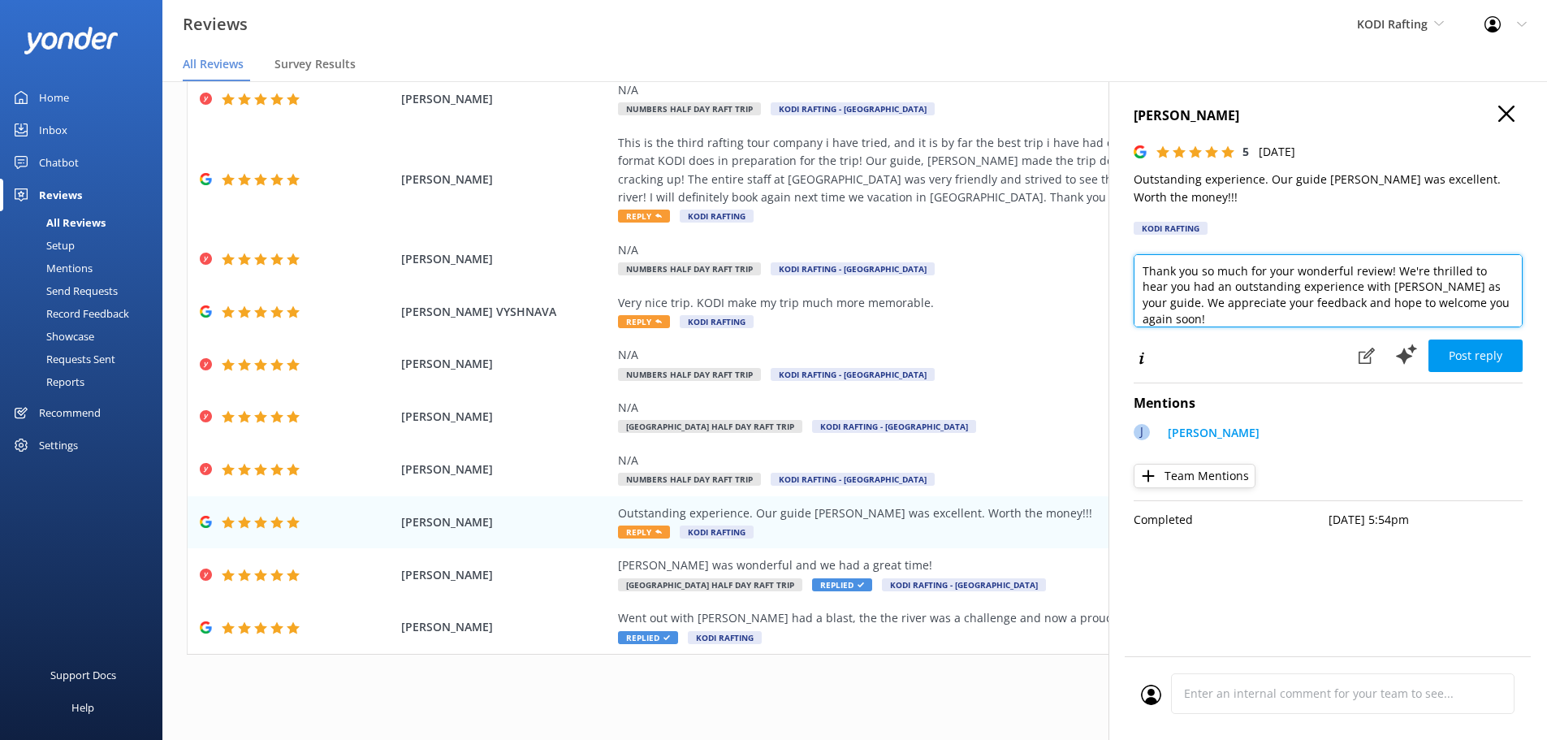
drag, startPoint x: 1330, startPoint y: 292, endPoint x: 1197, endPoint y: 293, distance: 133.1
click at [1197, 293] on textarea "Thank you so much for your wonderful review! We're thrilled to hear you had an …" at bounding box center [1327, 290] width 389 height 73
click at [1193, 300] on textarea "Thank you so much for your wonderful review! We're thrilled to hear you had a g…" at bounding box center [1327, 290] width 389 height 73
click at [1166, 303] on textarea "Thank you so much for your wonderful review! We're thrilled to hear you had a g…" at bounding box center [1327, 290] width 389 height 73
type textarea "Thank you so much for your wonderful review! We're thrilled to hear you had a g…"
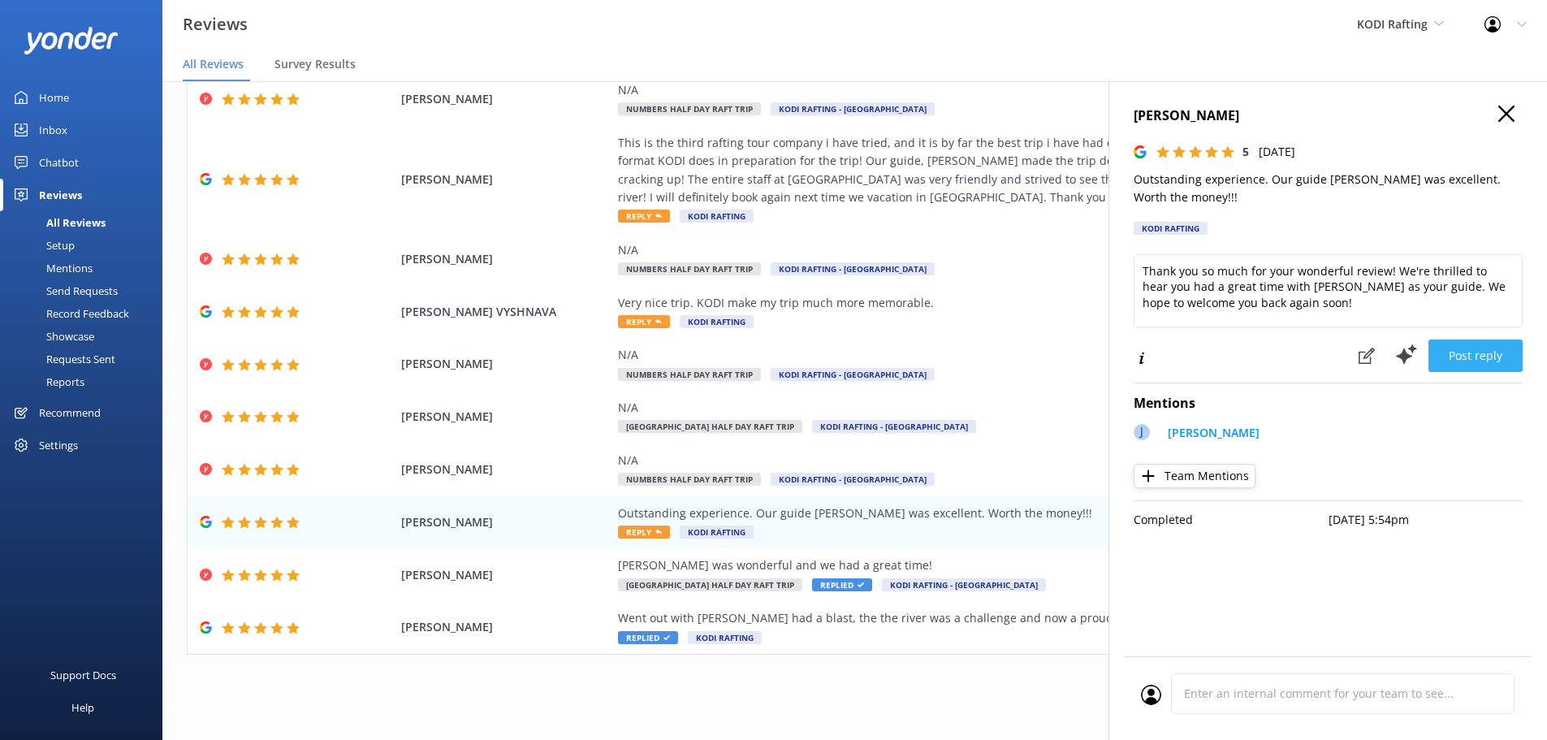
click at [1458, 360] on button "Post reply" at bounding box center [1475, 355] width 94 height 32
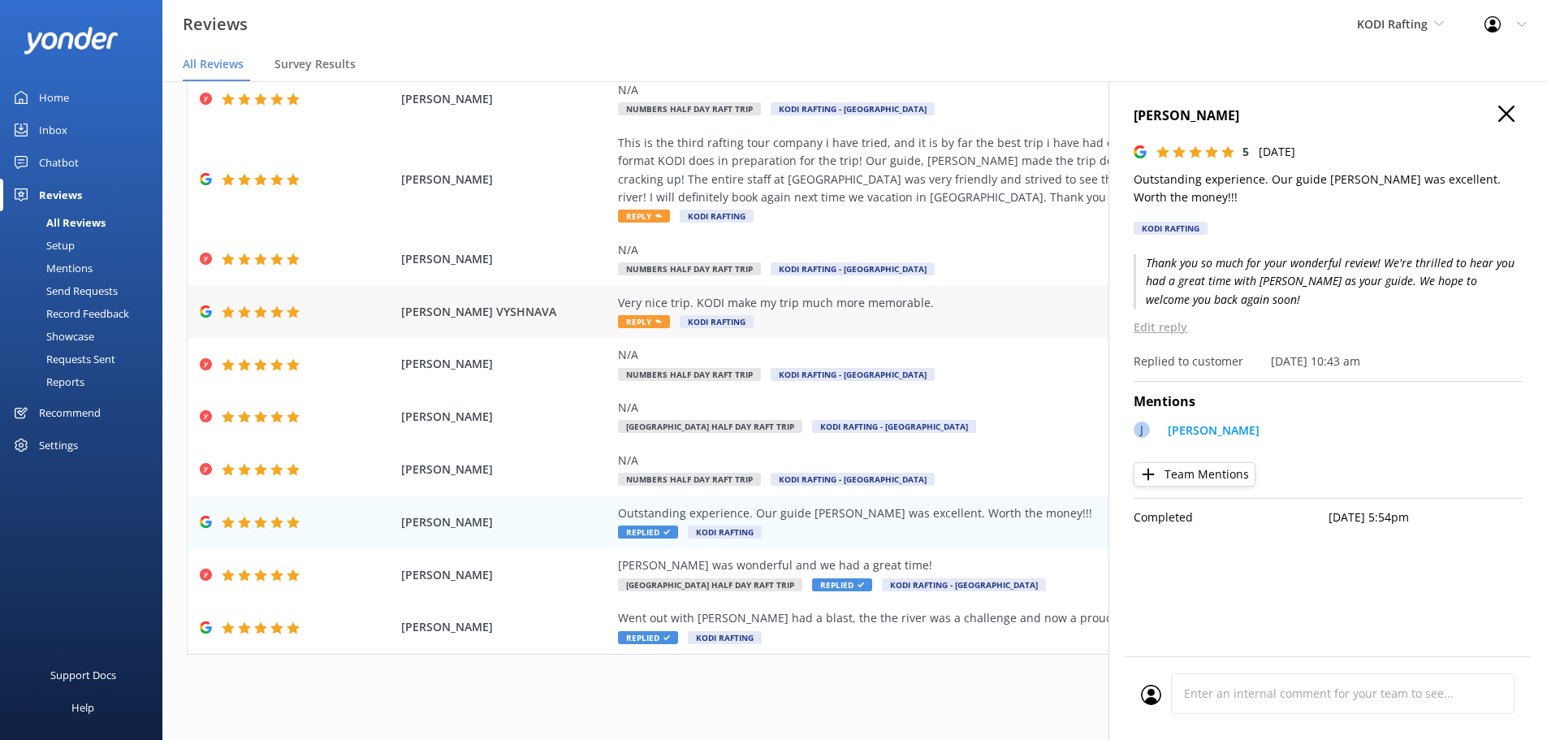
click at [645, 317] on span "Reply" at bounding box center [644, 321] width 52 height 13
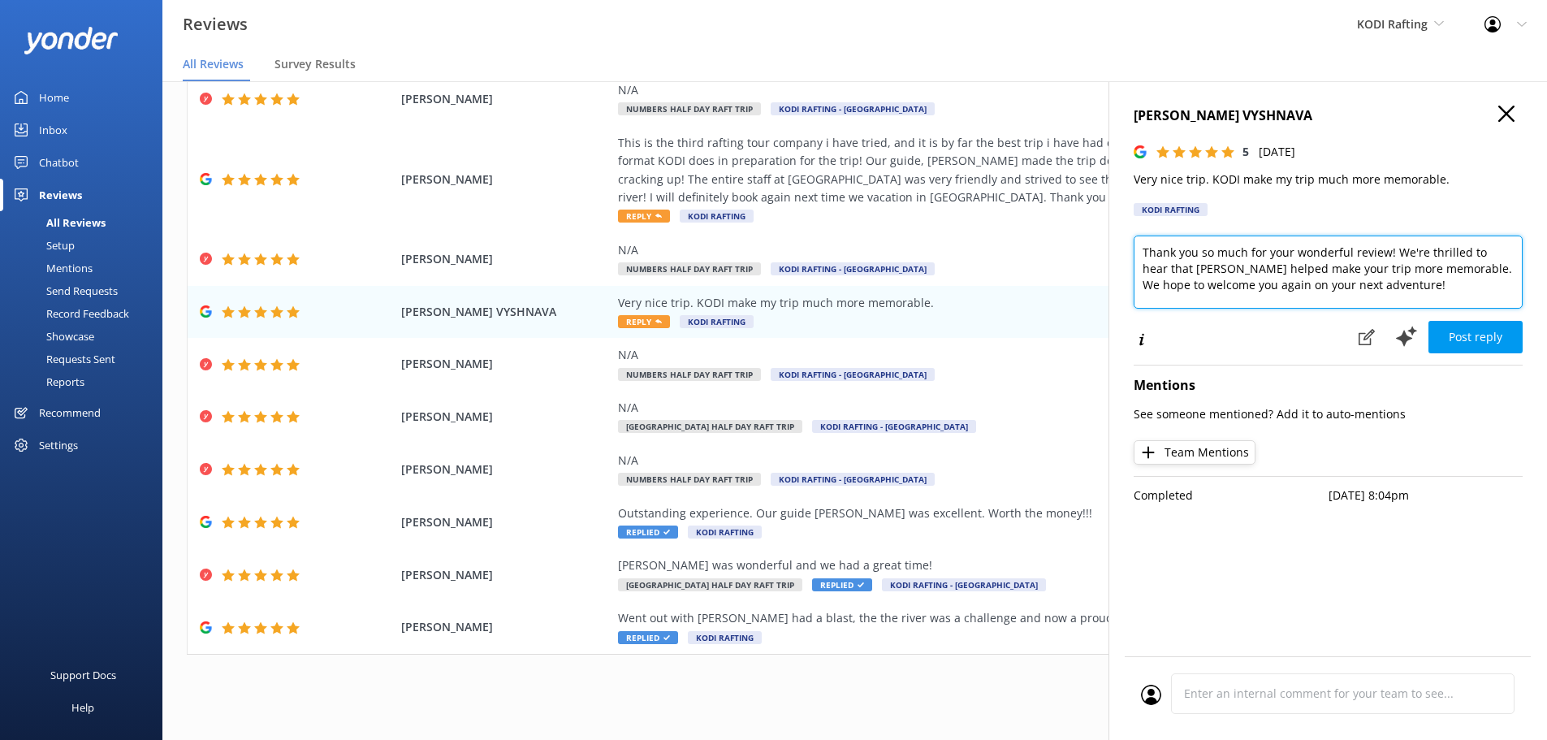
drag, startPoint x: 1408, startPoint y: 275, endPoint x: 1320, endPoint y: 274, distance: 87.7
click at [1320, 274] on textarea "Thank you so much for your wonderful review! We're thrilled to hear that [PERSO…" at bounding box center [1327, 271] width 389 height 73
click at [1166, 272] on textarea "Thank you so much for your wonderful review! We're thrilled to hear that [PERSO…" at bounding box center [1327, 271] width 389 height 73
type textarea "Thank you so much for your wonderful review! We're thrilled to hear that our te…"
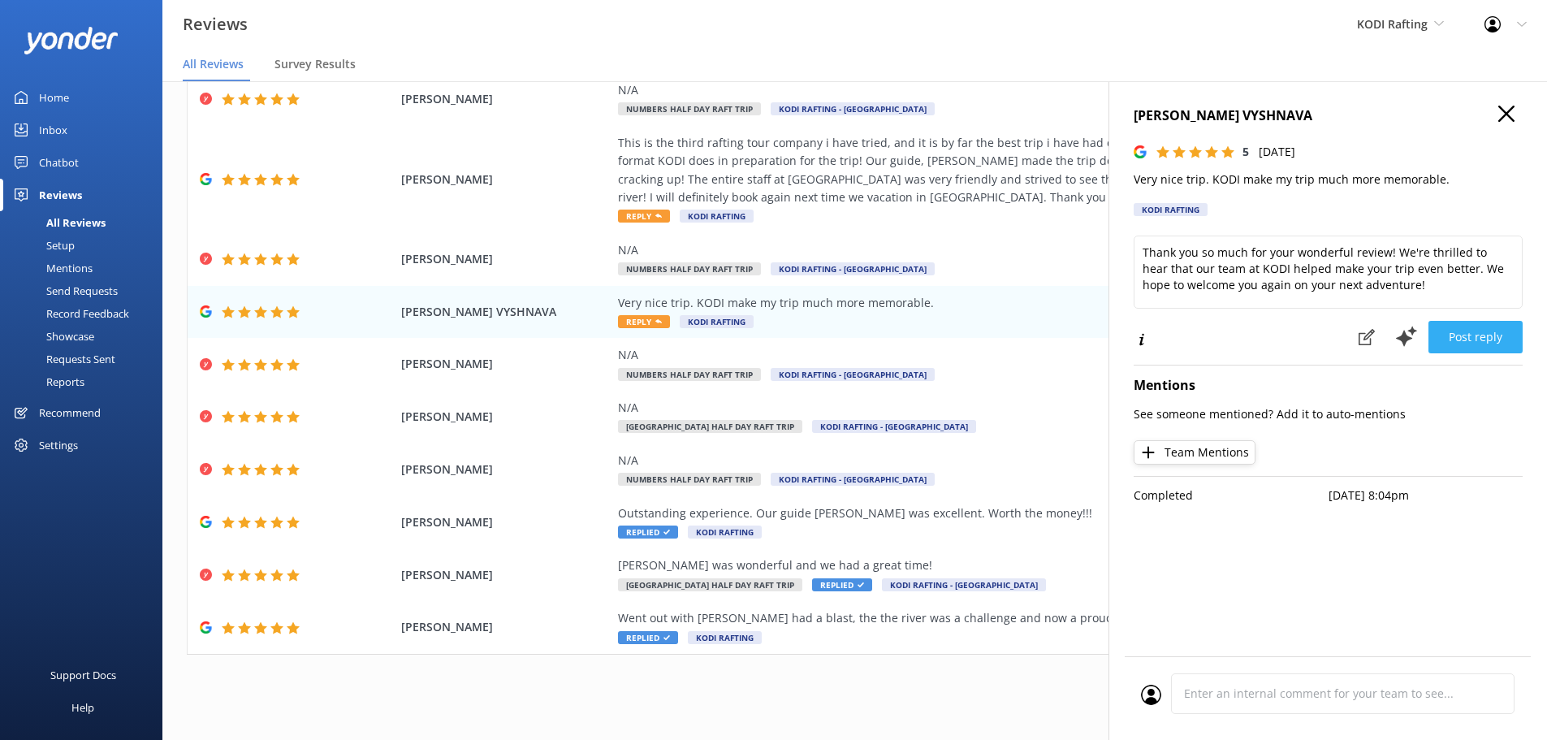
click at [1443, 337] on button "Post reply" at bounding box center [1475, 337] width 94 height 32
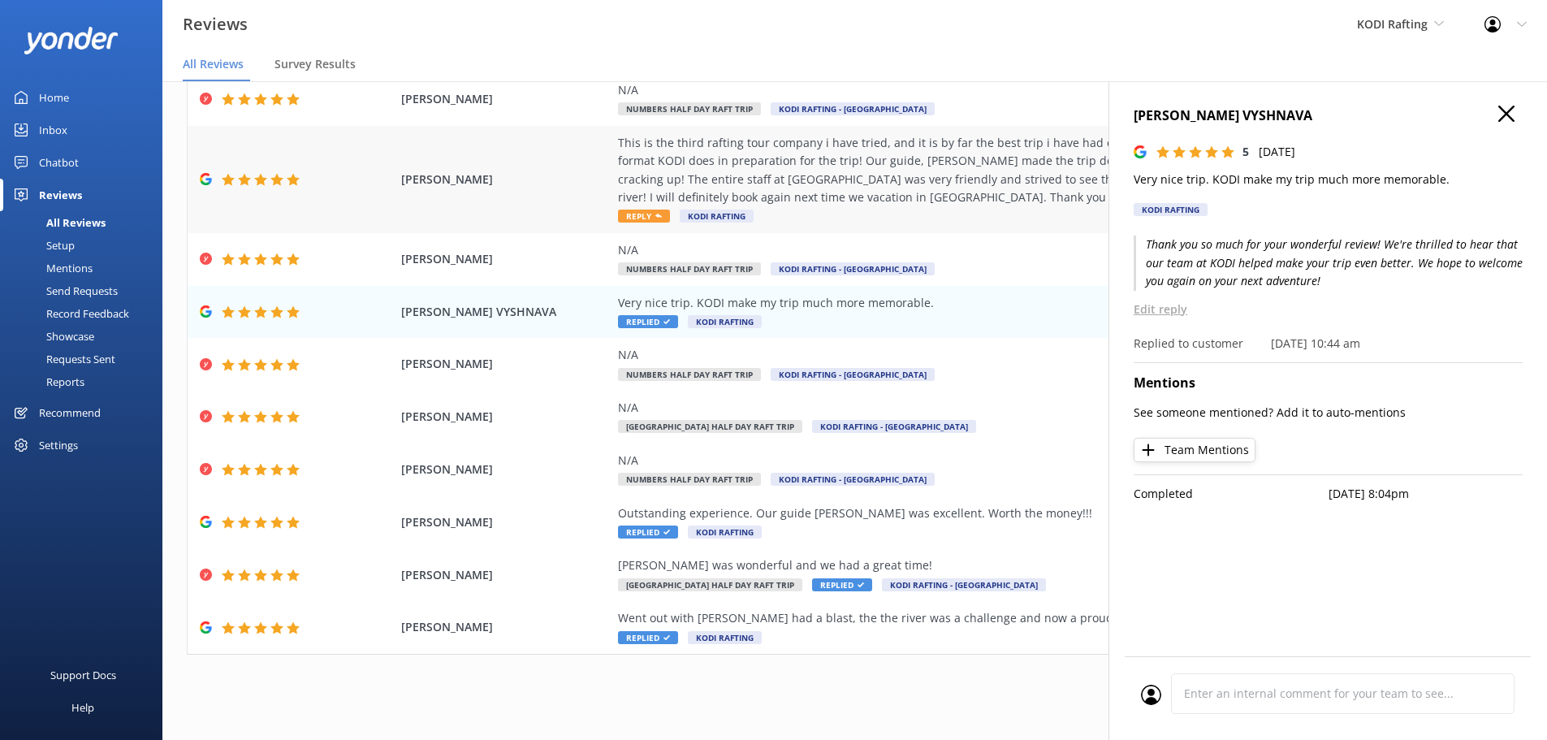
click at [628, 211] on span "Reply" at bounding box center [644, 215] width 52 height 13
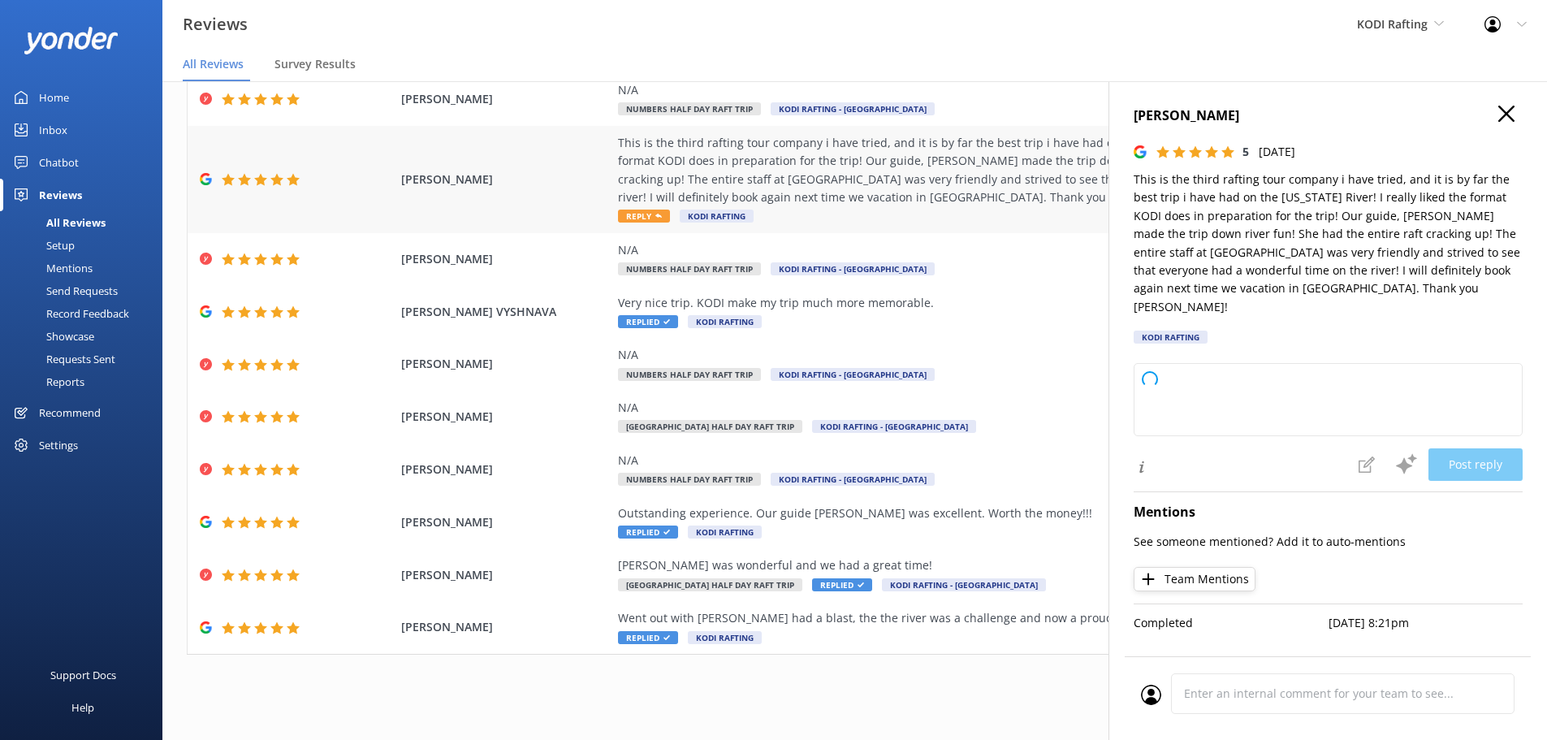
type textarea "Thank you so much for your wonderful review! We're thrilled to hear you had suc…"
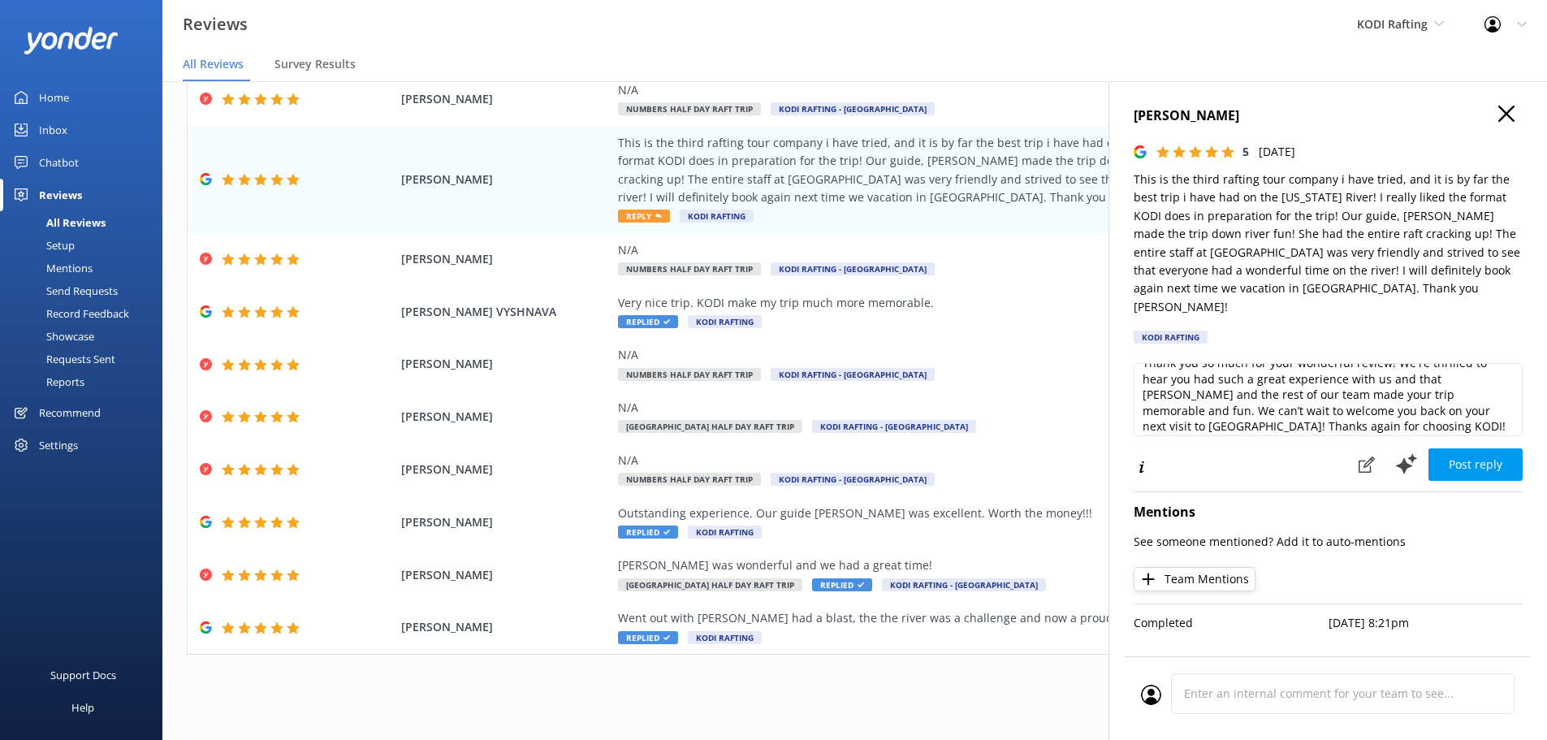
scroll to position [24, 0]
click at [1457, 448] on button "Post reply" at bounding box center [1475, 464] width 94 height 32
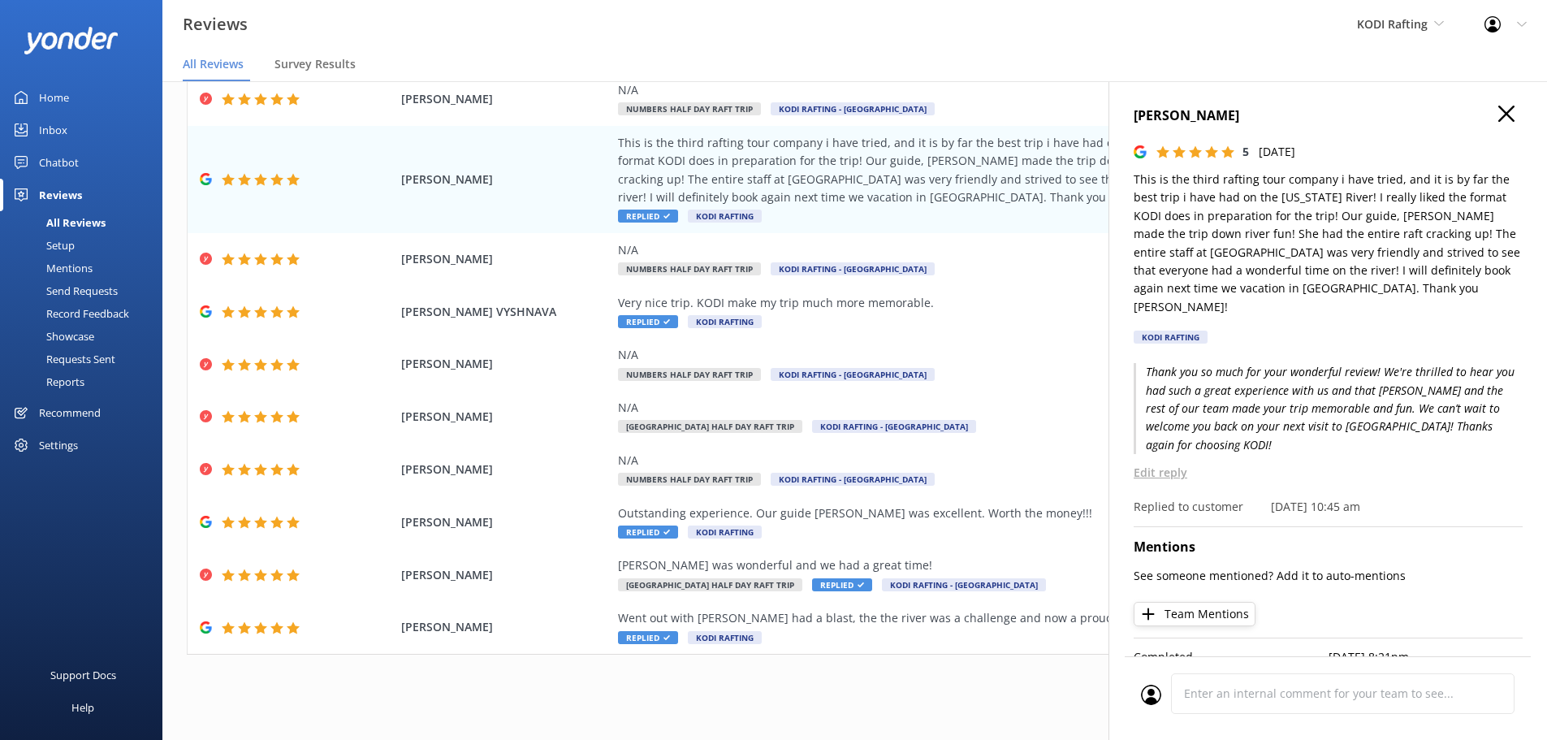
click at [1499, 105] on div "[PERSON_NAME] 5 [DATE] This is the third rafting tour company i have tried, and…" at bounding box center [1327, 451] width 438 height 740
click at [1499, 115] on icon at bounding box center [1506, 114] width 16 height 16
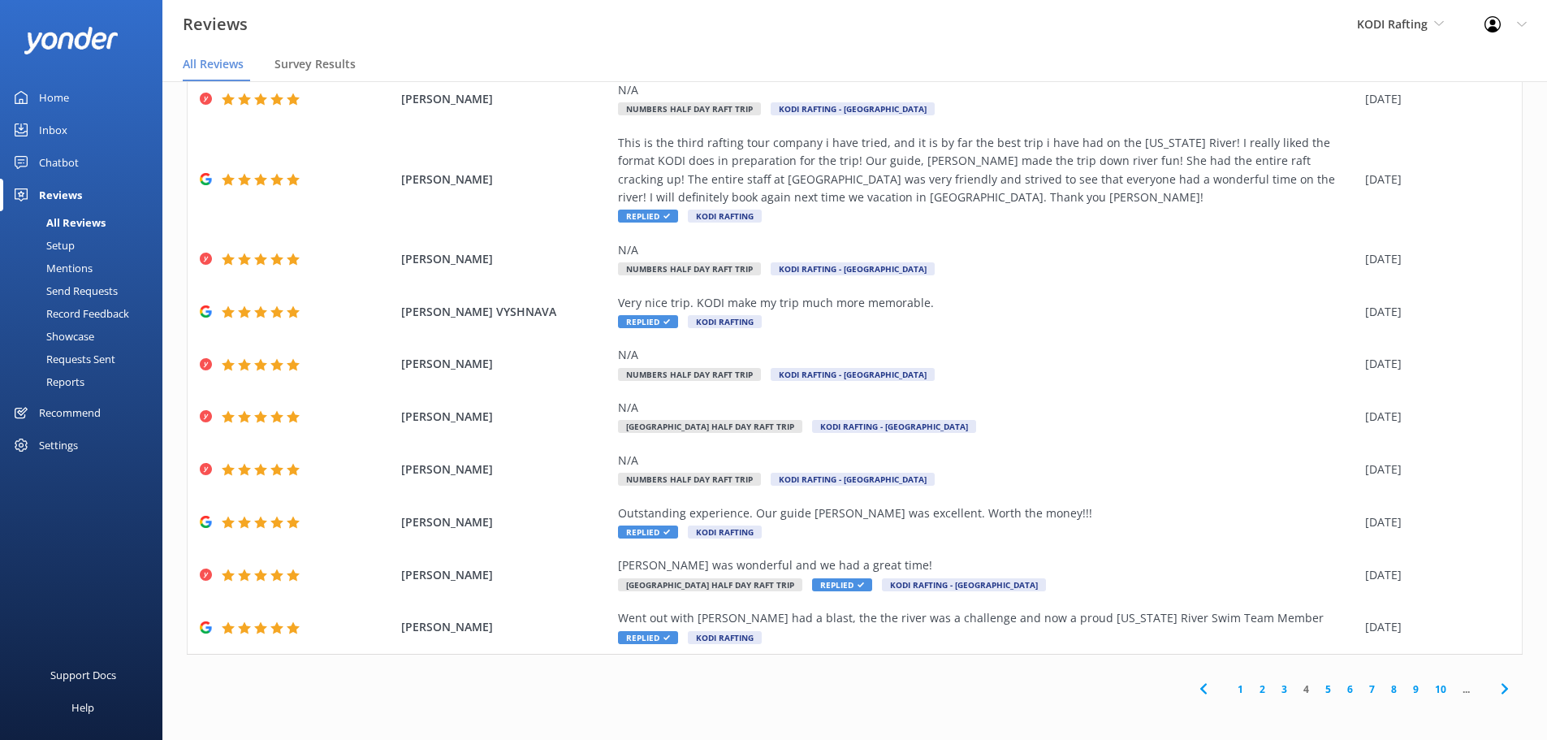
click at [1317, 688] on link "5" at bounding box center [1328, 688] width 22 height 15
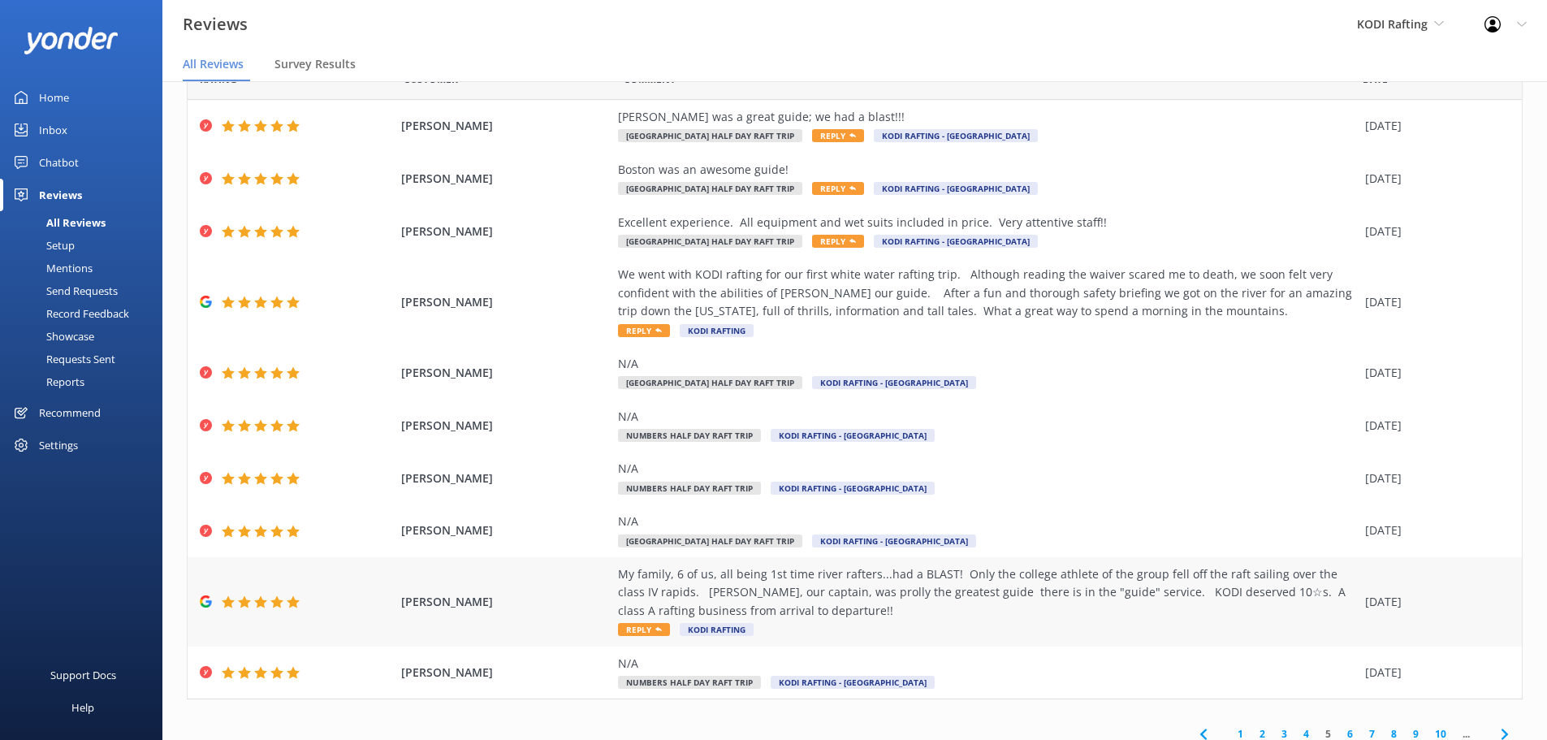
scroll to position [93, 0]
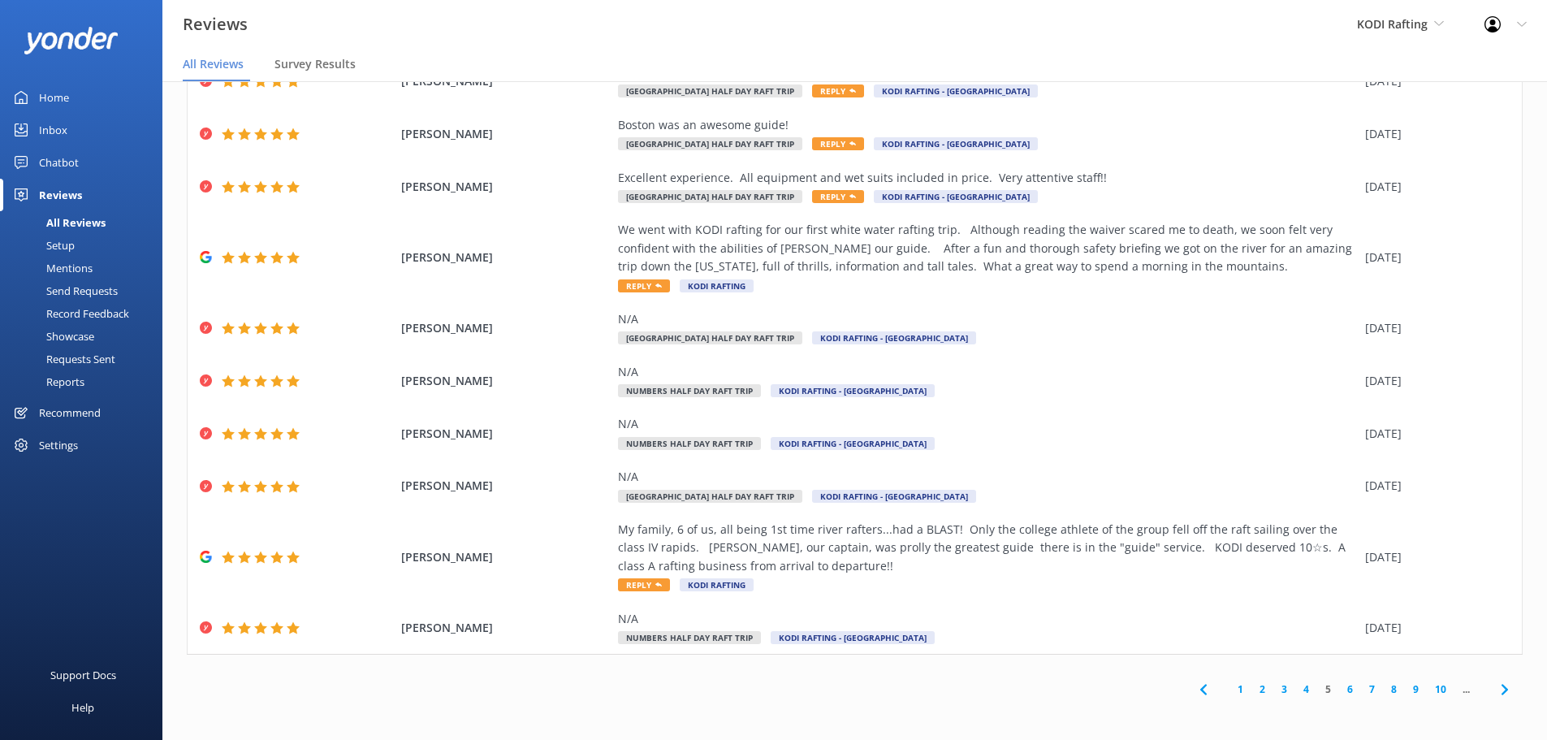
click at [1339, 687] on link "6" at bounding box center [1350, 688] width 22 height 15
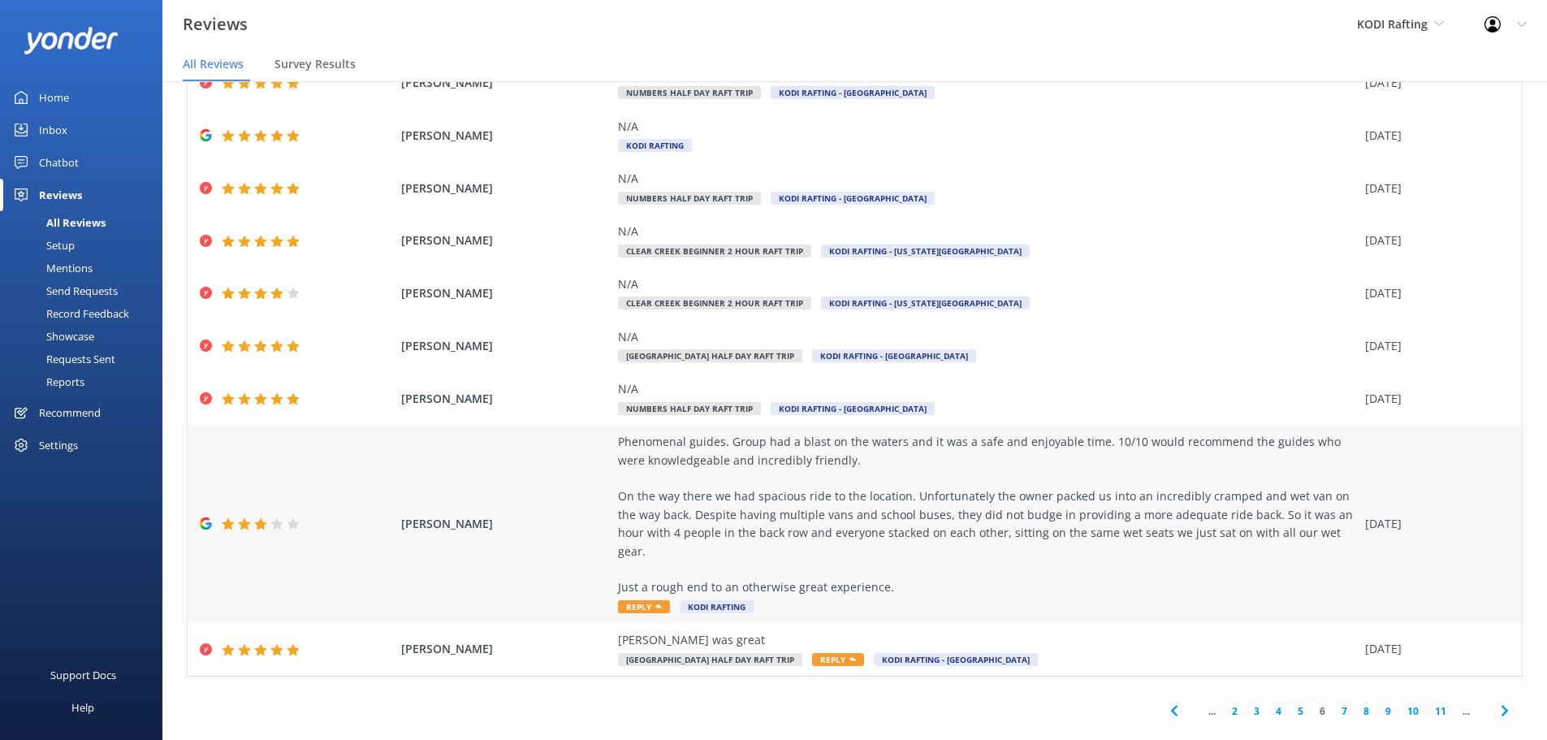
scroll to position [148, 0]
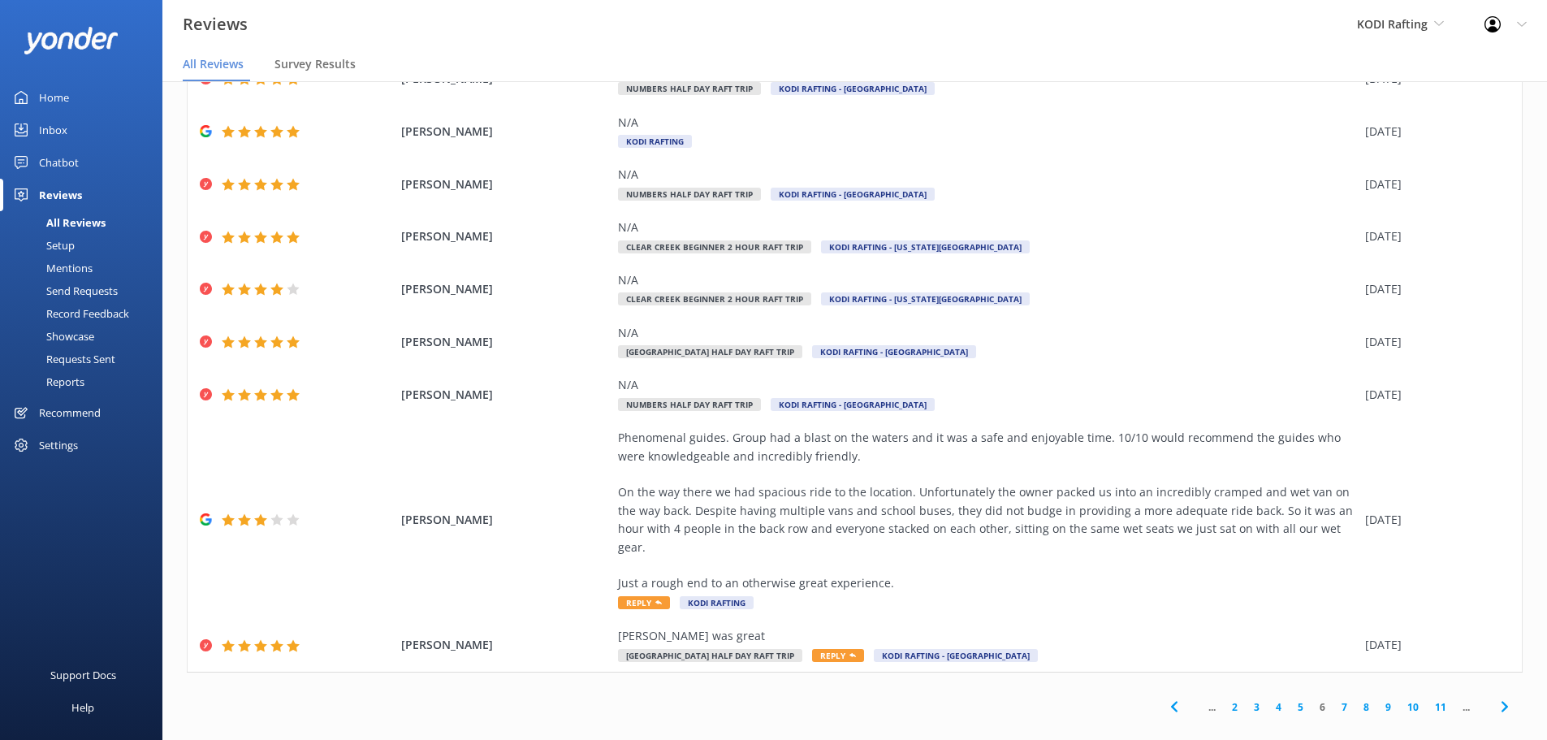
click at [1333, 699] on link "7" at bounding box center [1344, 706] width 22 height 15
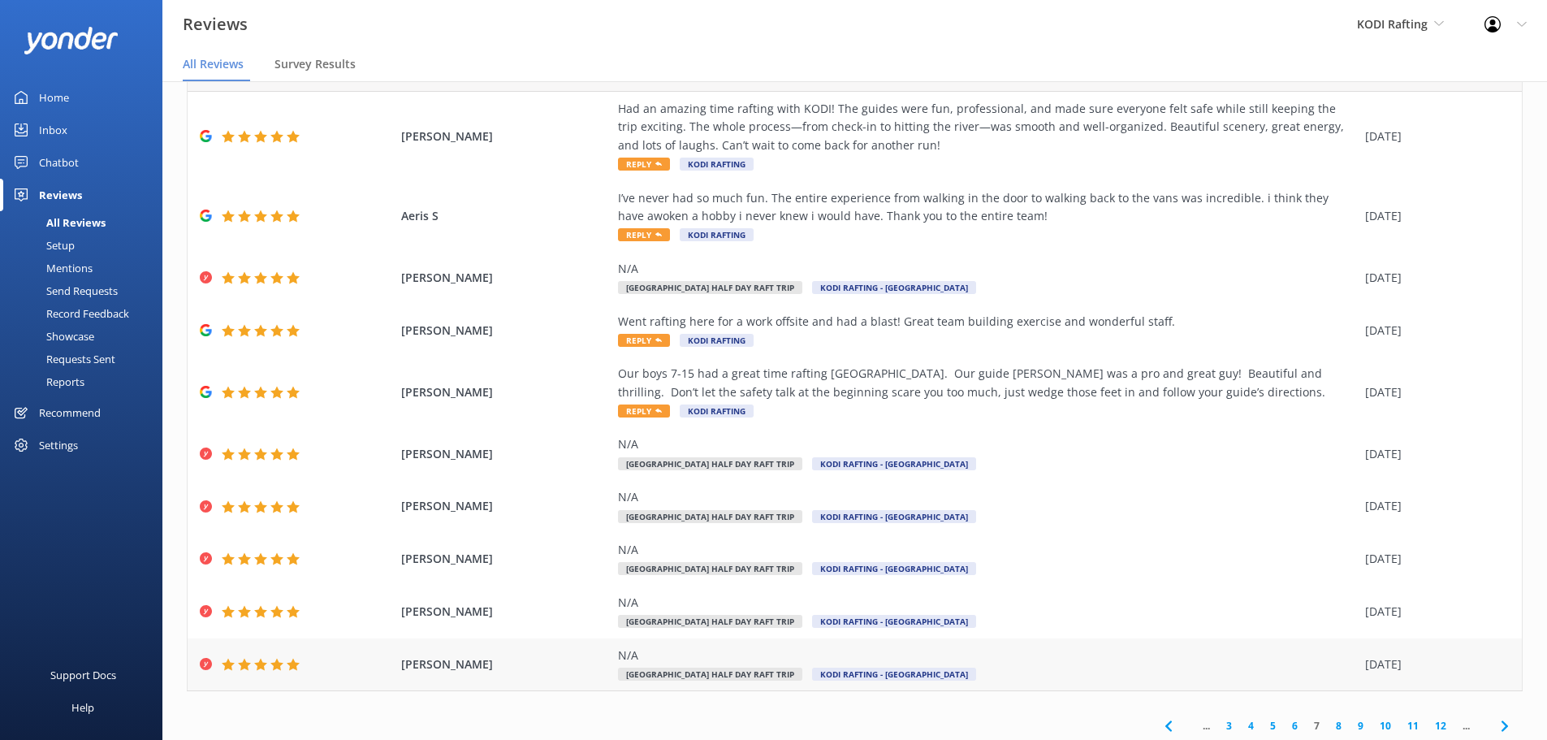
scroll to position [93, 0]
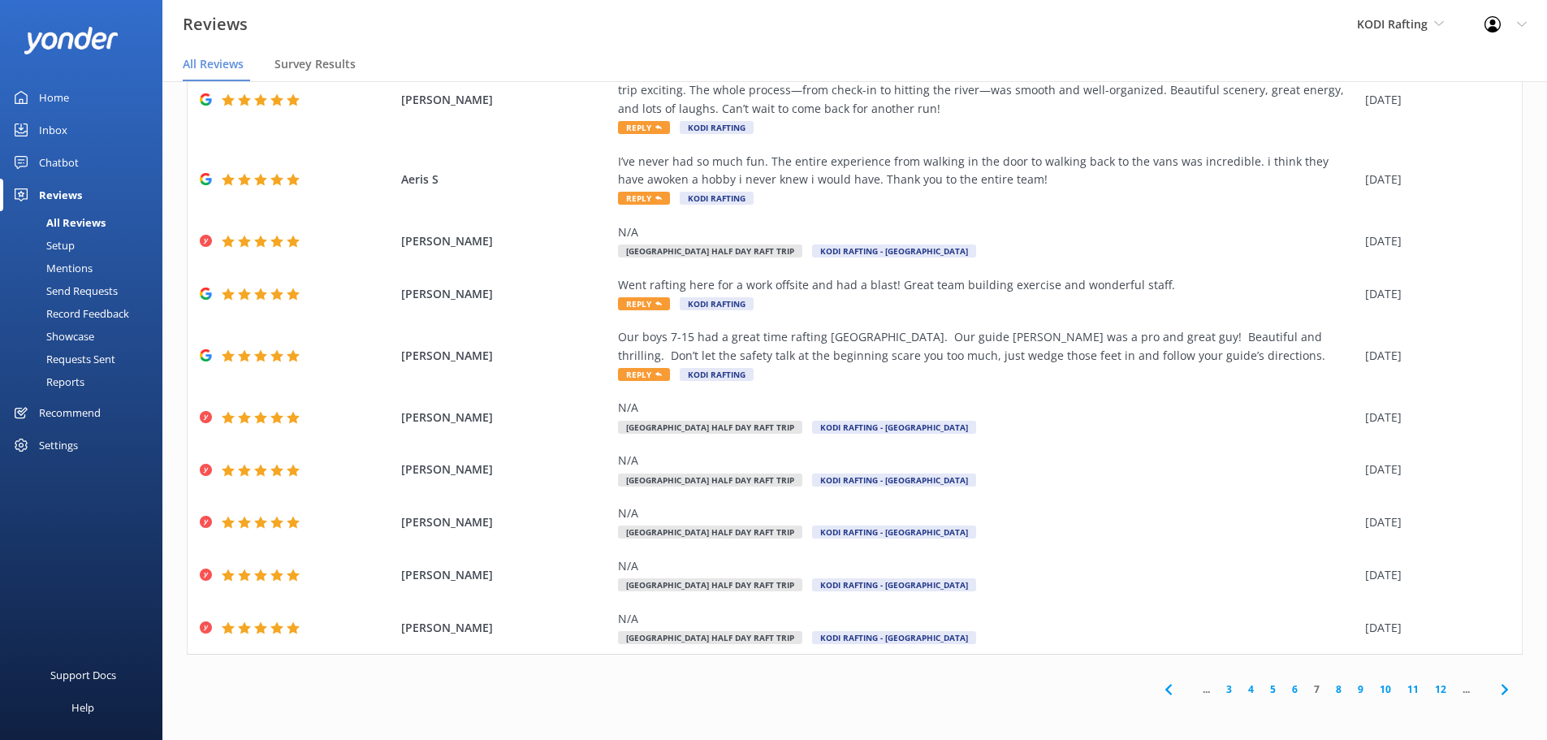
click at [1327, 687] on link "8" at bounding box center [1338, 688] width 22 height 15
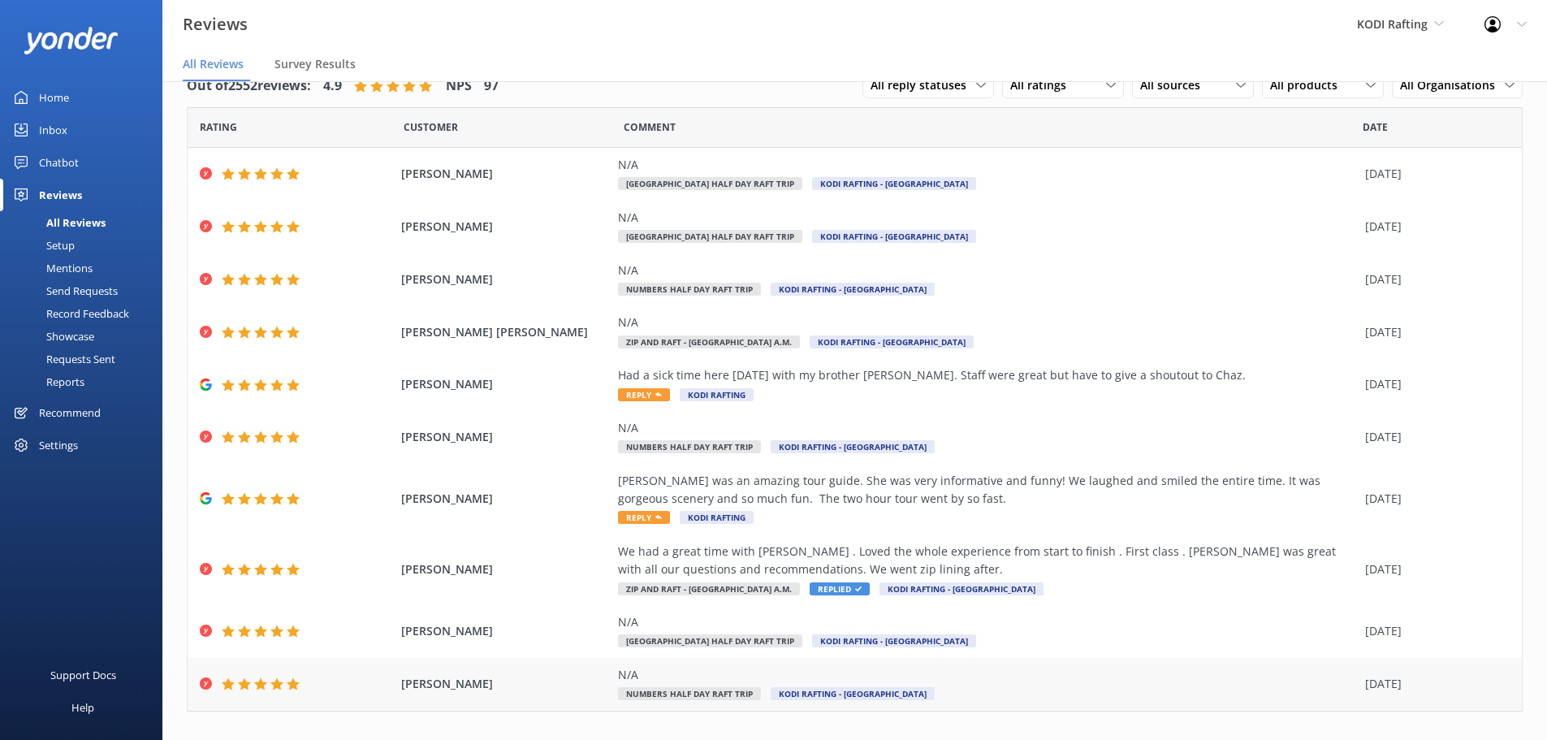
scroll to position [57, 0]
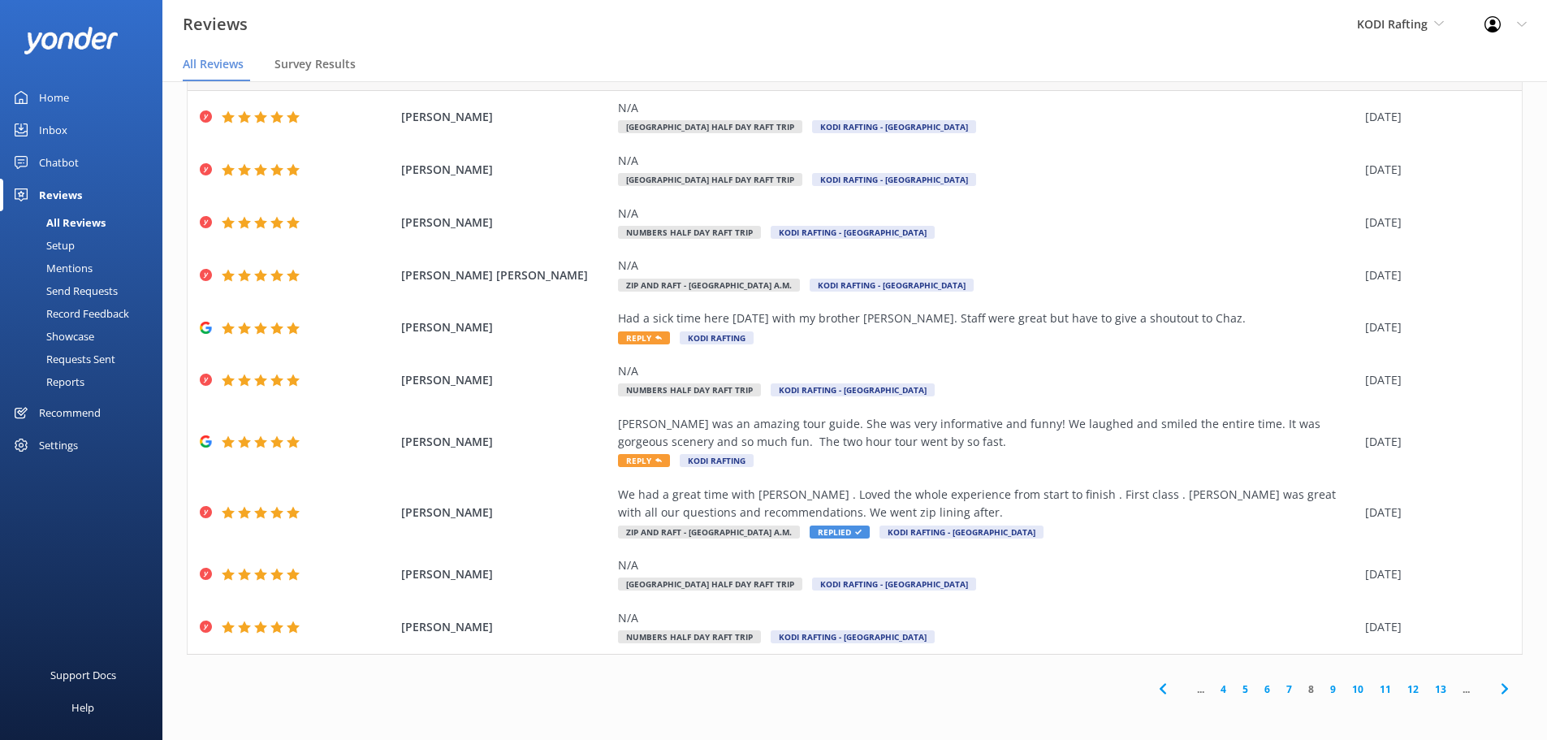
click at [1322, 683] on link "9" at bounding box center [1333, 688] width 22 height 15
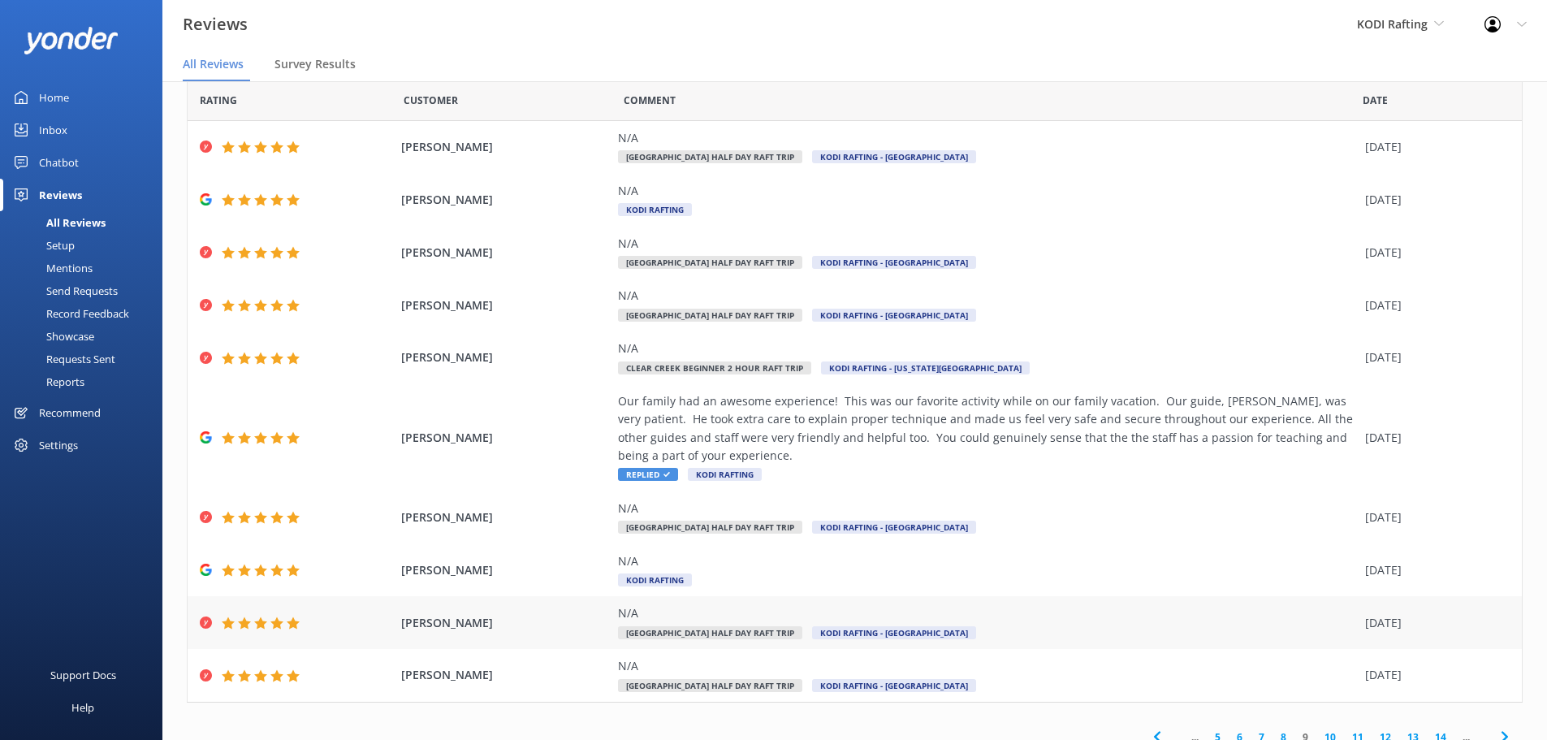
scroll to position [75, 0]
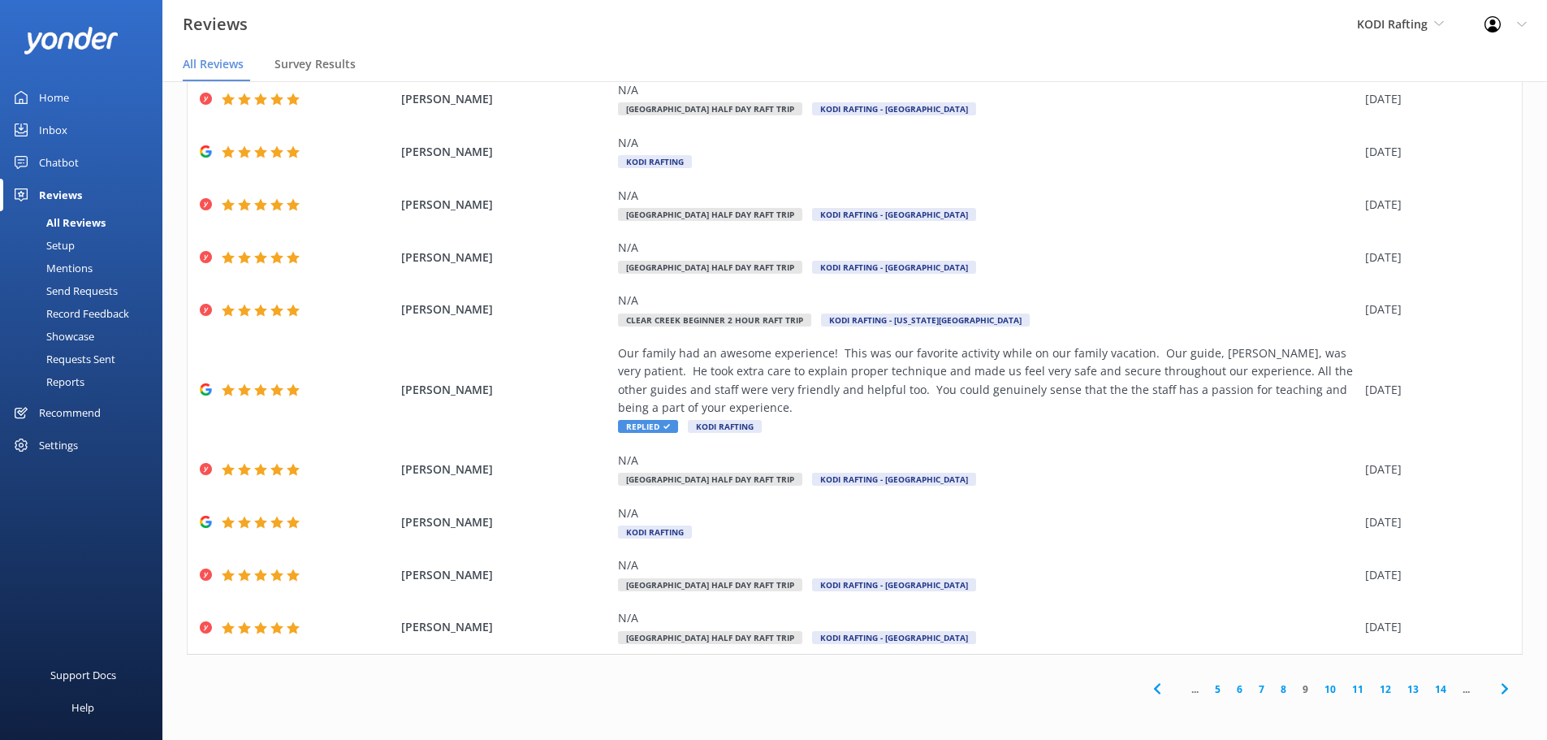
click at [1272, 688] on link "8" at bounding box center [1283, 688] width 22 height 15
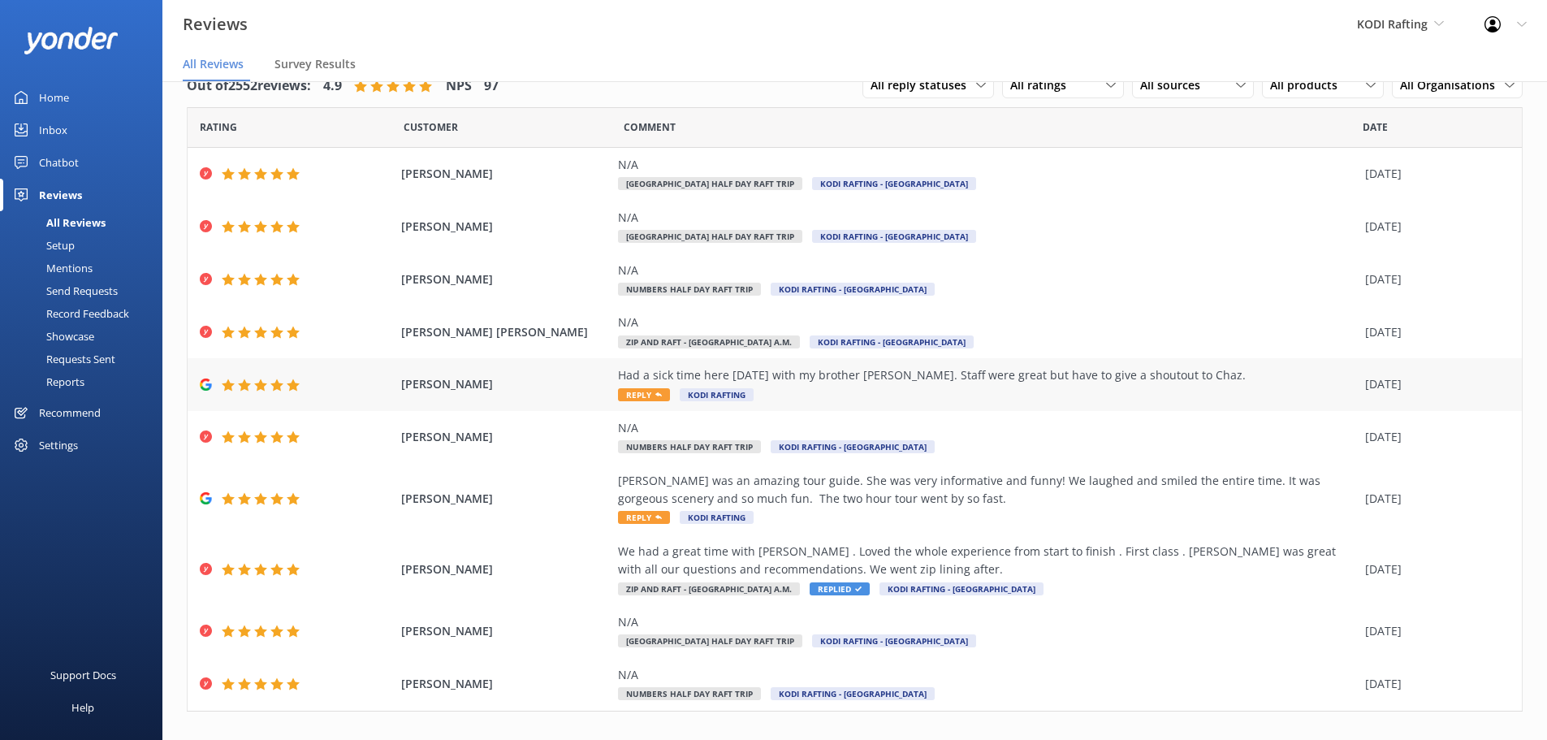
click at [627, 395] on span "Reply" at bounding box center [644, 394] width 52 height 13
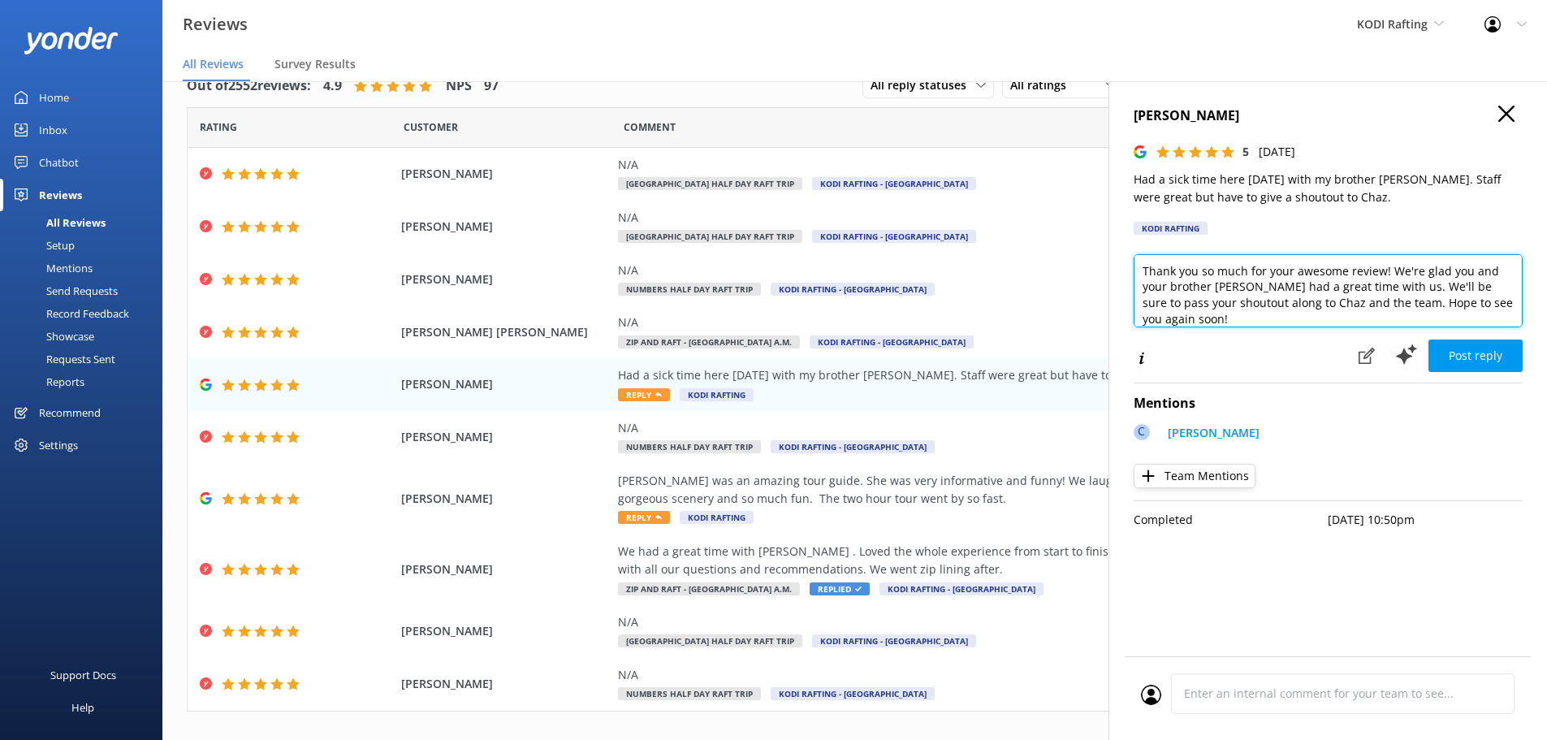
click at [1217, 308] on textarea "Thank you so much for your awesome review! We're glad you and your brother [PER…" at bounding box center [1327, 290] width 389 height 73
type textarea "Thank you so much for your awesome review! We're glad you and your brother [PER…"
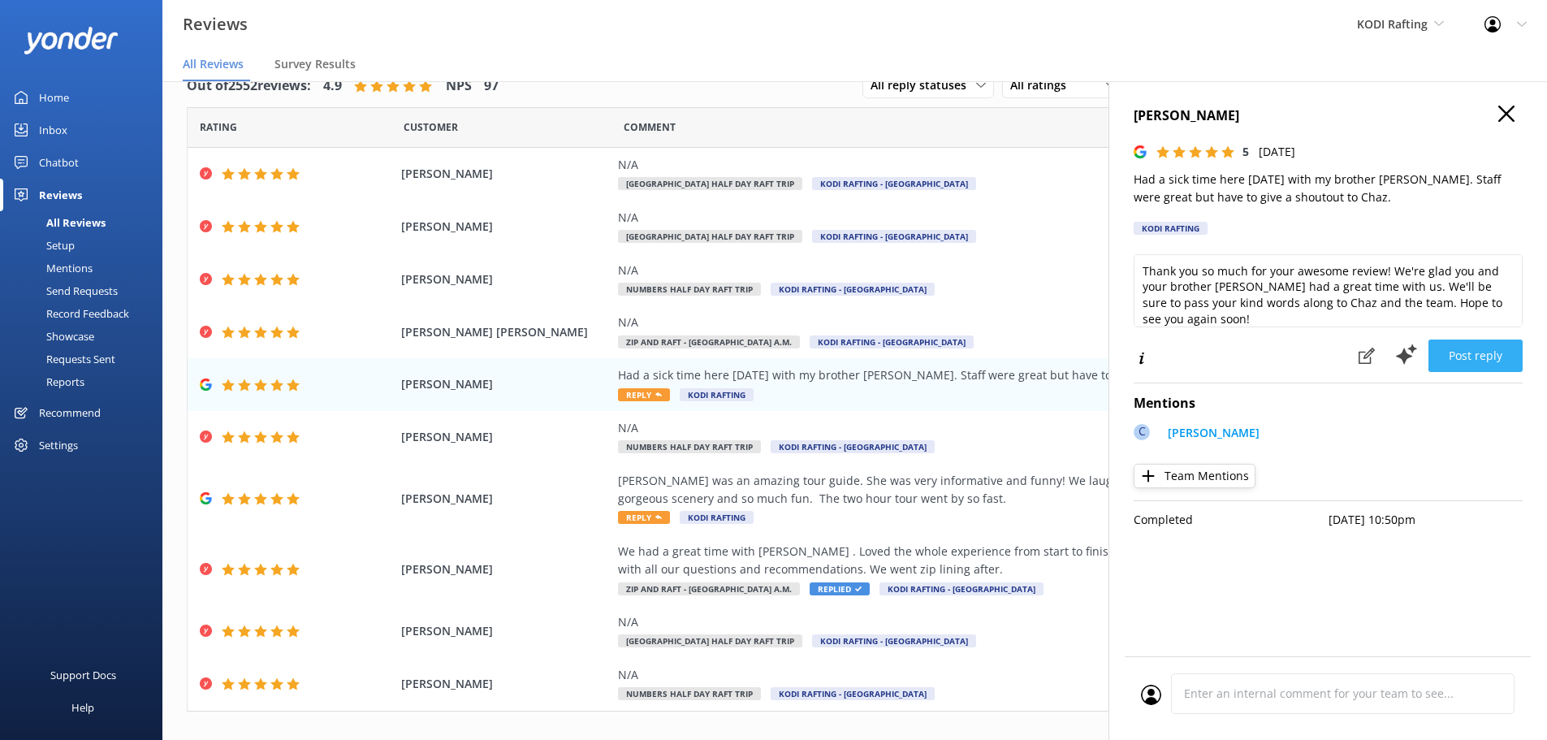
click at [1460, 351] on button "Post reply" at bounding box center [1475, 355] width 94 height 32
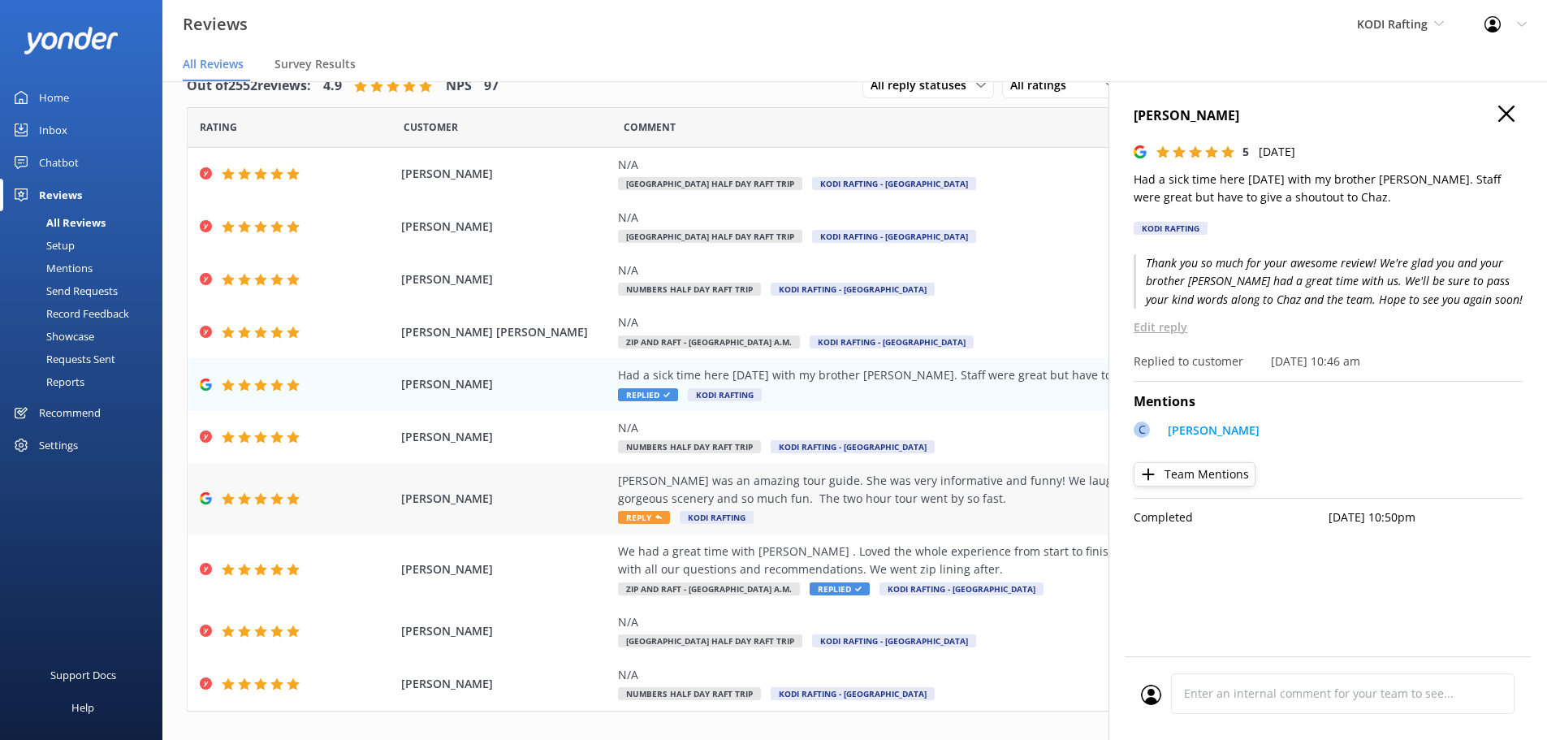
click at [655, 520] on icon at bounding box center [658, 517] width 6 height 6
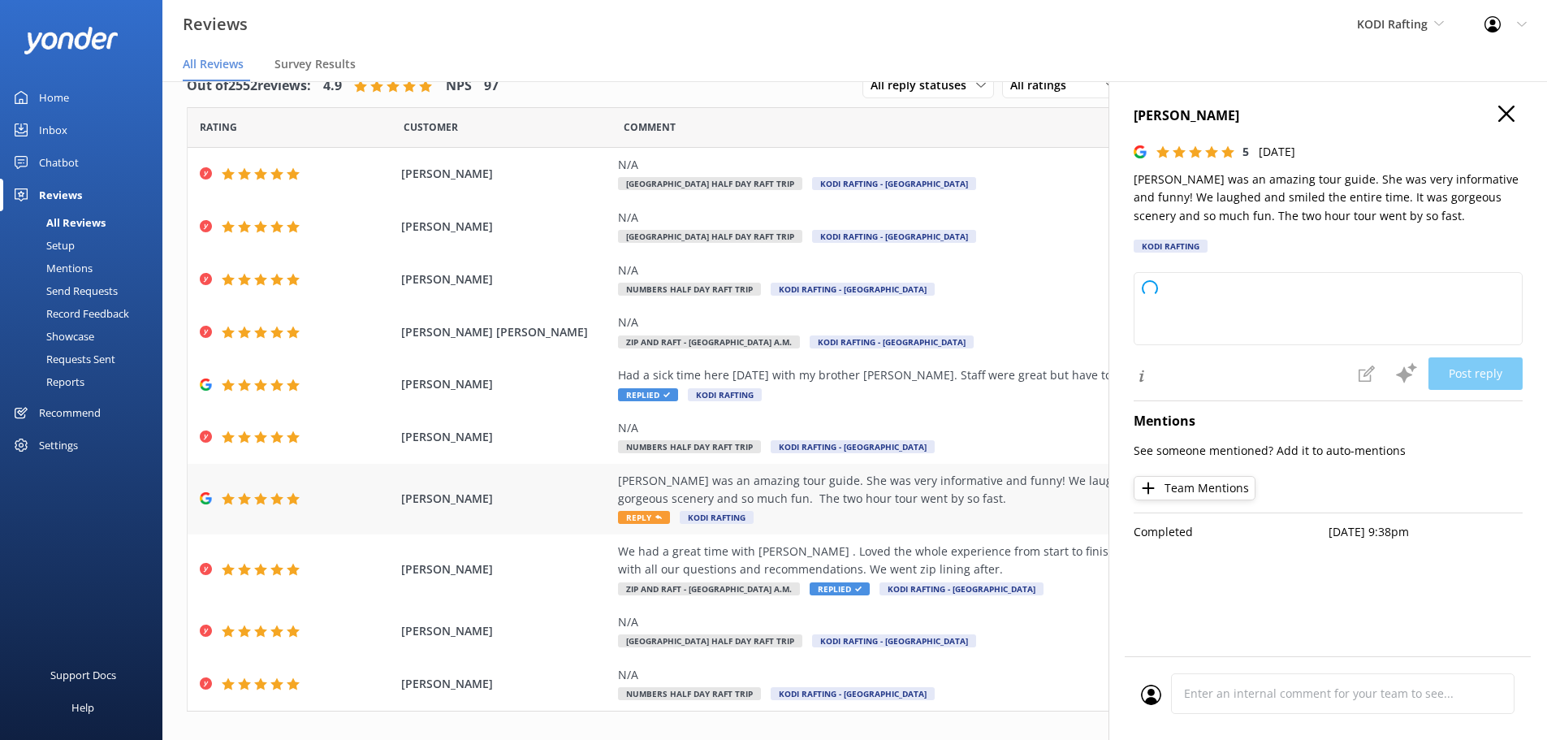
type textarea "Thank you so much for your wonderful review! We're thrilled to hear you had suc…"
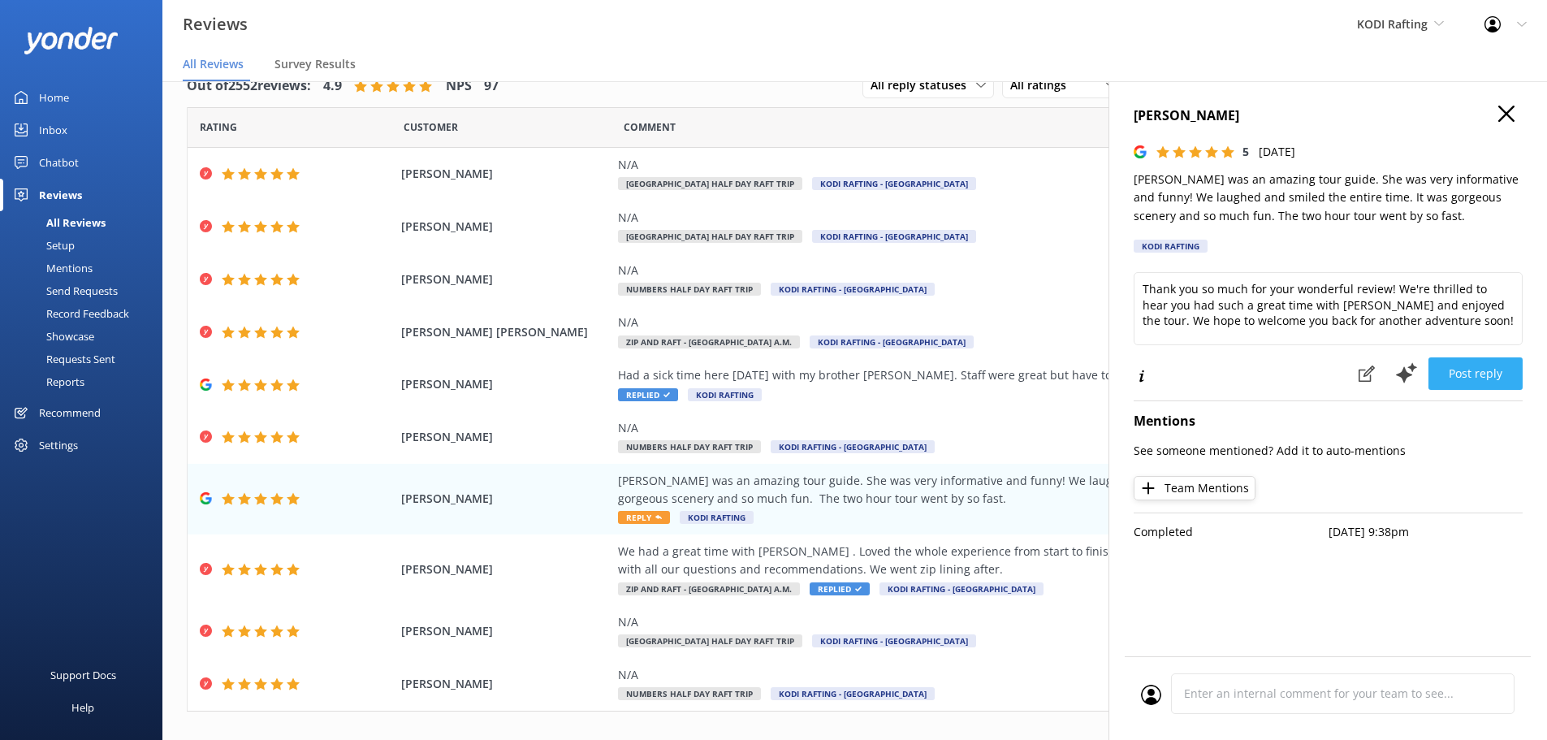
click at [1478, 372] on button "Post reply" at bounding box center [1475, 373] width 94 height 32
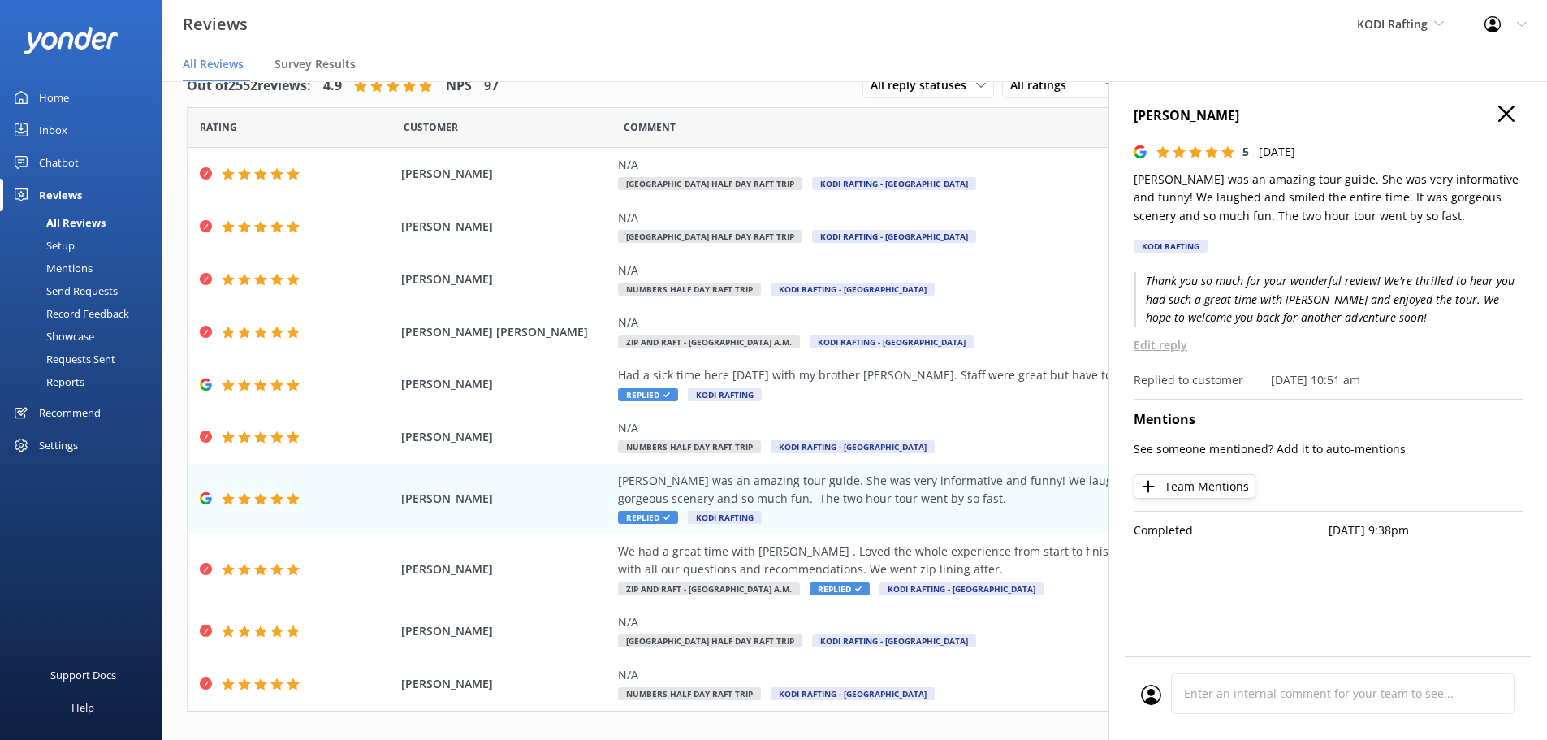
click at [1508, 118] on icon at bounding box center [1506, 114] width 16 height 16
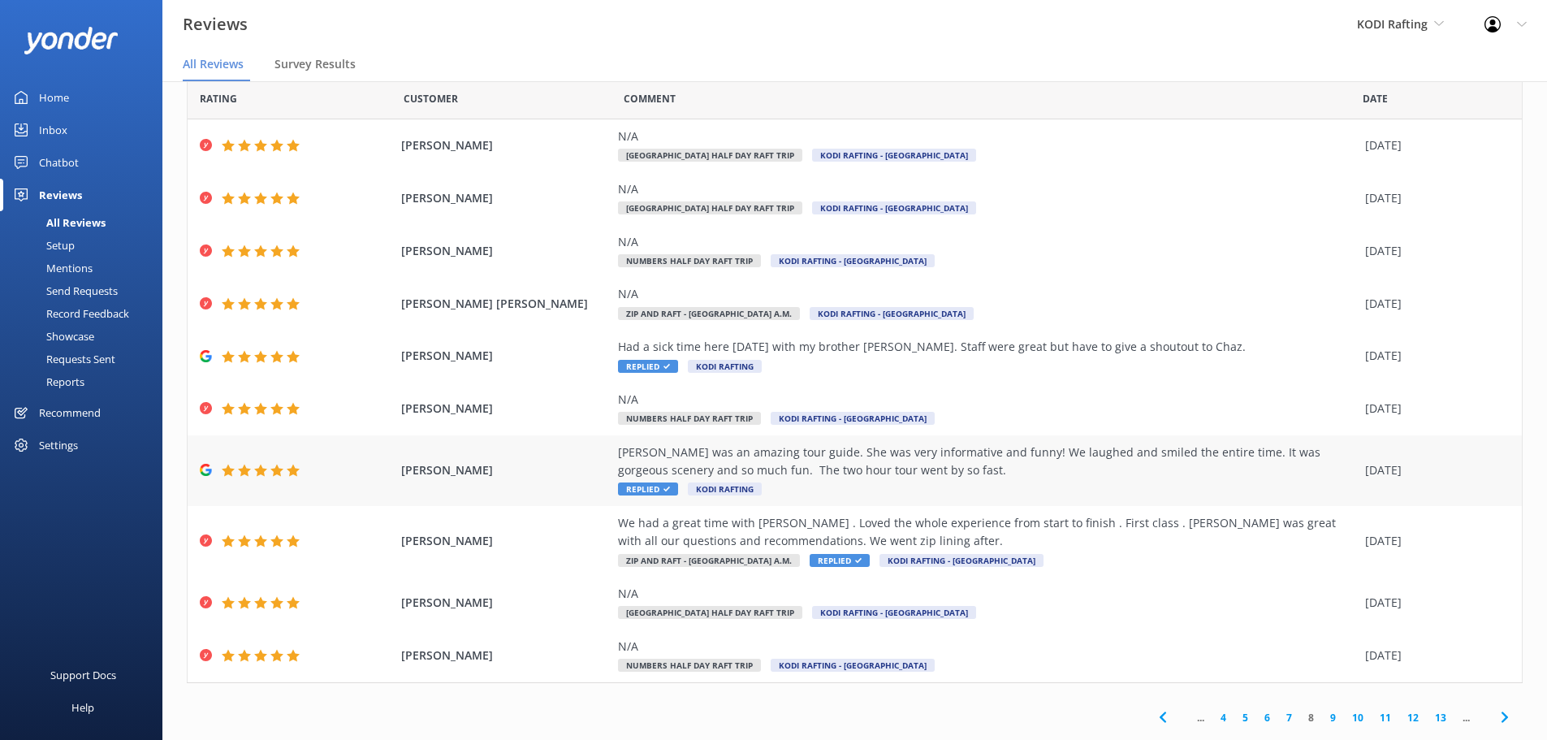
scroll to position [57, 0]
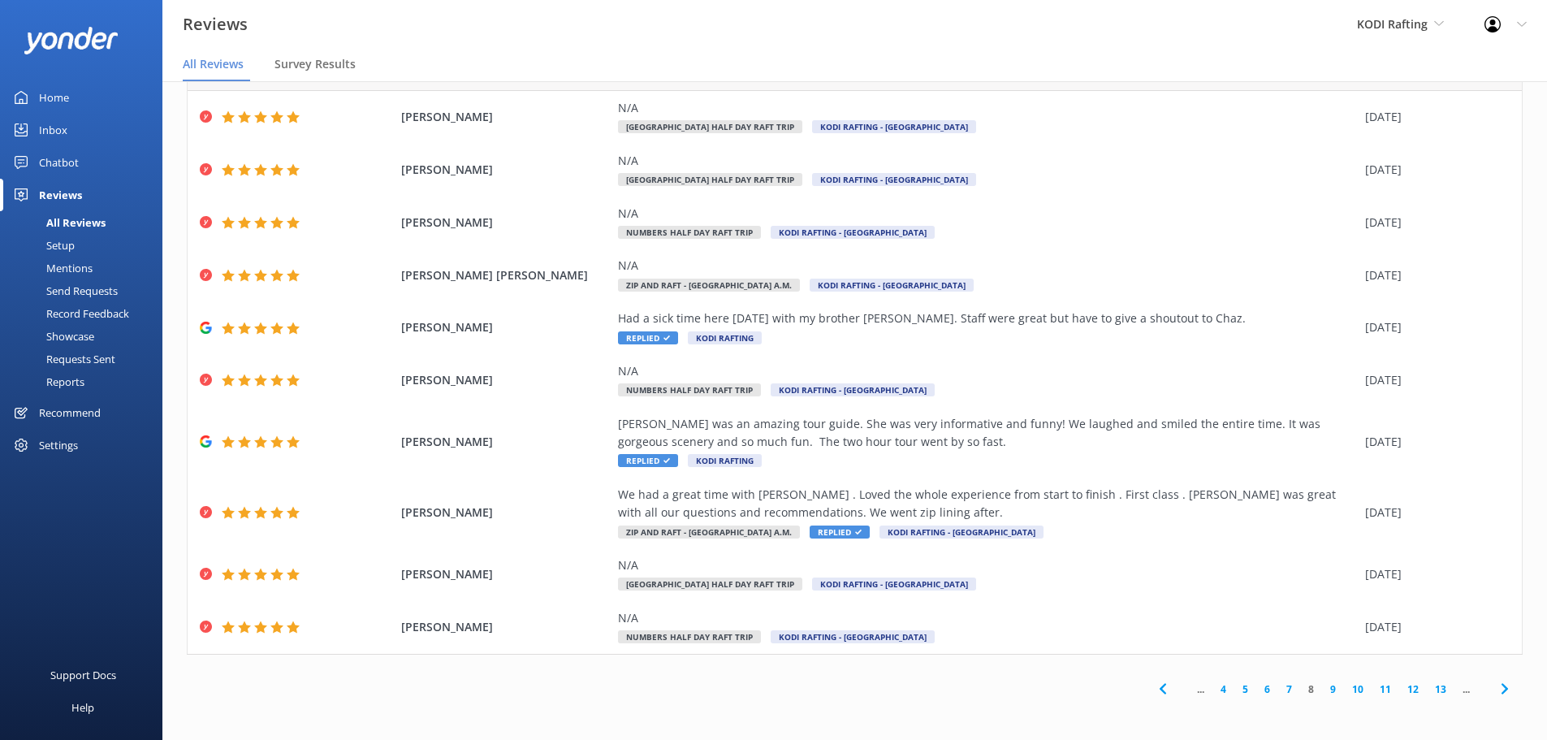
click at [1279, 685] on link "7" at bounding box center [1289, 688] width 22 height 15
